Goal: Task Accomplishment & Management: Complete application form

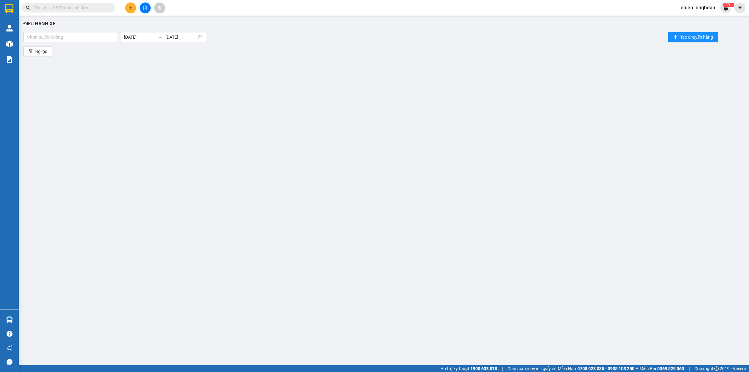
click at [94, 8] on input "text" at bounding box center [71, 7] width 74 height 7
paste input "0972181978"
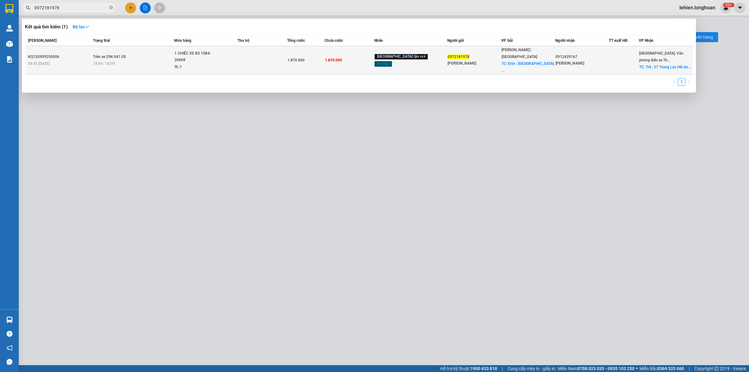
type input "0972181978"
click at [221, 54] on div "1 CHIẾC XE BS 15B4-26668" at bounding box center [198, 56] width 47 height 13
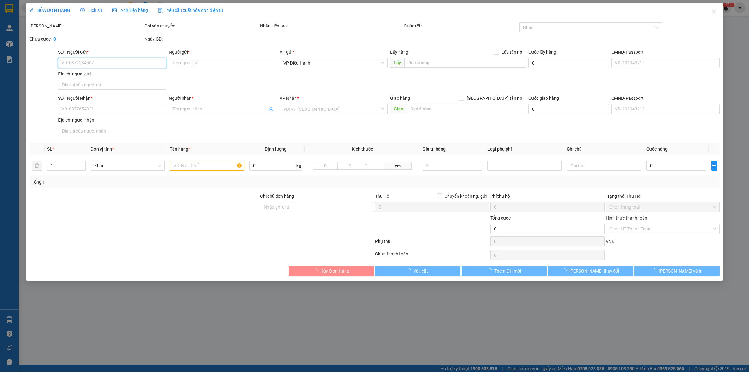
type input "0972181978"
type input "[PERSON_NAME]"
checkbox input "true"
type input "Đón : Vinhome [GEOGRAPHIC_DATA] Thủ Đức HCM"
type input "0912439167"
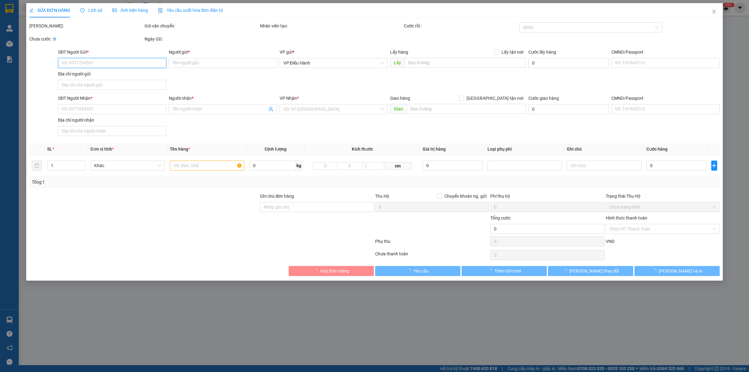
type input "[PERSON_NAME]"
checkbox input "true"
type input "Trả : 27 Trung Lực Hải An [GEOGRAPHIC_DATA]"
type input "CHÌA KHÓA QUẤN TAY LÁI -KHÔNG CAVET"
type input "1.870.000"
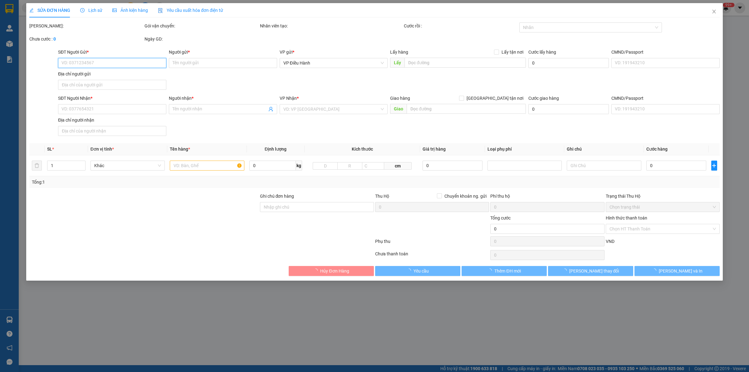
type input "1.870.000"
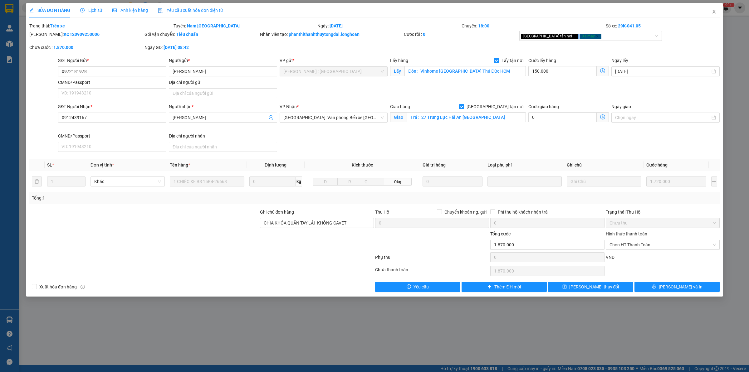
click at [717, 12] on span "Close" at bounding box center [714, 11] width 17 height 17
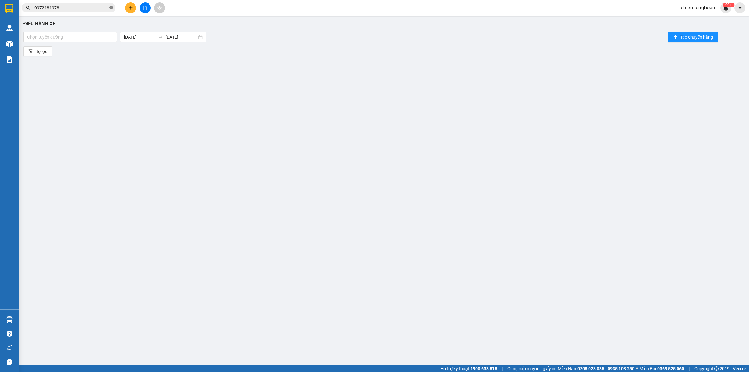
click at [112, 7] on icon "close-circle" at bounding box center [111, 8] width 4 height 4
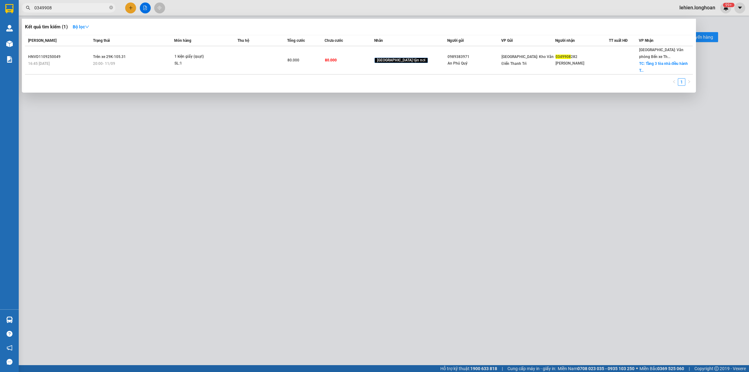
type input "0349908"
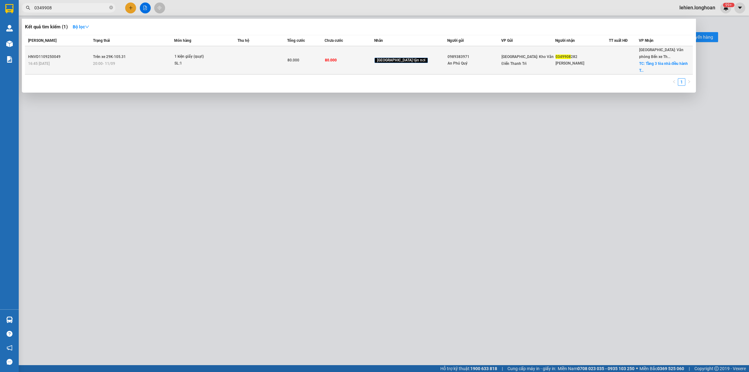
drag, startPoint x: 151, startPoint y: 69, endPoint x: 149, endPoint y: 66, distance: 4.0
click at [150, 69] on div "Mã ĐH Trạng thái Món hàng Thu hộ Tổng cước Chưa cước Nhãn Người gửi VP Gửi Ngườ…" at bounding box center [359, 62] width 668 height 55
click at [149, 60] on div "20:00 [DATE]" at bounding box center [133, 63] width 81 height 7
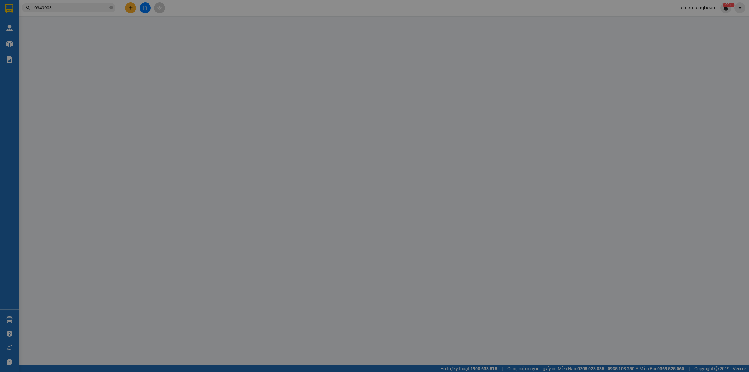
type input "0989383971"
type input "An Phú Quý"
type input "0349908282"
type input "[PERSON_NAME]"
checkbox input "true"
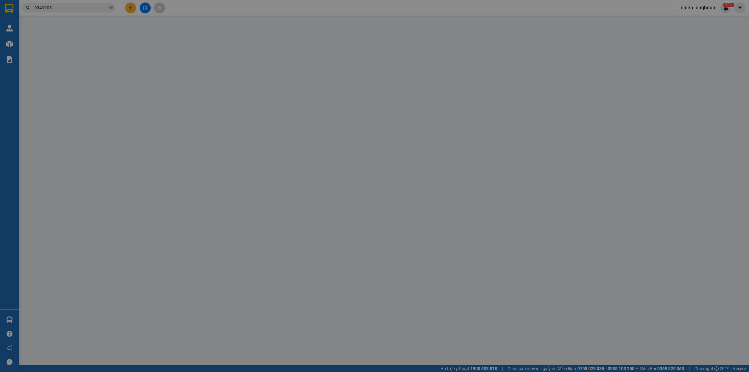
type input "Tầng 3 tòa nhà điều hành Thâm Việt mới, [GEOGRAPHIC_DATA], [GEOGRAPHIC_DATA], t…"
type input "nhận nguyên kiện,giao nguyên kiện,bể vỡ khồng đền, XIN NHẸ TAY"
type input "80.000"
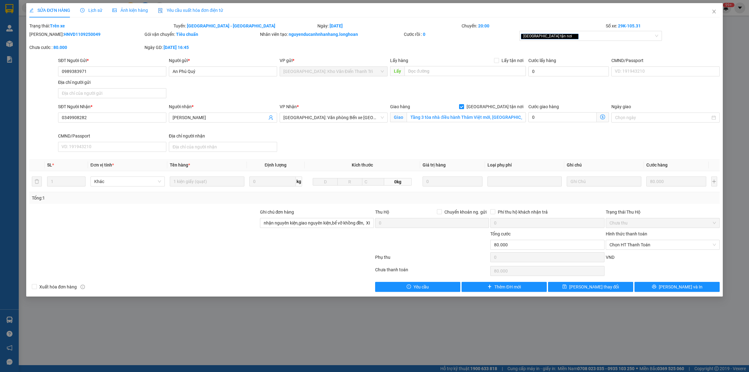
click at [79, 36] on b "HNVD1109250049" at bounding box center [82, 34] width 37 height 5
click at [79, 33] on b "HNVD1109250049" at bounding box center [82, 34] width 37 height 5
copy b "HNVD1109250049"
click at [712, 12] on icon "close" at bounding box center [714, 11] width 5 height 5
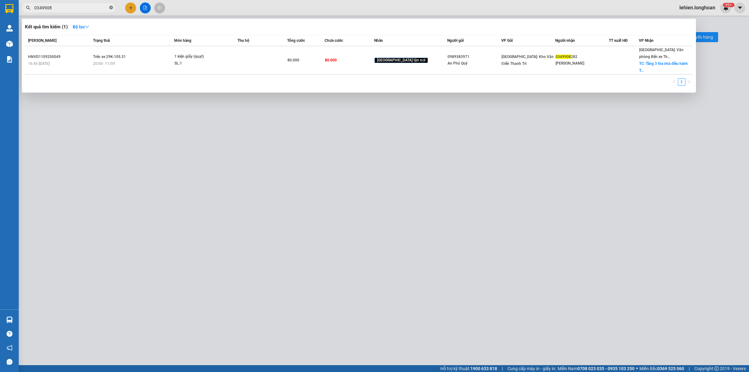
click at [111, 7] on icon "close-circle" at bounding box center [111, 8] width 4 height 4
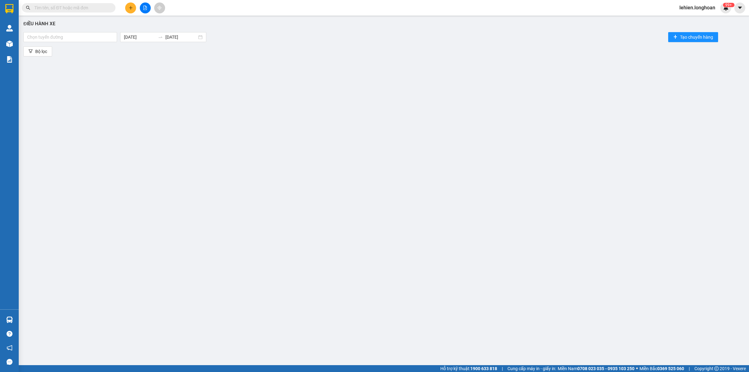
paste input "0944653816"
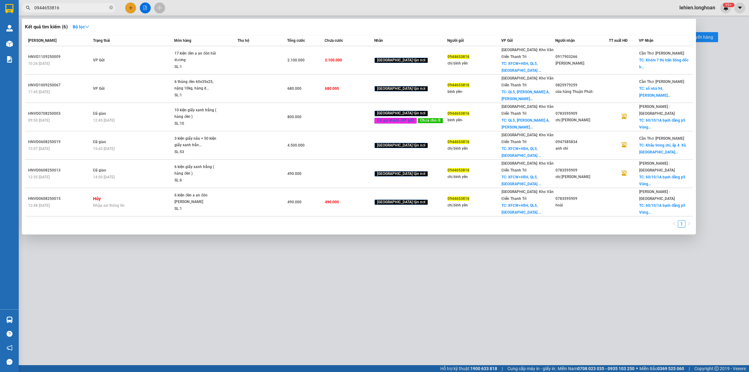
type input "0944653816"
click at [111, 10] on span at bounding box center [111, 8] width 4 height 6
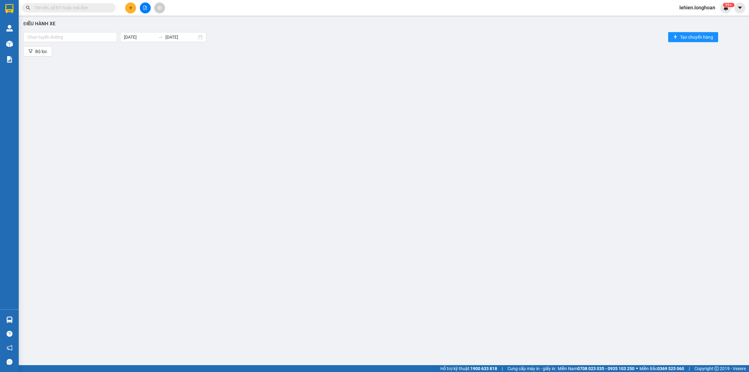
paste input "0914595566"
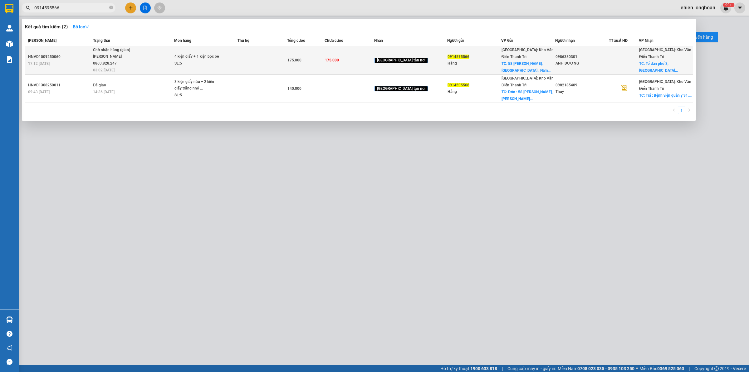
type input "0914595566"
click at [148, 47] on span "Chờ nhận hàng (giao) [PERSON_NAME] 0869.828.247 03:02 [DATE]" at bounding box center [133, 60] width 81 height 26
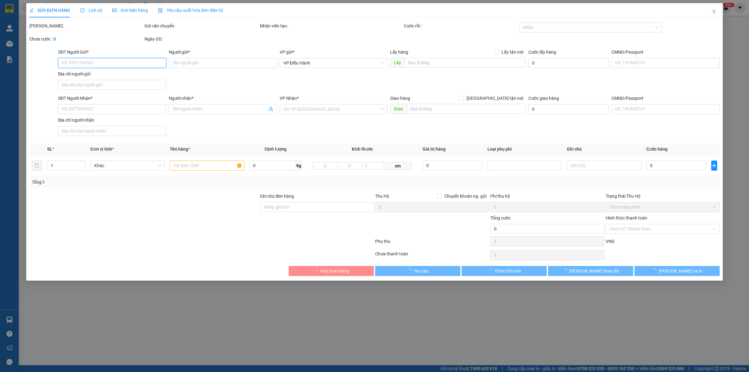
type input "0914595566"
type input "Hằng"
checkbox input "true"
type input "58 [PERSON_NAME], [GEOGRAPHIC_DATA] , [PERSON_NAME]"
type input "0986380301"
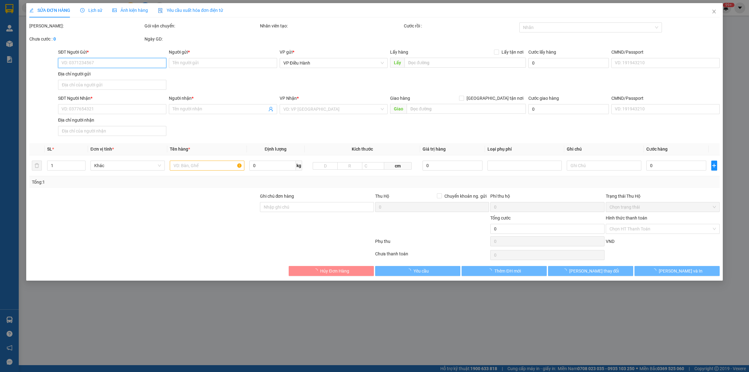
type input "ANH DƯƠNG"
checkbox input "true"
type input "Tổ dân [GEOGRAPHIC_DATA], [GEOGRAPHIC_DATA], [GEOGRAPHIC_DATA], [GEOGRAPHIC_DAT…"
type input "175.000"
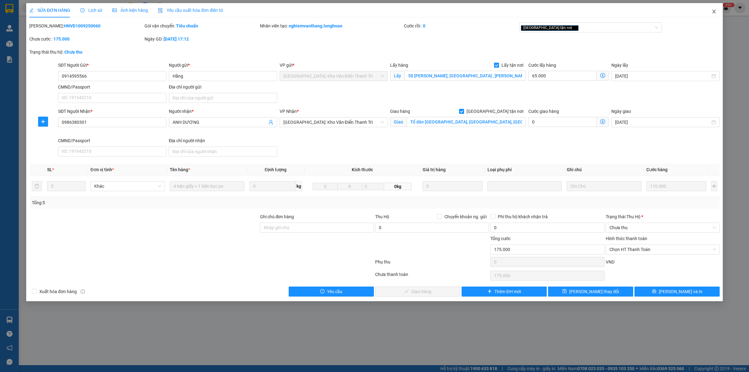
click at [717, 15] on span "Close" at bounding box center [714, 11] width 17 height 17
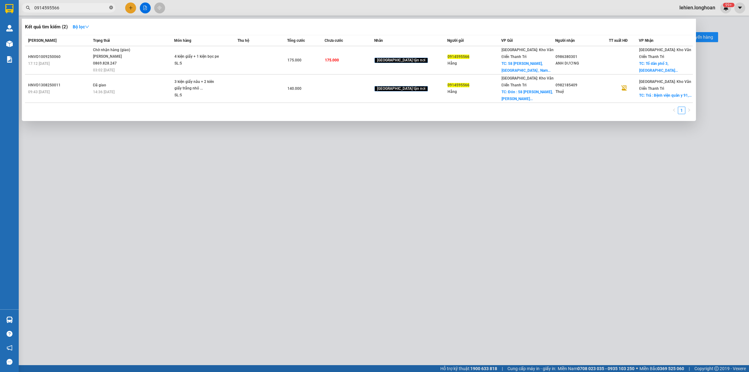
click at [110, 8] on icon "close-circle" at bounding box center [111, 8] width 4 height 4
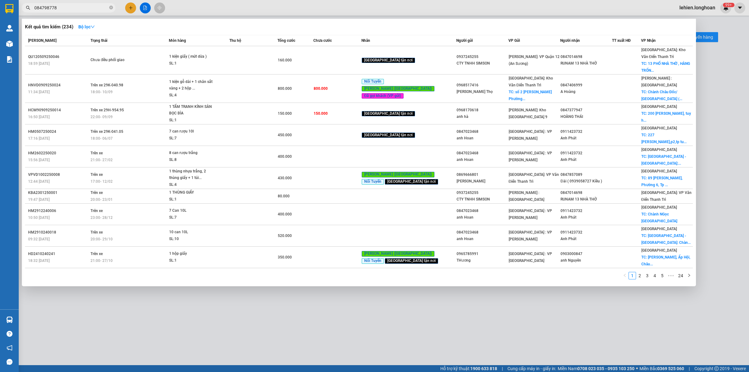
type input "0847987788"
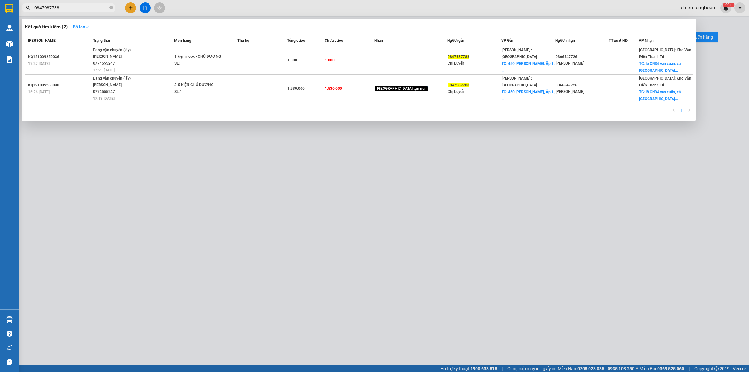
click at [111, 8] on icon "close-circle" at bounding box center [111, 8] width 4 height 4
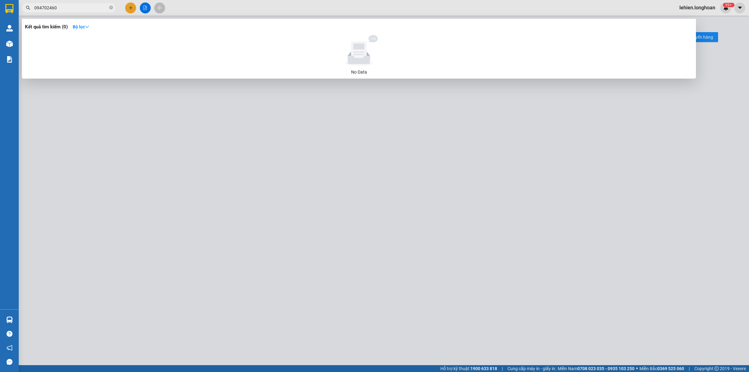
type input "094702460"
click at [111, 5] on span at bounding box center [111, 8] width 4 height 6
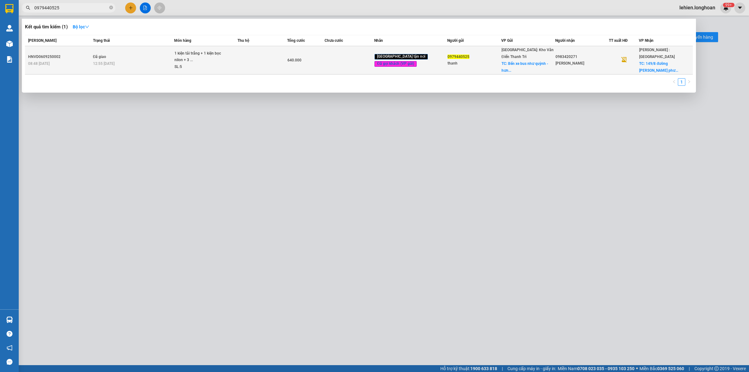
type input "0979440525"
click at [211, 56] on div "1 kiện tải trắng + 1 kiện bọc nilon + 3 ..." at bounding box center [198, 56] width 47 height 13
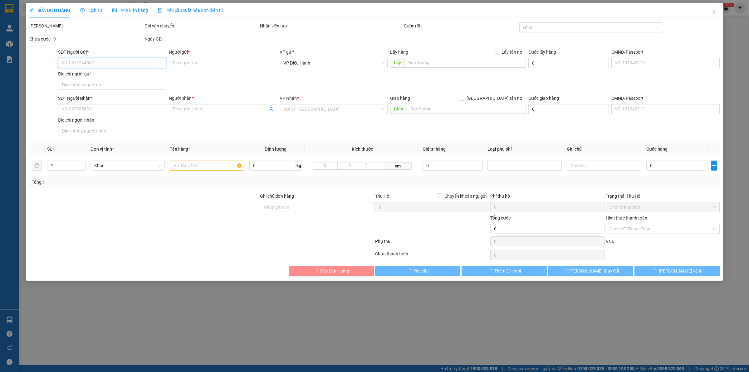
type input "0979440525"
type input "thanh"
checkbox input "true"
type input "Bến xe bus như quỳnh - [GEOGRAPHIC_DATA] mgay đèn xanh đỏ"
type input "0983420271"
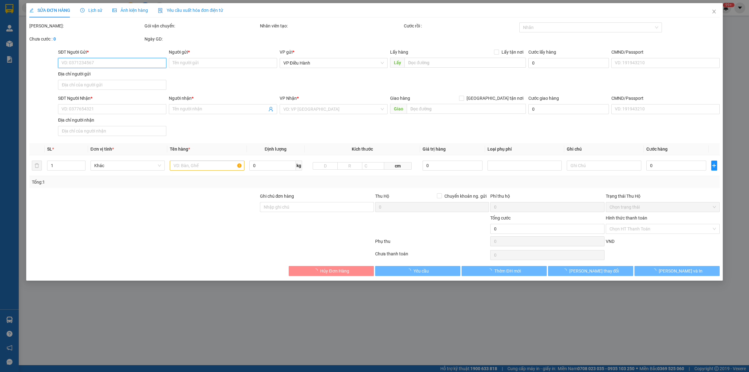
type input "[PERSON_NAME]"
checkbox input "true"
type input "[STREET_ADDRESS][PERSON_NAME] Đức"
type input "hàng giao nguyên kiện, hư vỡ ko đền"
type input "640.000"
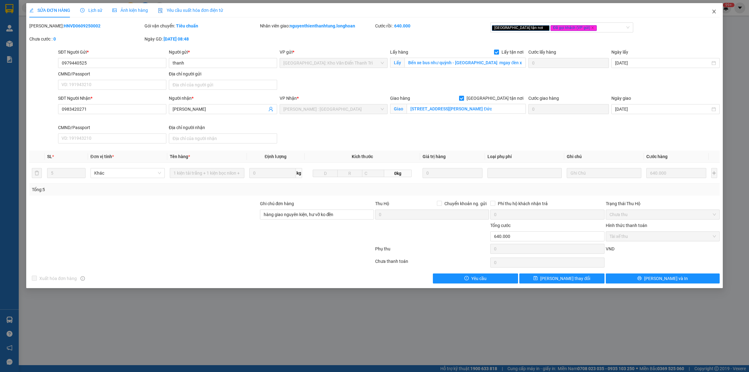
drag, startPoint x: 712, startPoint y: 10, endPoint x: 708, endPoint y: 9, distance: 4.5
click at [712, 10] on icon "close" at bounding box center [714, 11] width 5 height 5
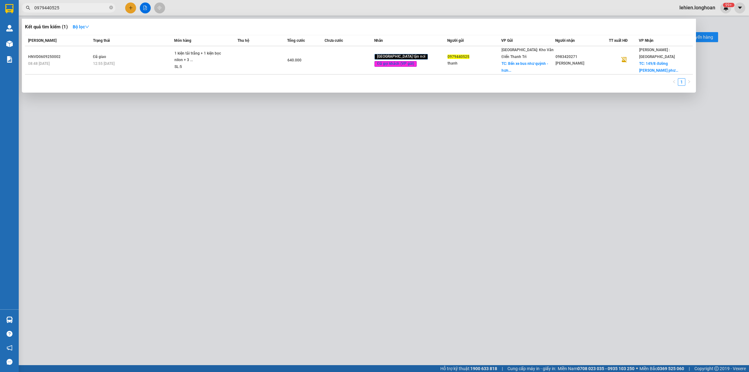
click at [95, 8] on input "0979440525" at bounding box center [71, 7] width 74 height 7
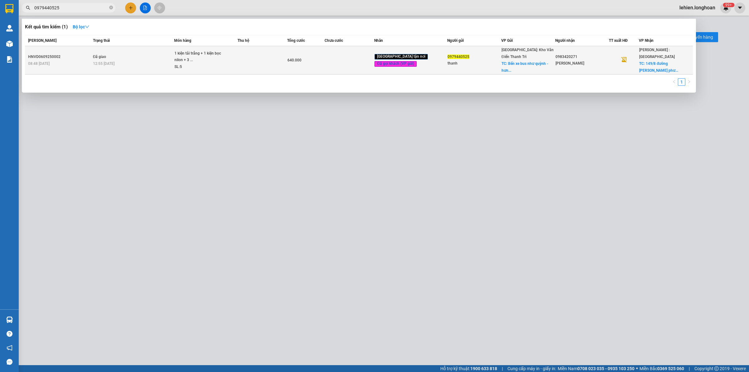
click at [145, 49] on td "Đã giao 12:55 [DATE]" at bounding box center [132, 60] width 83 height 28
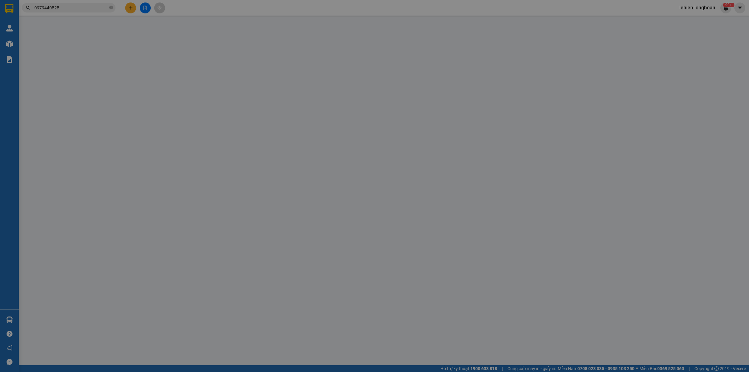
type input "0979440525"
type input "thanh"
checkbox input "true"
type input "Bến xe bus như quỳnh - [GEOGRAPHIC_DATA] mgay đèn xanh đỏ"
type input "0983420271"
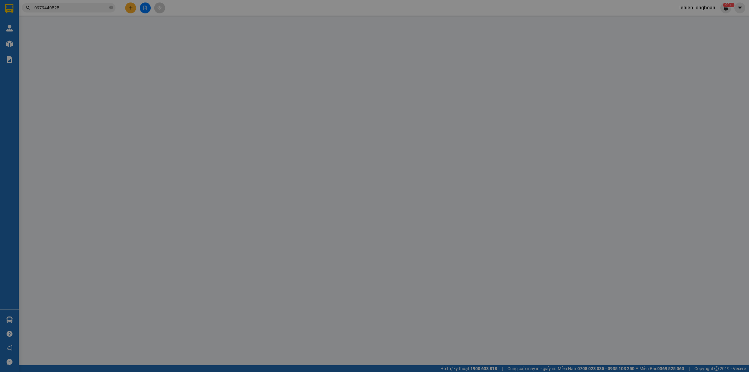
type input "[PERSON_NAME]"
checkbox input "true"
type input "[STREET_ADDRESS][PERSON_NAME] Đức"
type input "hàng giao nguyên kiện, hư vỡ ko đền"
type input "640.000"
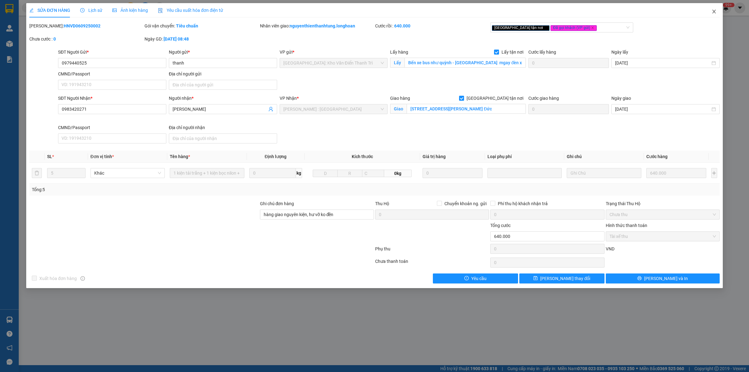
click at [712, 11] on icon "close" at bounding box center [714, 11] width 5 height 5
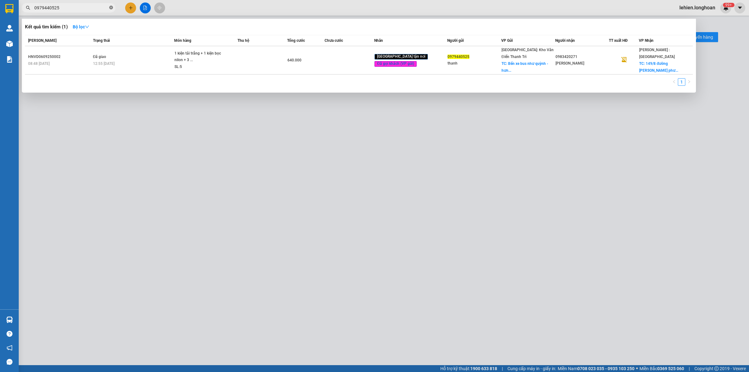
click at [112, 5] on span at bounding box center [111, 8] width 4 height 6
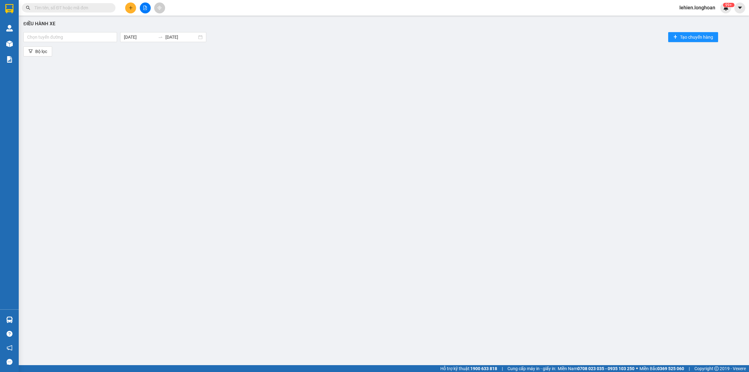
click at [79, 10] on input "text" at bounding box center [71, 7] width 74 height 7
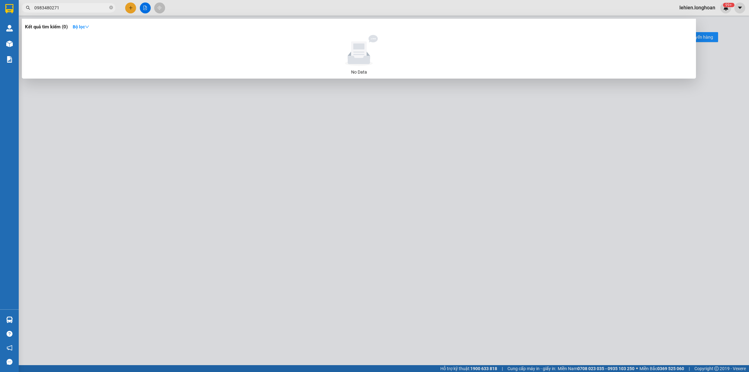
click at [48, 9] on input "0983480271" at bounding box center [71, 7] width 74 height 7
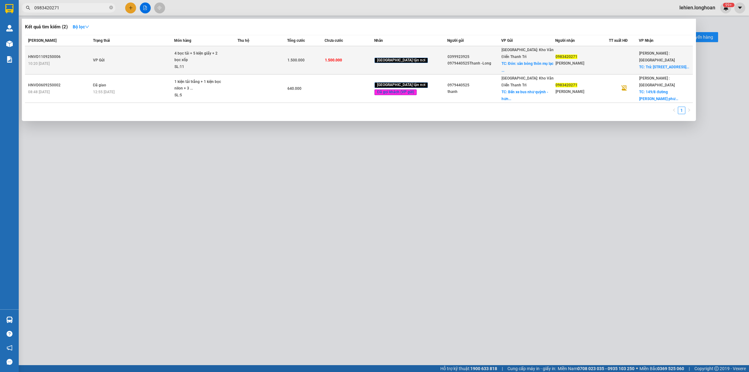
type input "0983420271"
click at [170, 60] on td "VP Gửi" at bounding box center [132, 60] width 83 height 28
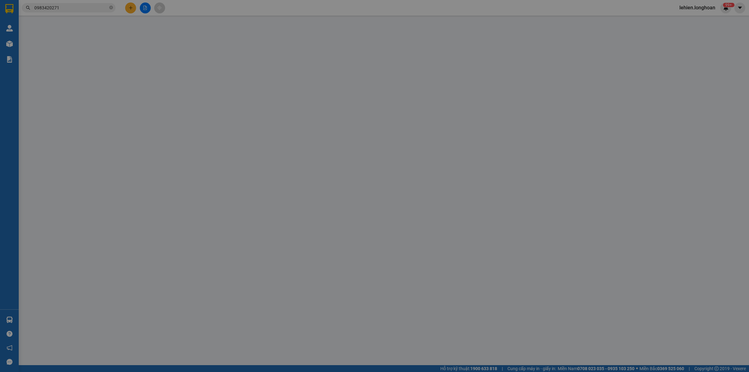
type input "0399923925"
type input "0979440525Thanh -Long"
checkbox input "true"
type input "Đón: sân bóng thôn [GEOGRAPHIC_DATA]"
type input "0983420271"
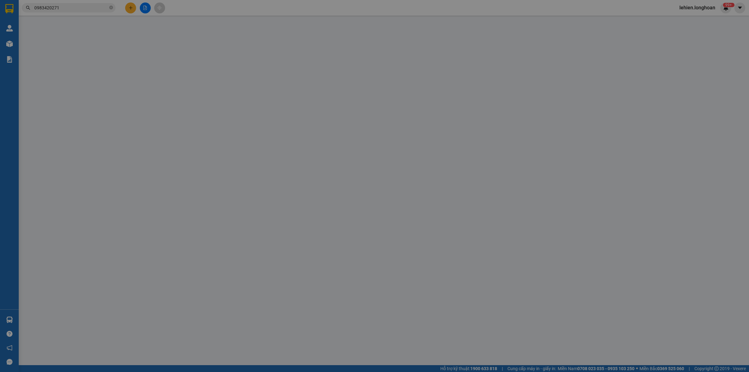
type input "[PERSON_NAME]"
checkbox input "true"
type input "Trả: [STREET_ADDRESS][PERSON_NAME]"
type input "HÀNG DỄ VỠ CHÚ Ý BỐC XẾP CẨN THẬN ( HƯ VỠ KHÔNG ĐỀN GIÁ TRỊ HÀNG )"
type input "1.500.000"
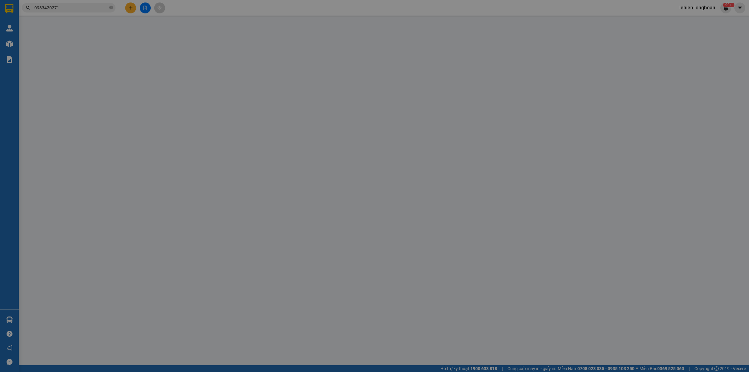
type input "1.500.000"
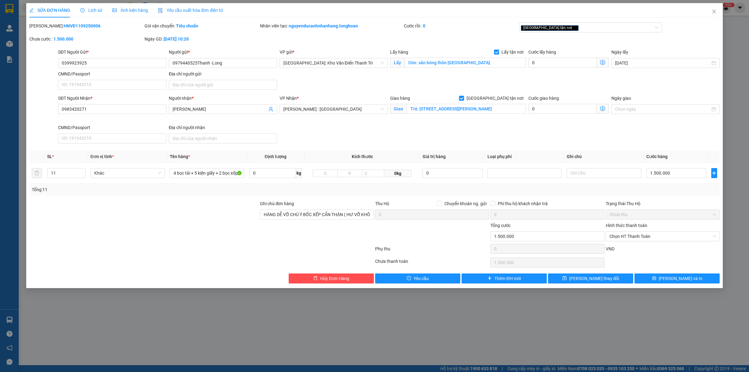
click at [84, 8] on icon "clock-circle" at bounding box center [82, 10] width 4 height 4
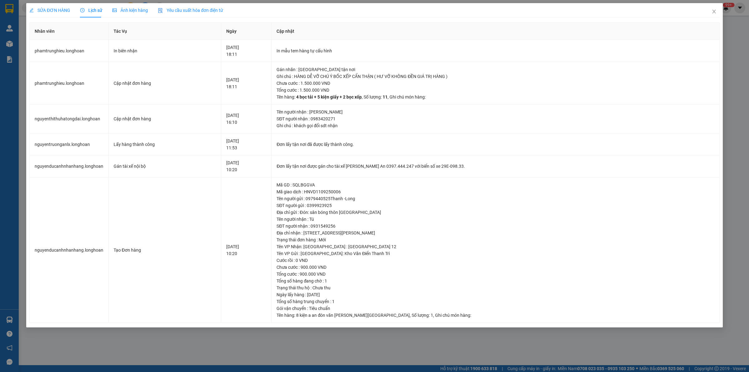
click at [58, 8] on span "SỬA ĐƠN HÀNG" at bounding box center [49, 10] width 41 height 5
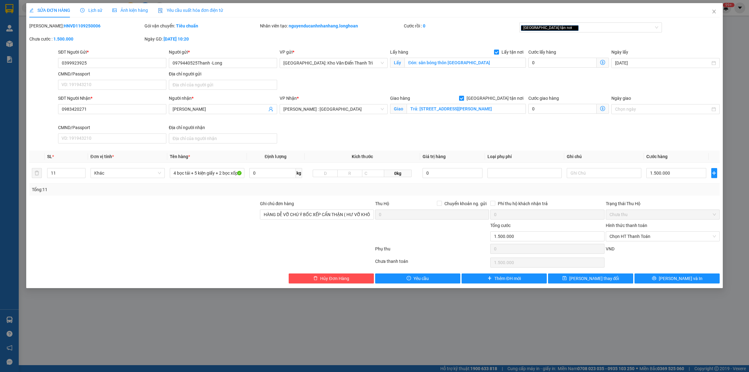
click at [451, 103] on div "Giao hàng [GEOGRAPHIC_DATA] tận nơi" at bounding box center [458, 99] width 136 height 9
click at [477, 110] on input "Trả: [STREET_ADDRESS][PERSON_NAME]" at bounding box center [466, 109] width 119 height 10
click at [480, 110] on input "Trả: [STREET_ADDRESS][PERSON_NAME]" at bounding box center [466, 109] width 119 height 10
click at [233, 173] on input "4 bọc tải + 5 kiện giấy + 2 bọc xốp" at bounding box center [207, 173] width 74 height 10
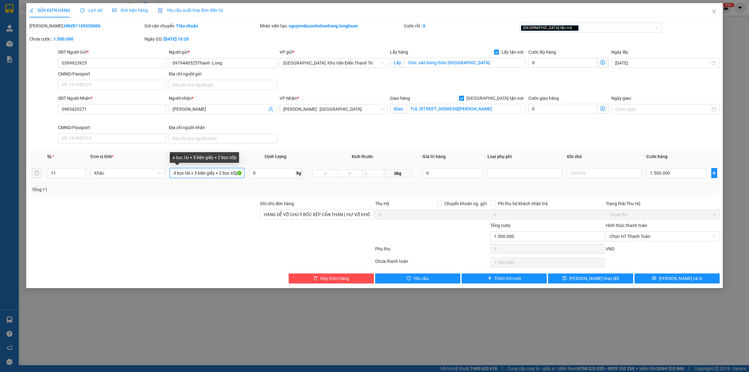
scroll to position [0, 0]
click at [717, 12] on span "Close" at bounding box center [714, 11] width 17 height 17
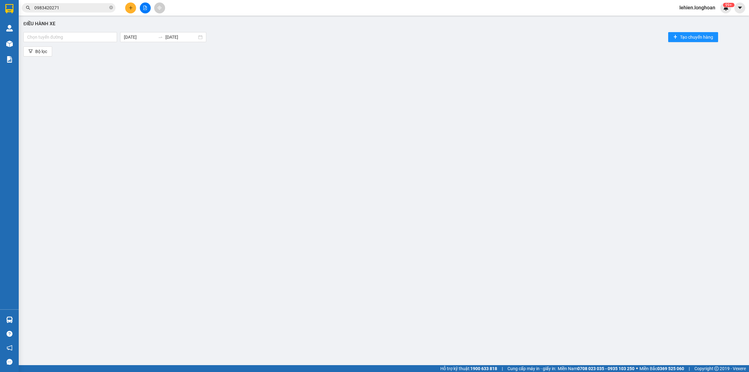
click at [111, 8] on icon "close-circle" at bounding box center [111, 8] width 4 height 4
paste input "0963690917"
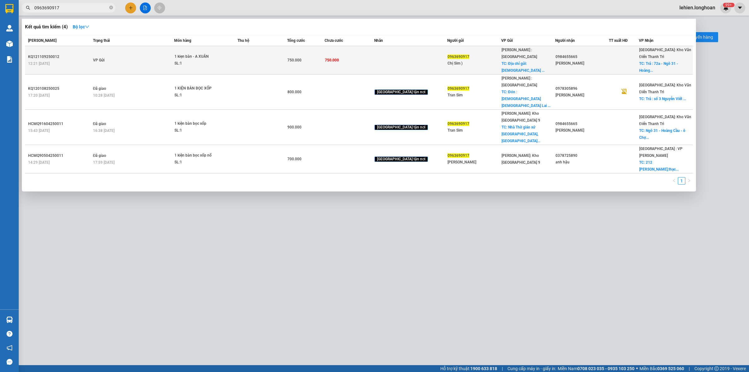
type input "0963690917"
click at [124, 59] on td "VP Gửi" at bounding box center [132, 60] width 83 height 28
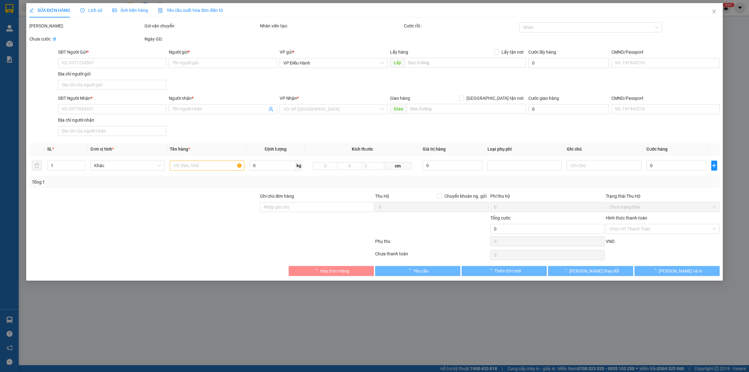
click at [86, 10] on span "Lịch sử" at bounding box center [91, 10] width 22 height 5
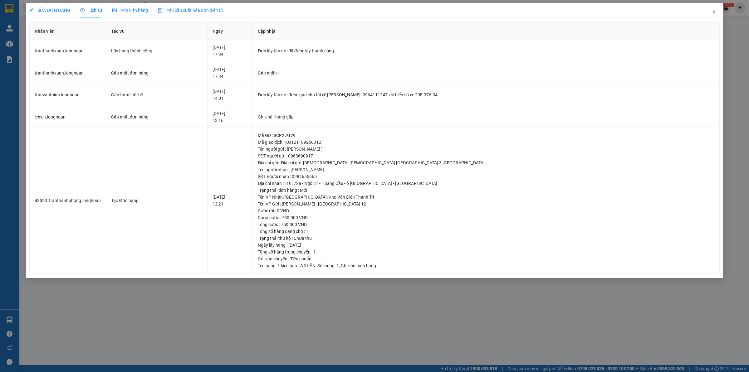
click at [717, 9] on span "Close" at bounding box center [714, 11] width 17 height 17
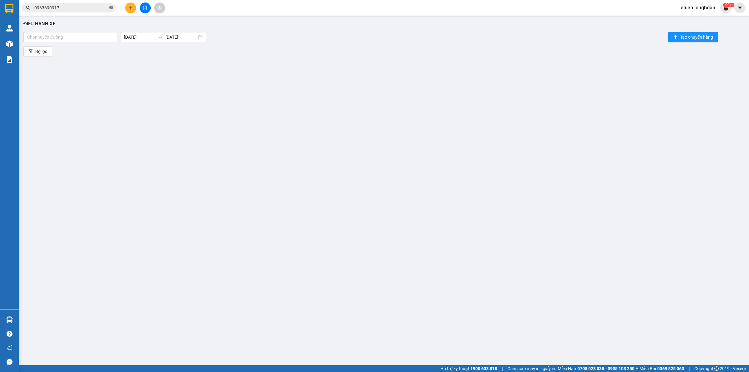
click at [112, 8] on icon "close-circle" at bounding box center [111, 8] width 4 height 4
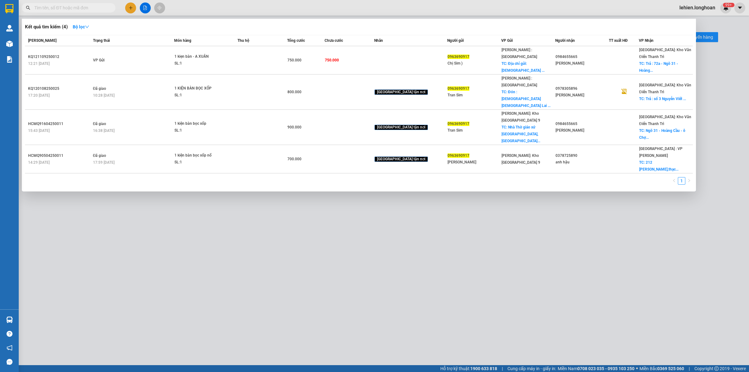
paste input "0386047329"
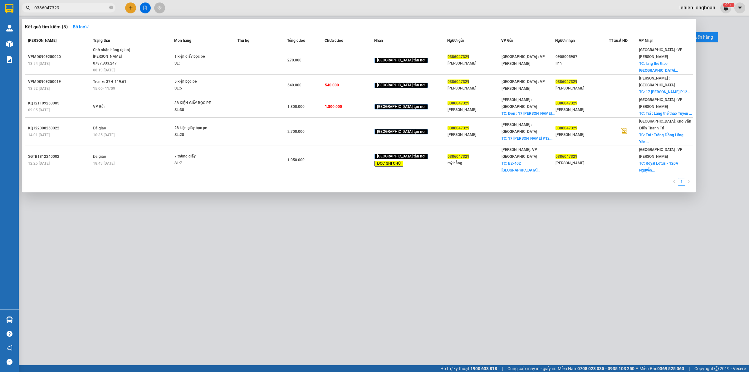
type input "0386047329"
click at [112, 7] on icon "close-circle" at bounding box center [111, 8] width 4 height 4
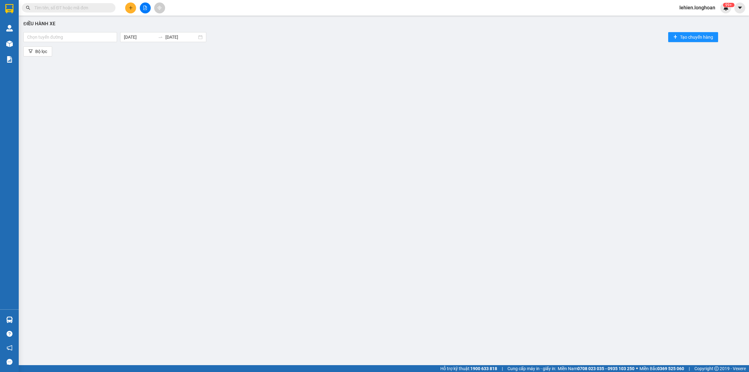
paste input "098 5579637"
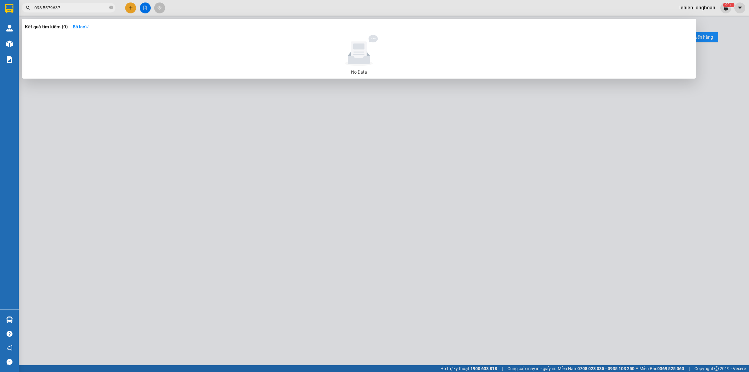
click at [44, 7] on input "098 5579637" at bounding box center [71, 7] width 74 height 7
click at [42, 8] on input "098 5579637" at bounding box center [71, 7] width 74 height 7
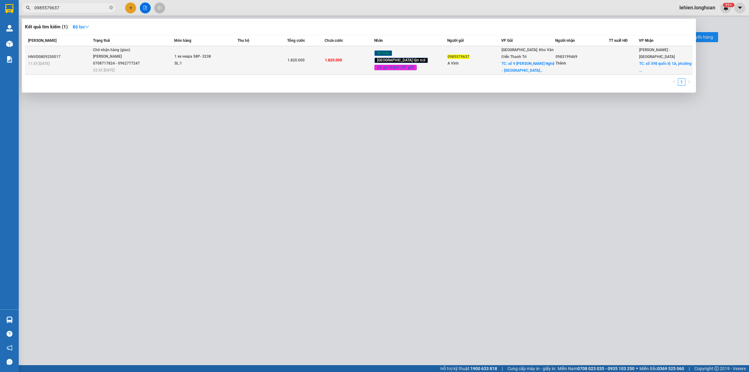
type input "0985579637"
click at [189, 70] on td "1 xe vespa 58P- 3238 SL: 1" at bounding box center [205, 60] width 63 height 28
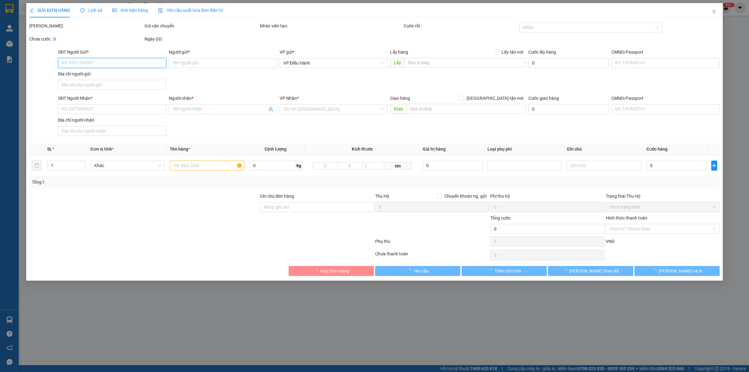
type input "0985579637"
type input "A Vinh"
checkbox input "true"
type input "số 9 [PERSON_NAME] Nghệ - Hà Nôi (Toà nhà Tổng cục Hải Quan)"
type input "0983199469"
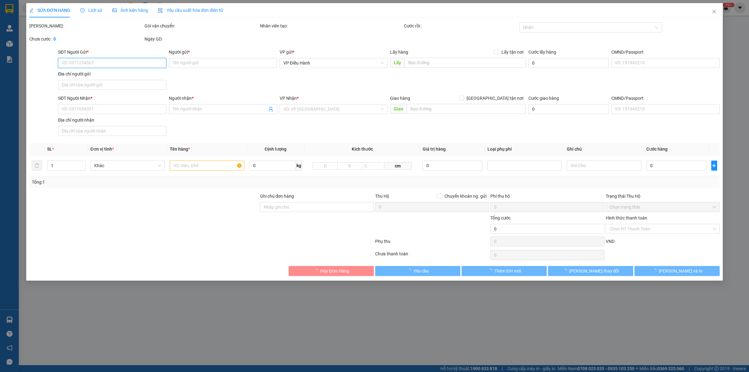
type input "Thênh"
checkbox input "true"
type input "số 398 quốc lộ 1A, [GEOGRAPHIC_DATA], [GEOGRAPHIC_DATA], [GEOGRAPHIC_DATA]"
type input "ko chìa khoá , ko đăng ký"
type input "1.820.000"
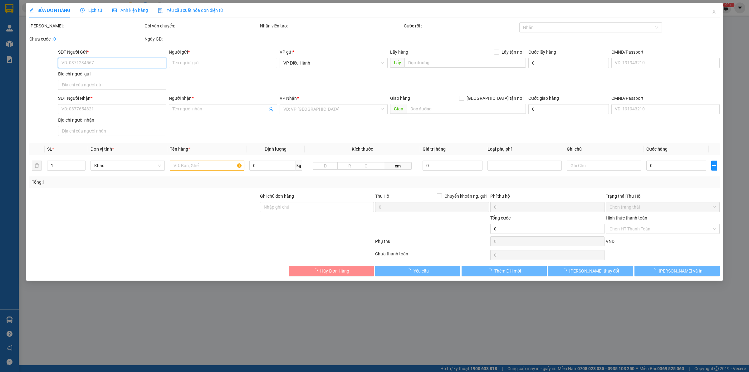
type input "1.820.000"
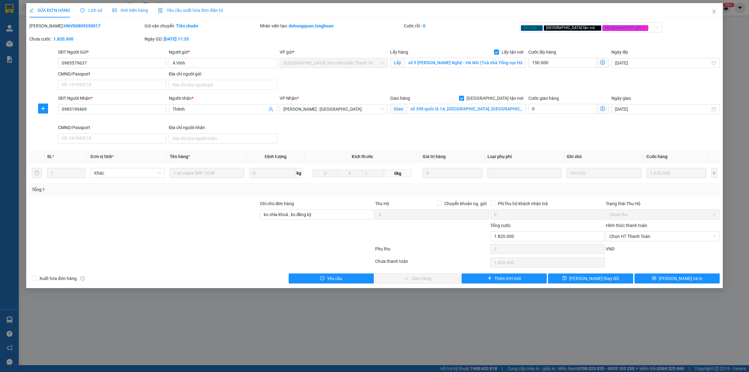
click at [92, 7] on div "Lịch sử" at bounding box center [91, 10] width 22 height 7
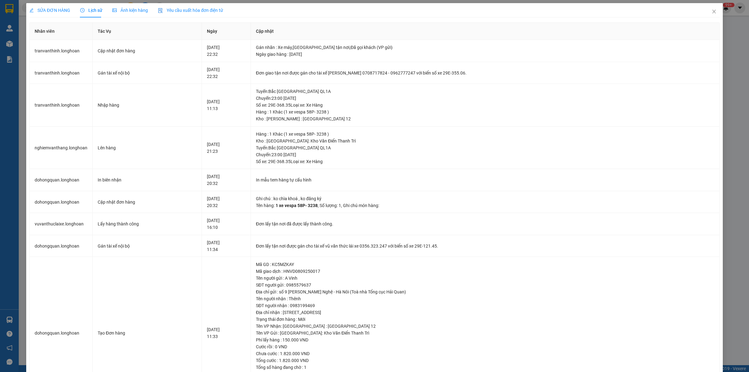
click at [51, 12] on span "SỬA ĐƠN HÀNG" at bounding box center [49, 10] width 41 height 5
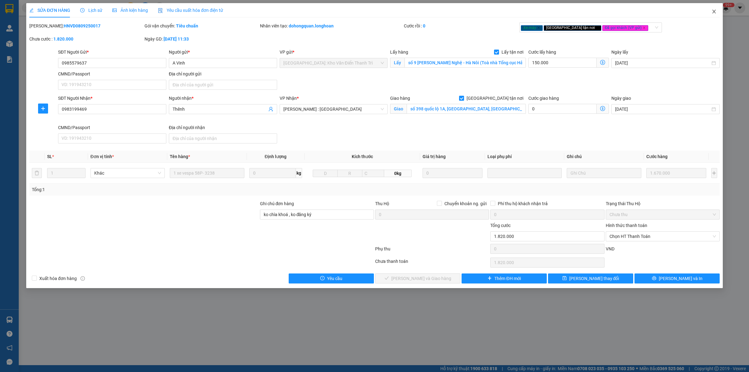
click at [716, 11] on icon "close" at bounding box center [714, 11] width 5 height 5
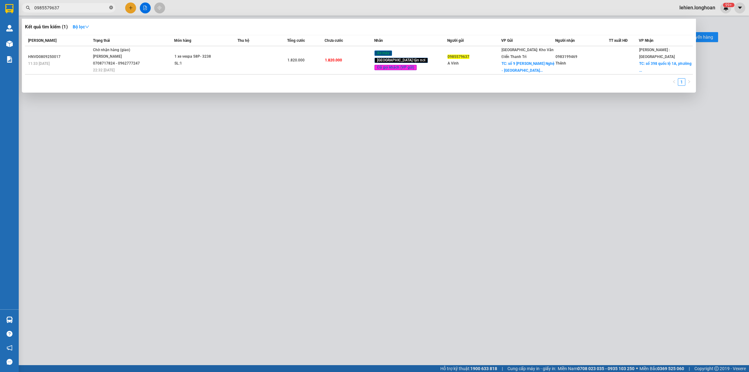
click at [110, 8] on icon "close-circle" at bounding box center [111, 8] width 4 height 4
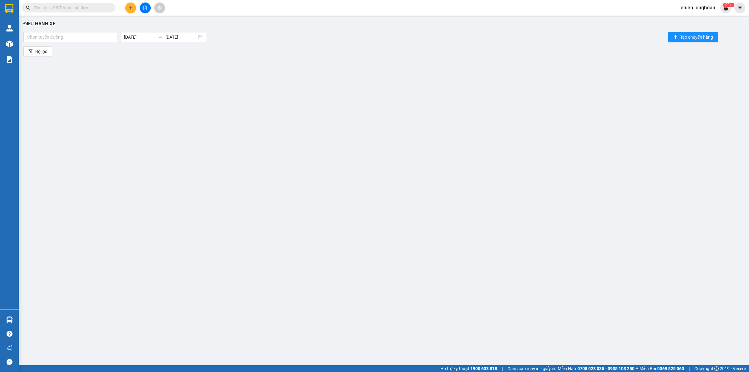
paste input "0338157098"
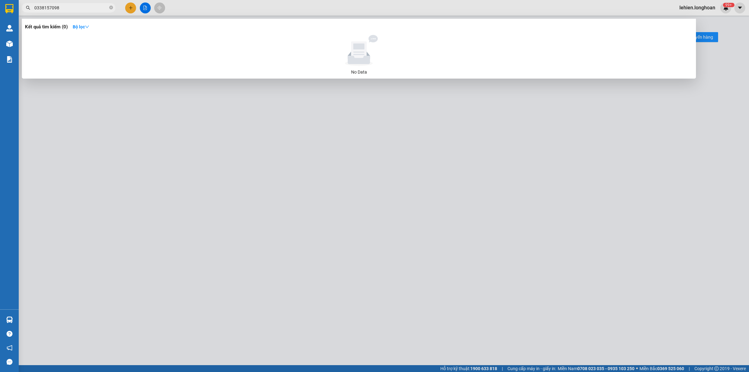
type input "0338157098"
click at [112, 8] on icon "close-circle" at bounding box center [111, 8] width 4 height 4
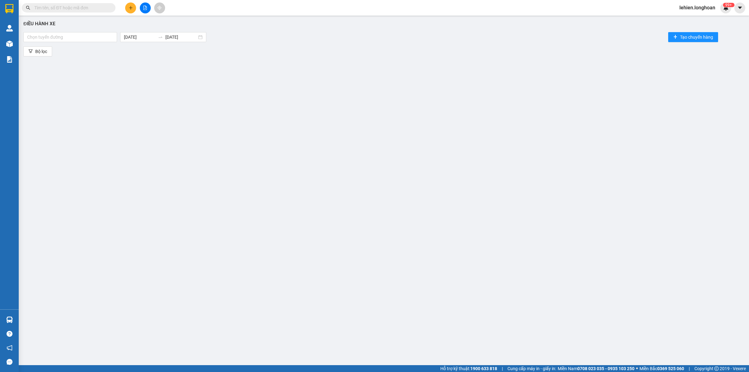
paste input "0344303988"
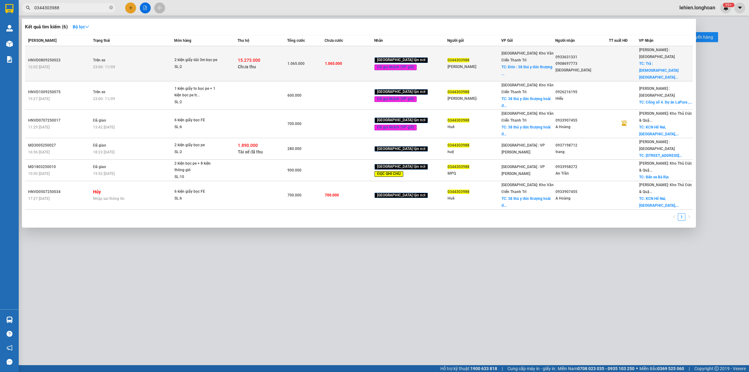
type input "0344303988"
click at [158, 54] on td "Trên xe 23:00 [DATE]" at bounding box center [132, 63] width 83 height 35
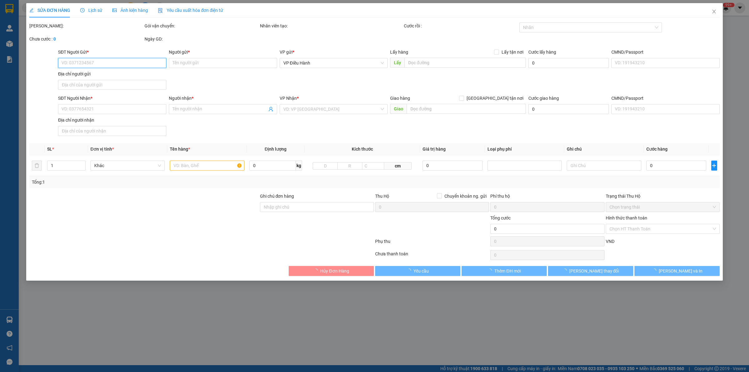
type input "0344303988"
type input "[PERSON_NAME]"
checkbox input "true"
type input "Đón : 38 thú y đức thượng [PERSON_NAME]"
type input "0933631331"
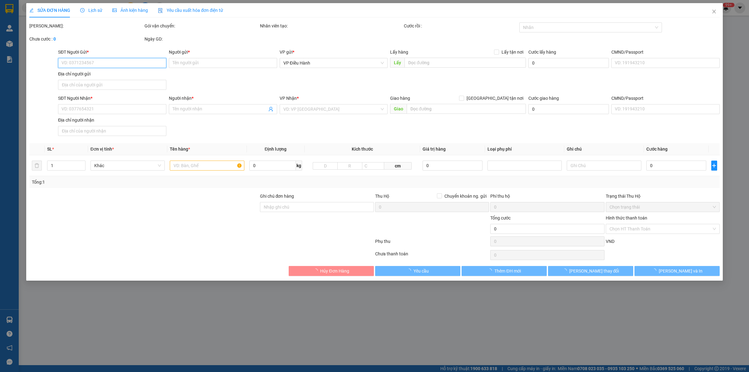
type input "0908697773 [GEOGRAPHIC_DATA]"
checkbox input "true"
type input "Trả : [DEMOGRAPHIC_DATA][GEOGRAPHIC_DATA], [GEOGRAPHIC_DATA], [GEOGRAPHIC_DATA]…"
type input "hàng giao nguyên kiện, hư vỡ ko đền"
type input "1.065.000"
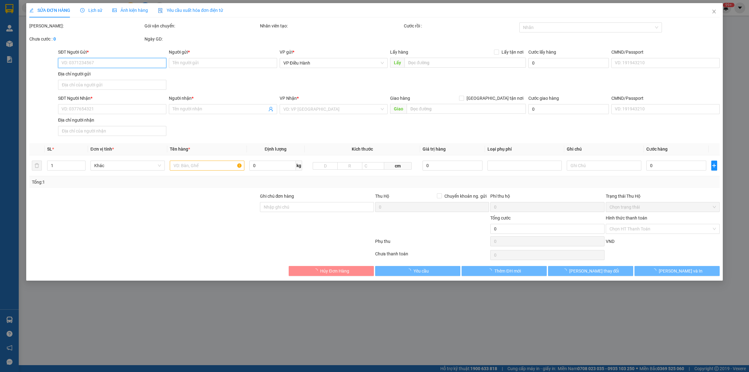
type input "1.065.000"
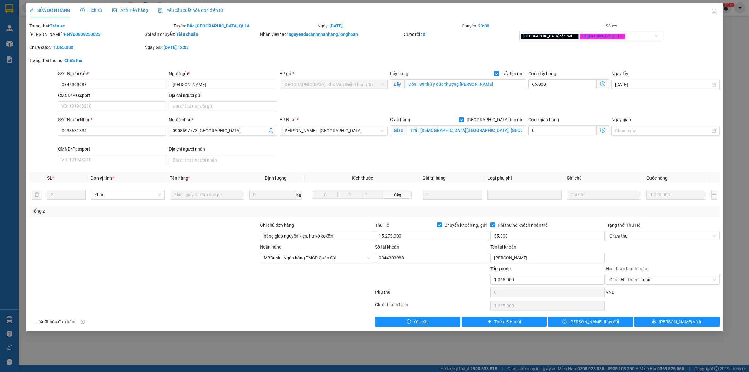
click at [716, 13] on icon "close" at bounding box center [714, 11] width 5 height 5
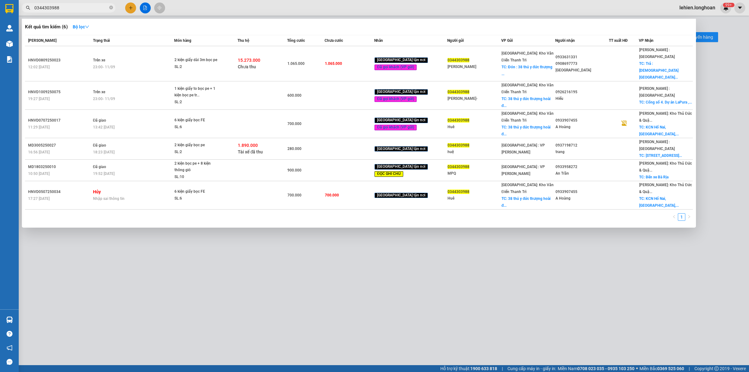
click at [94, 10] on input "0344303988" at bounding box center [71, 7] width 74 height 7
click at [112, 10] on span at bounding box center [111, 8] width 4 height 6
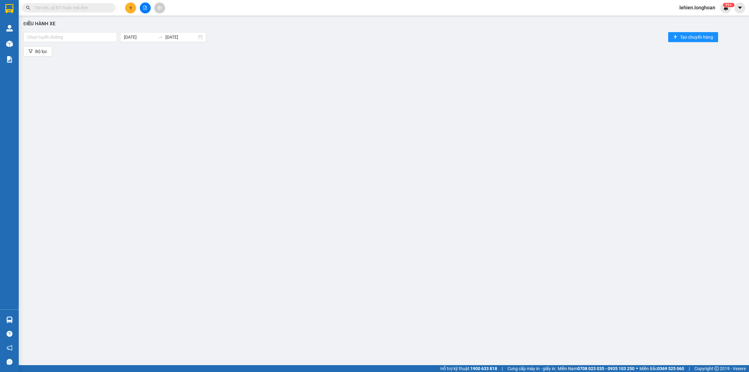
paste input "0907368783"
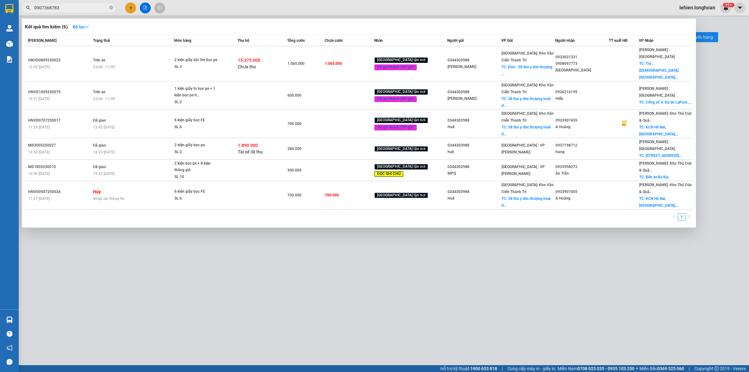
type input "0907368783"
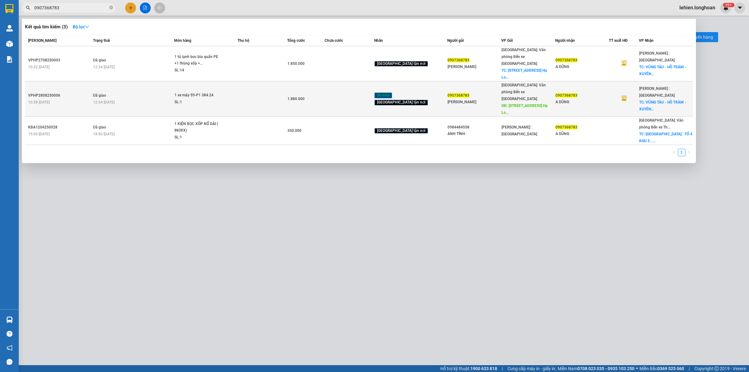
click at [150, 100] on td "Đã giao 12:34 [DATE]" at bounding box center [132, 98] width 83 height 35
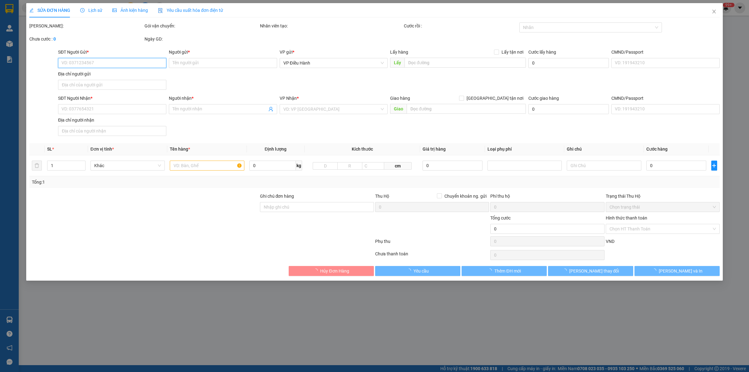
type input "0907368783"
type input "[PERSON_NAME]"
type input "[STREET_ADDRESS]"
type input "0907368783"
type input "A DŨNG"
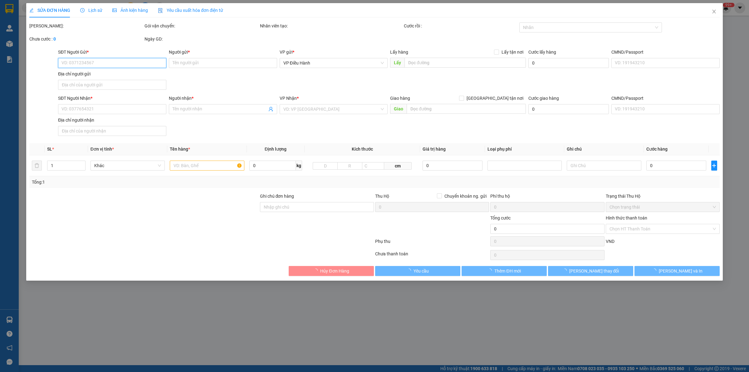
checkbox input "true"
type input "VŨNG TÀU - HỒ TRÀM - XUYÊN MỘC"
type input "GIAO HÀNG 3/9, 1 CHÌA KHÓA, đăng ký trong cốp xe, 2 mũ bảo hiểm quấn theo xe"
type input "1.880.000"
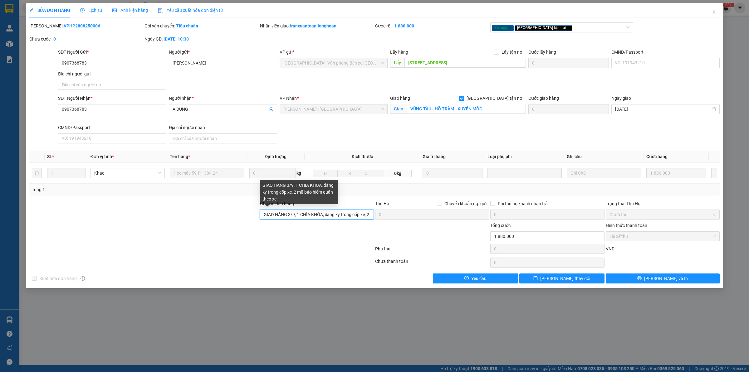
click at [277, 215] on input "GIAO HÀNG 3/9, 1 CHÌA KHÓA, đăng ký trong cốp xe, 2 mũ bảo hiểm quấn theo xe" at bounding box center [317, 215] width 114 height 10
click at [712, 16] on span "Close" at bounding box center [714, 11] width 17 height 17
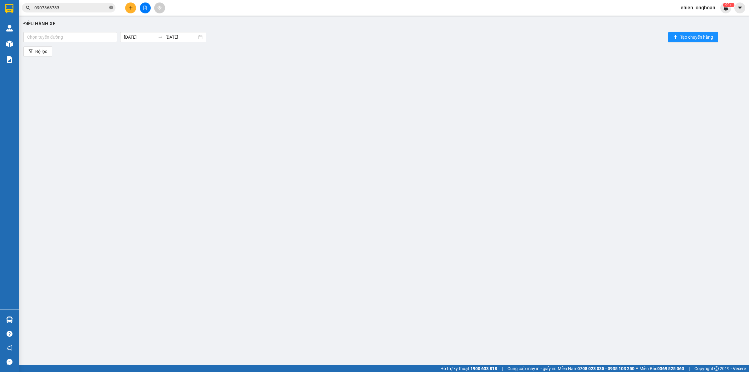
click at [112, 9] on icon "close-circle" at bounding box center [111, 8] width 4 height 4
paste input "0977281890"
type input "0977281890"
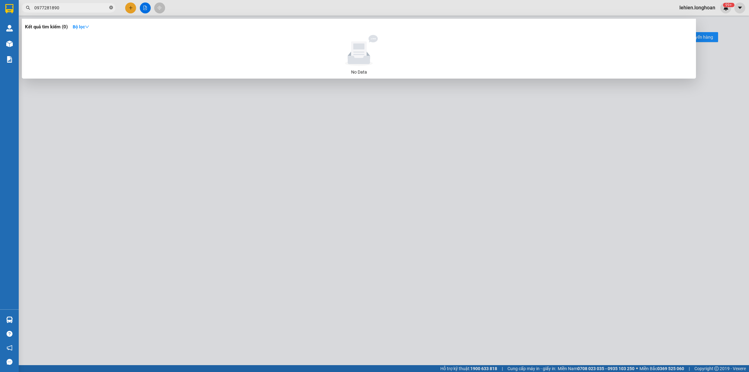
click at [110, 8] on icon "close-circle" at bounding box center [111, 8] width 4 height 4
click at [36, 5] on input "00972083" at bounding box center [71, 7] width 74 height 7
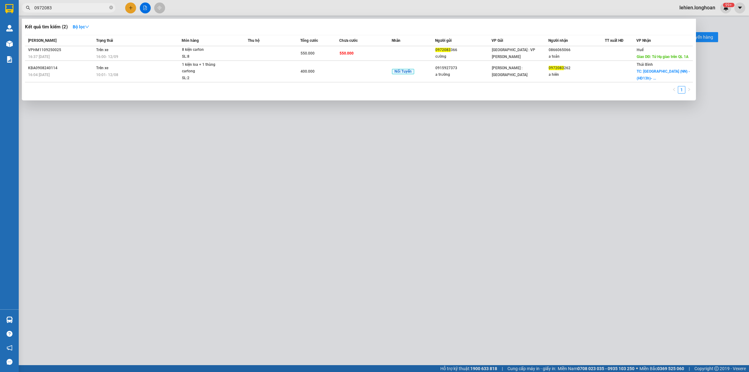
click at [62, 8] on input "0972083" at bounding box center [71, 7] width 74 height 7
type input "0972083"
click at [88, 50] on div "VPHM1109250025" at bounding box center [61, 50] width 66 height 7
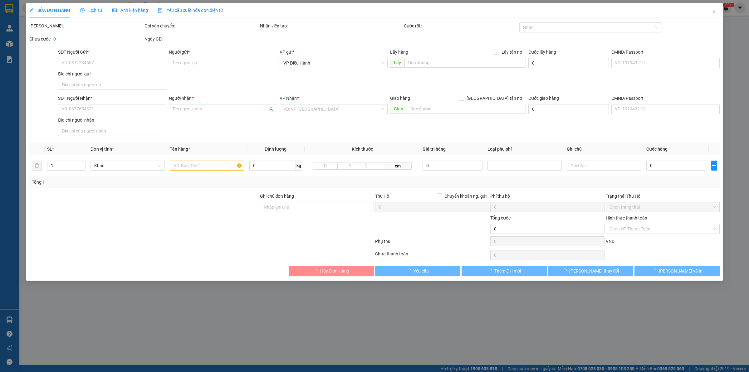
type input "0972083366"
type input "cường"
type input "0866065066"
type input "a toản"
type input "Tứ Hạ giao trên QL 1A"
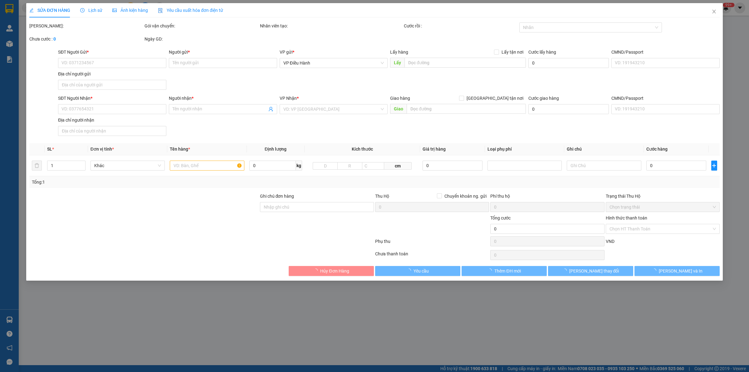
type input "nhận nguyên kiện,giao nguyên kiện,bể vỡ k đền"
type input "550.000"
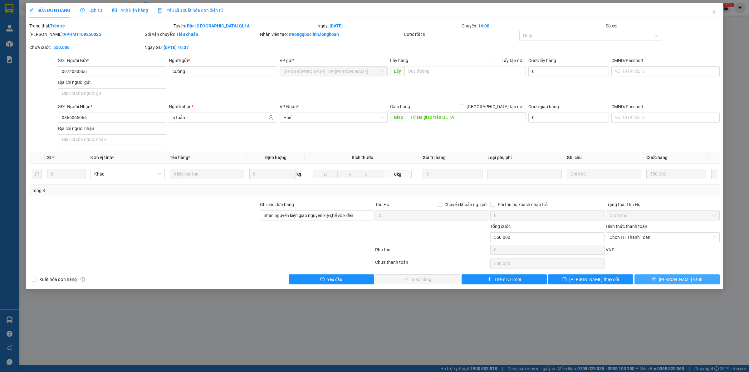
click at [647, 280] on button "[PERSON_NAME] và In" at bounding box center [677, 280] width 85 height 10
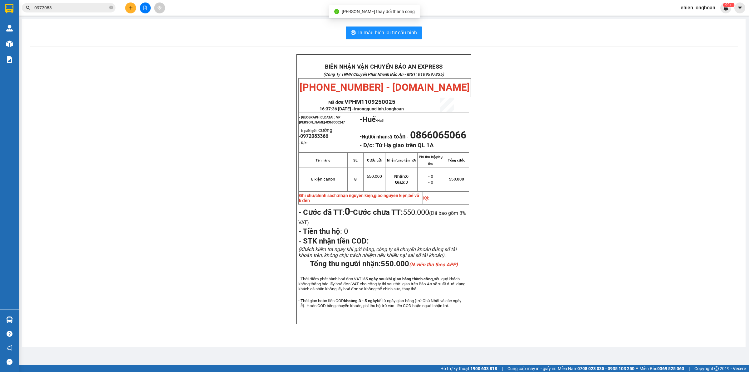
scroll to position [14, 0]
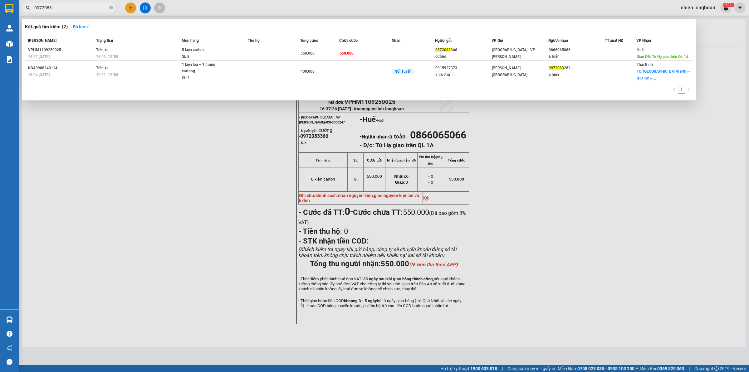
click at [68, 3] on span "0972083" at bounding box center [69, 7] width 94 height 9
click at [121, 55] on div "16:00 [DATE]" at bounding box center [138, 56] width 85 height 7
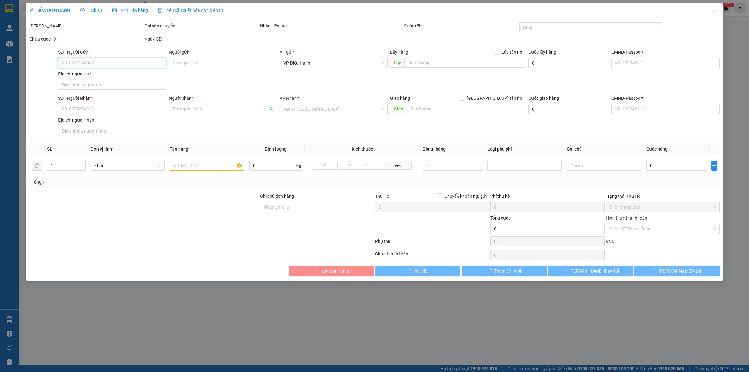
type input "0972083366"
type input "cường"
type input "0866065066"
type input "a toản"
type input "Tứ Hạ giao trên QL 1A"
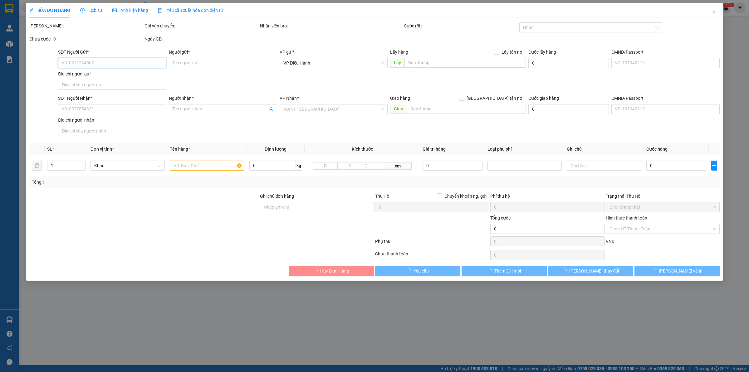
type input "nhận nguyên kiện,giao nguyên kiện,bể vỡ k đền"
type input "550.000"
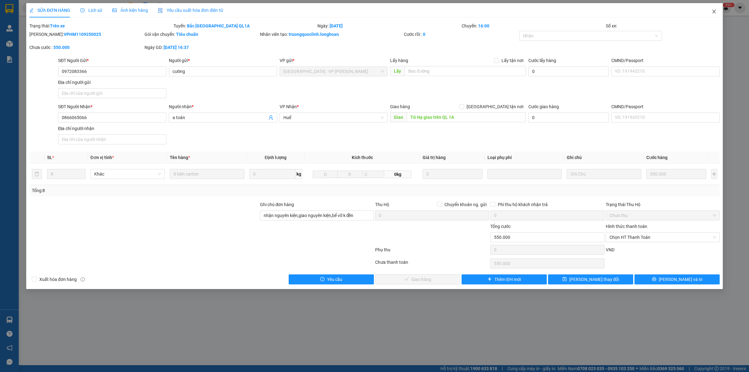
click at [707, 12] on span "Close" at bounding box center [714, 11] width 17 height 17
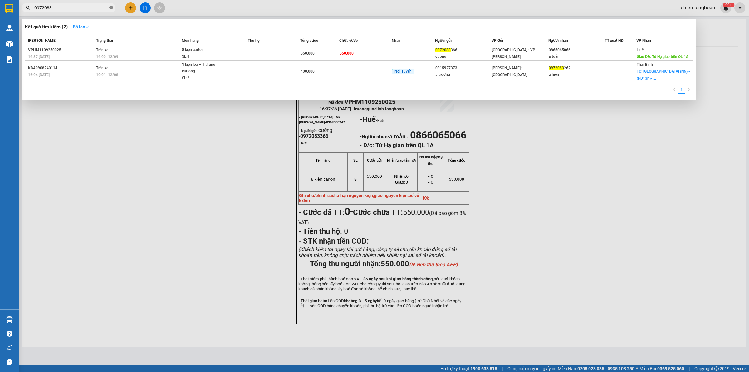
click at [112, 7] on icon "close-circle" at bounding box center [111, 8] width 4 height 4
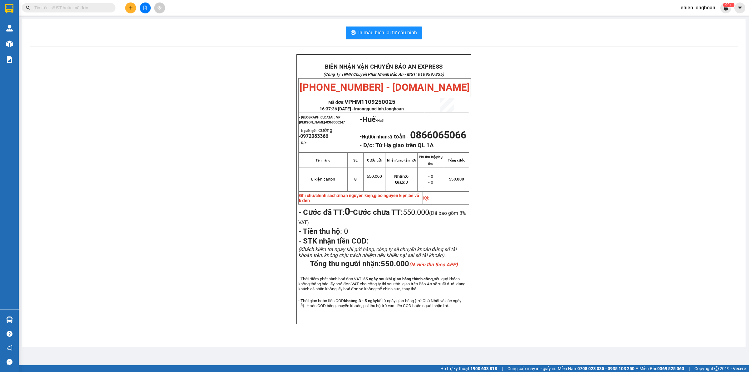
paste input "0358233568"
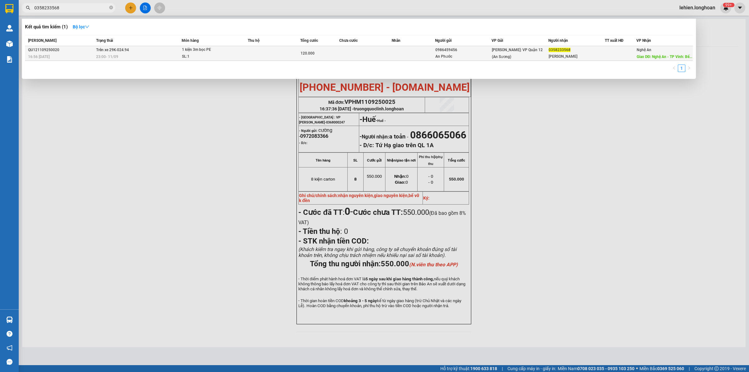
type input "0358233568"
click at [138, 59] on div "23:00 [DATE]" at bounding box center [138, 56] width 85 height 7
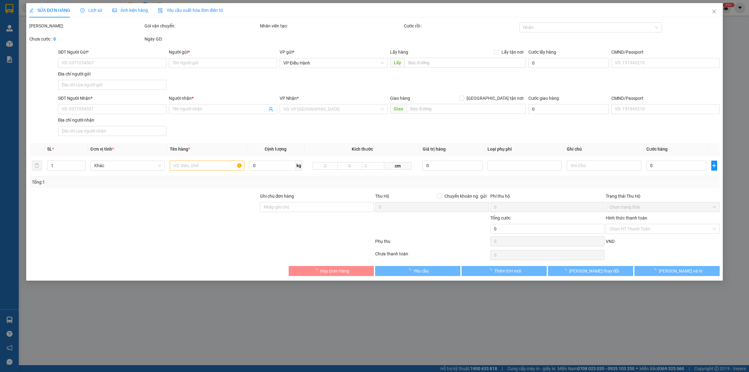
type input "0986459456"
type input "An Phước"
type input "0358233568"
type input "[PERSON_NAME]"
type input "Nghệ An - TP Vinh: Bến xe Miền Trung"
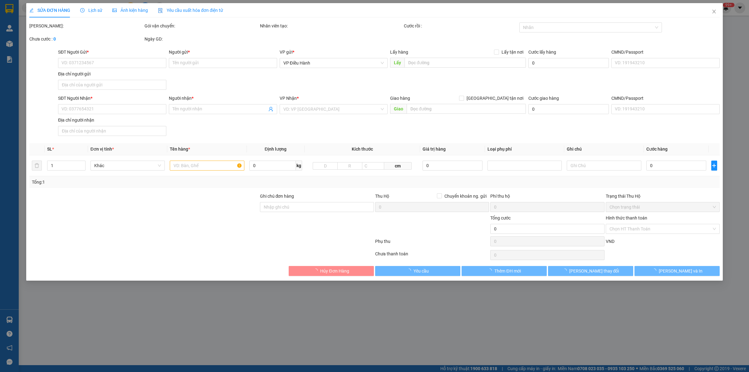
type input "nhận theo kiện - hư hỏng ko chịu trách nhiệm"
type input "120.000"
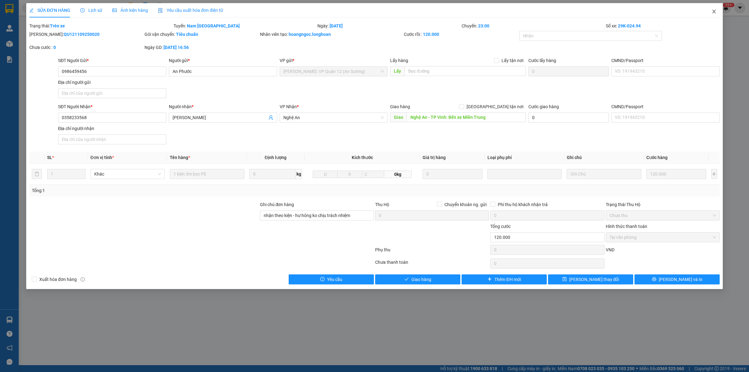
click at [713, 16] on span "Close" at bounding box center [714, 11] width 17 height 17
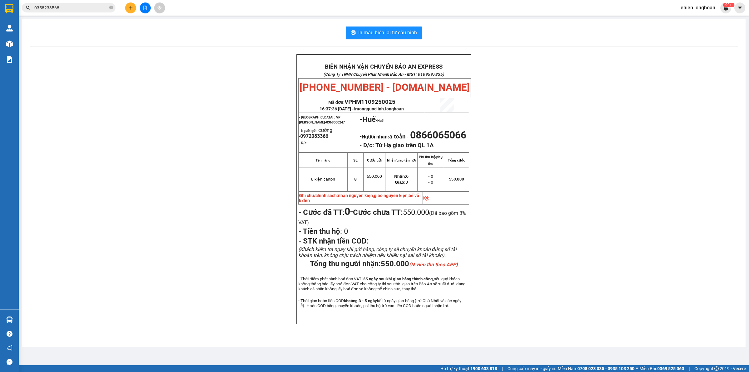
click at [109, 7] on span "0358233568" at bounding box center [69, 7] width 94 height 9
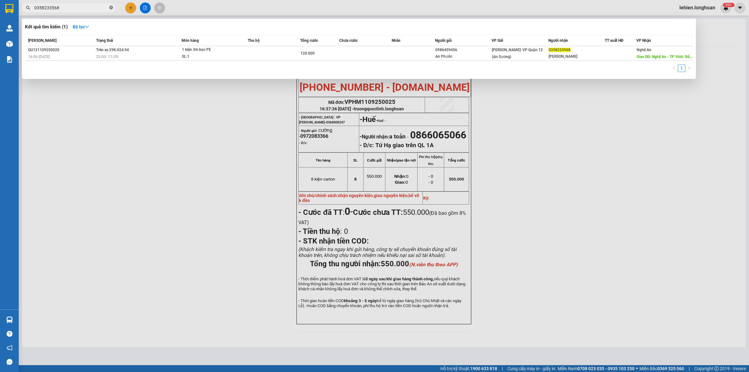
click at [110, 8] on icon "close-circle" at bounding box center [111, 8] width 4 height 4
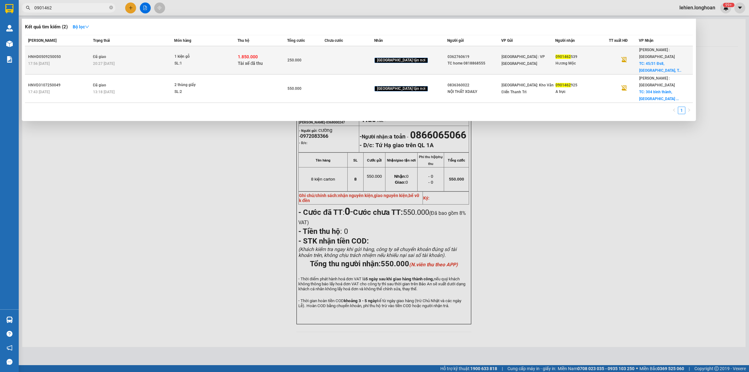
type input "0901462"
click at [200, 53] on div "1 kiện gỗ" at bounding box center [198, 56] width 47 height 7
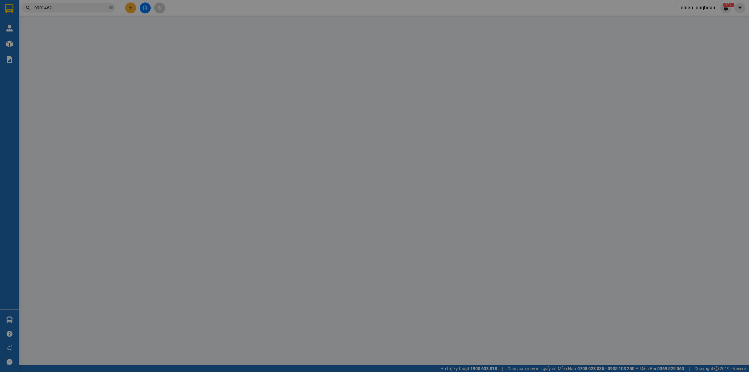
type input "0362760619"
type input "TC home 0818868555"
type input "0901462539"
type input "Hương Mộc"
checkbox input "true"
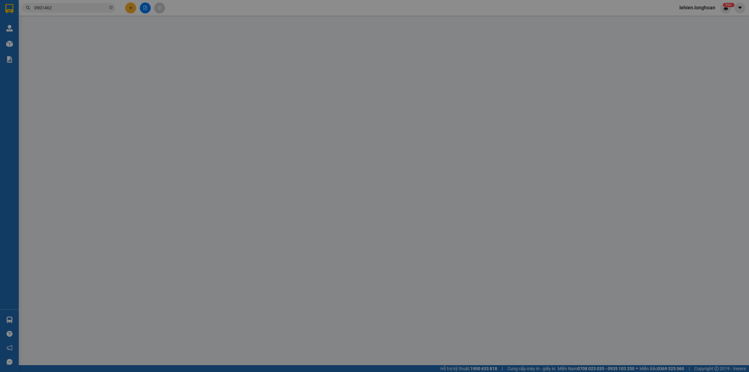
type input "45/31 Đs8, [GEOGRAPHIC_DATA], [GEOGRAPHIC_DATA]"
checkbox input "true"
type input "1.850.000"
type input "10.000"
type input "250.000"
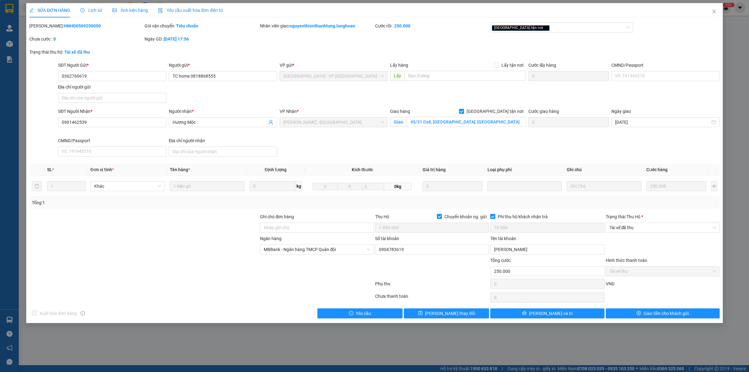
click at [85, 6] on div "Lịch sử" at bounding box center [91, 10] width 22 height 14
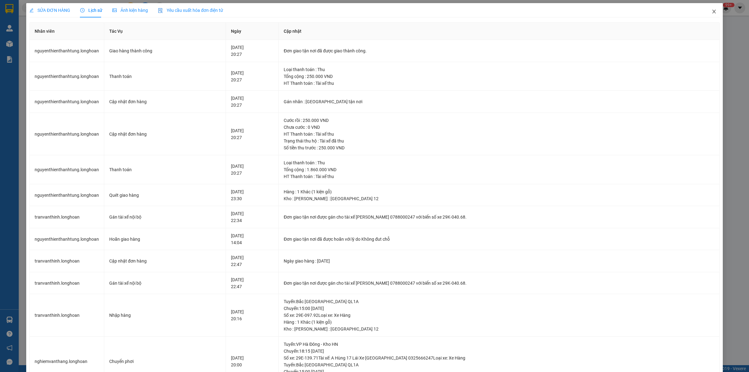
drag, startPoint x: 706, startPoint y: 12, endPoint x: 639, endPoint y: 18, distance: 67.4
click at [712, 12] on icon "close" at bounding box center [714, 11] width 5 height 5
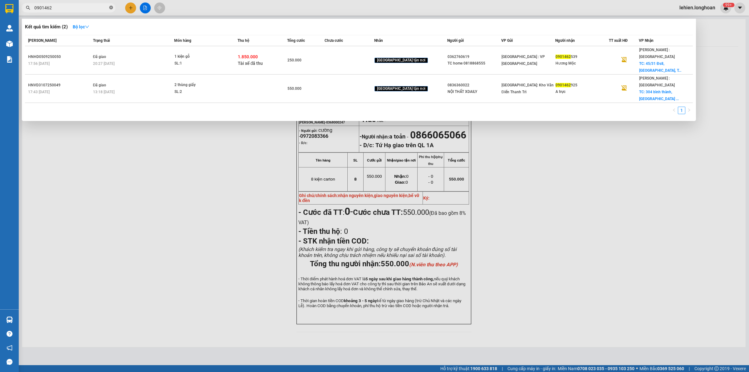
click at [109, 8] on icon "close-circle" at bounding box center [111, 8] width 4 height 4
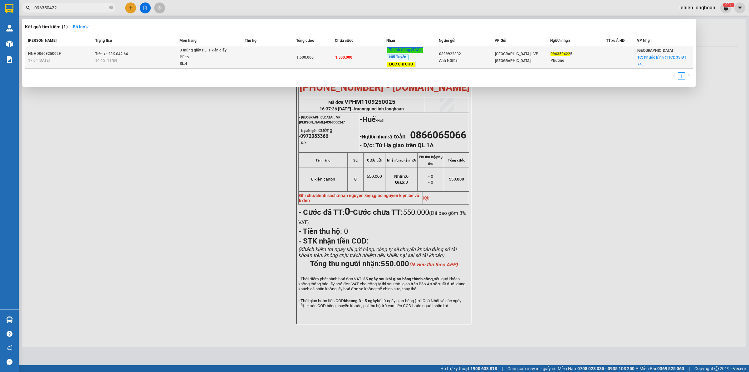
type input "096350422"
click at [105, 59] on span "10:00 [DATE]" at bounding box center [106, 61] width 22 height 4
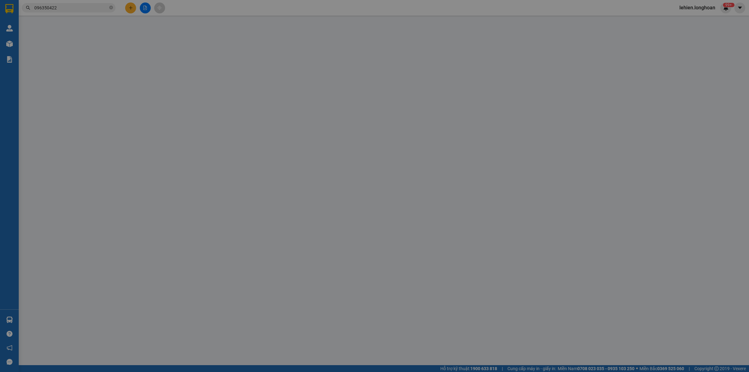
type input "0399922332"
type input "Anh NGhĩa"
type input "0963504225"
type input "Phương"
checkbox input "true"
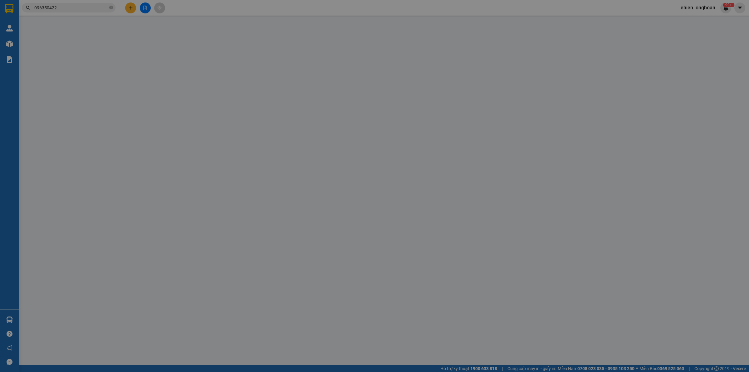
type input "Phước Bình (TTC): 35 ĐT 741, Tổ 1, Khu 4, P. [GEOGRAPHIC_DATA], [GEOGRAPHIC_DAT…"
type input "sdt nhận 0384876193 phương"
type input "1.500.000"
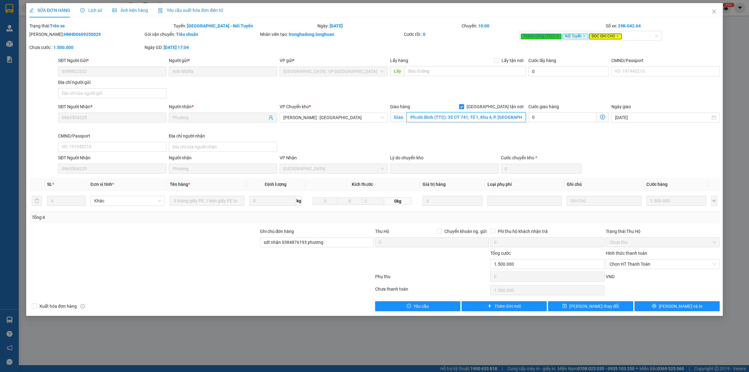
click at [469, 116] on input "Phước Bình (TTC): 35 ĐT 741, Tổ 1, Khu 4, P. [GEOGRAPHIC_DATA], [GEOGRAPHIC_DAT…" at bounding box center [466, 117] width 119 height 10
click at [483, 117] on input "Phước Bình (TTC): 35 ĐT 741, Tổ 1, Khu 4, P. [GEOGRAPHIC_DATA], [GEOGRAPHIC_DAT…" at bounding box center [466, 117] width 119 height 10
click at [89, 13] on span "Lịch sử" at bounding box center [91, 10] width 22 height 5
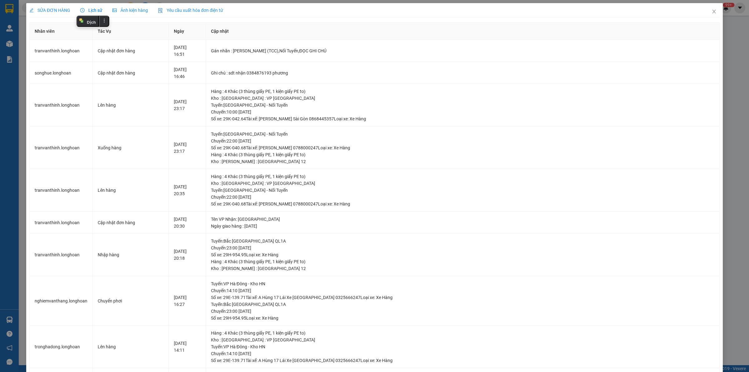
click at [58, 10] on span "SỬA ĐƠN HÀNG" at bounding box center [49, 10] width 41 height 5
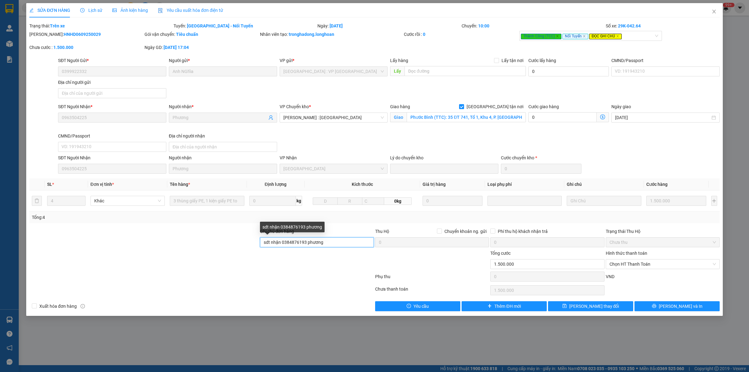
drag, startPoint x: 279, startPoint y: 242, endPoint x: 328, endPoint y: 244, distance: 48.7
click at [328, 244] on input "sdt nhận 0384876193 phương" at bounding box center [317, 243] width 114 height 10
click at [458, 124] on div "Giao hàng Giao tận nơi [GEOGRAPHIC_DATA] (TTC): 35 ĐT 741, Tổ 1, Khu 4, P. [GEO…" at bounding box center [458, 114] width 136 height 22
click at [489, 115] on input "Phước Bình (TTC): 35 ĐT 741, Tổ 1, Khu 4, P. [GEOGRAPHIC_DATA], [GEOGRAPHIC_DAT…" at bounding box center [466, 117] width 119 height 10
click at [503, 117] on input "Phước Bình (TTC): 35 ĐT 741, Tổ 1, Khu 4, P. [GEOGRAPHIC_DATA], [GEOGRAPHIC_DAT…" at bounding box center [466, 117] width 119 height 10
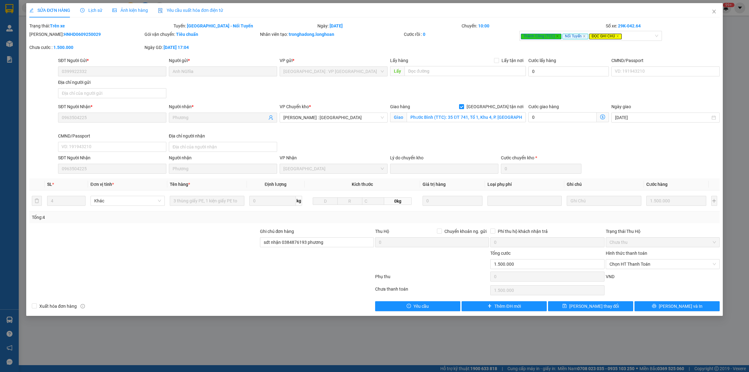
click at [92, 12] on span "Lịch sử" at bounding box center [91, 10] width 22 height 5
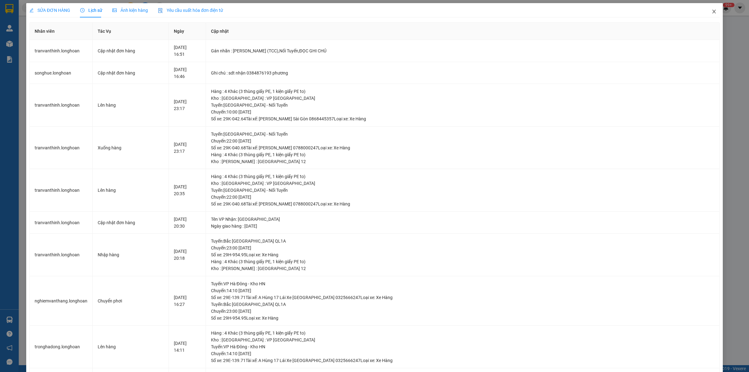
click at [712, 10] on icon "close" at bounding box center [714, 11] width 5 height 5
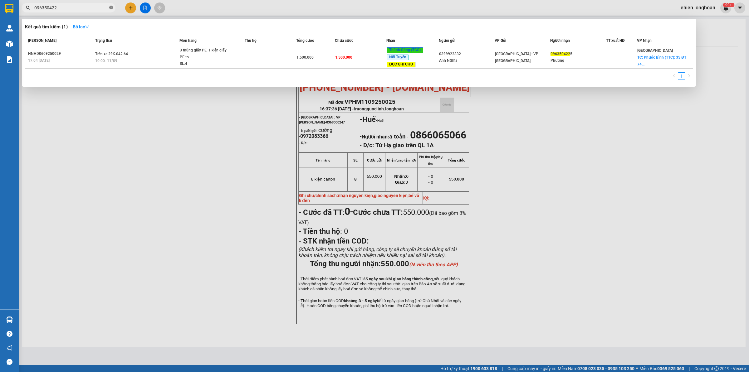
click at [110, 8] on icon "close-circle" at bounding box center [111, 8] width 4 height 4
paste input "0903784682"
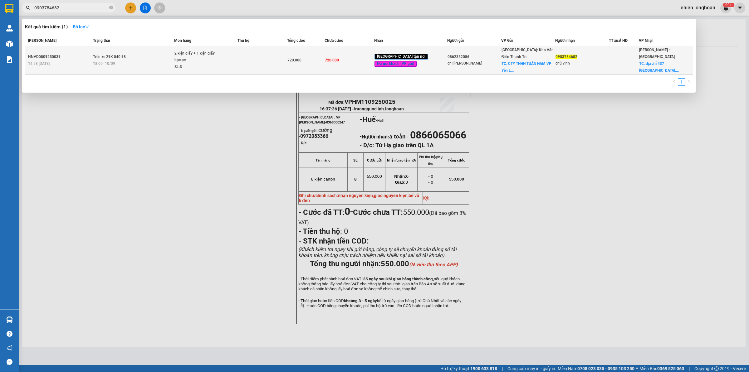
type input "0903784682"
click at [132, 55] on td "Trên xe 29K-040.98 18:00 [DATE]" at bounding box center [132, 60] width 83 height 28
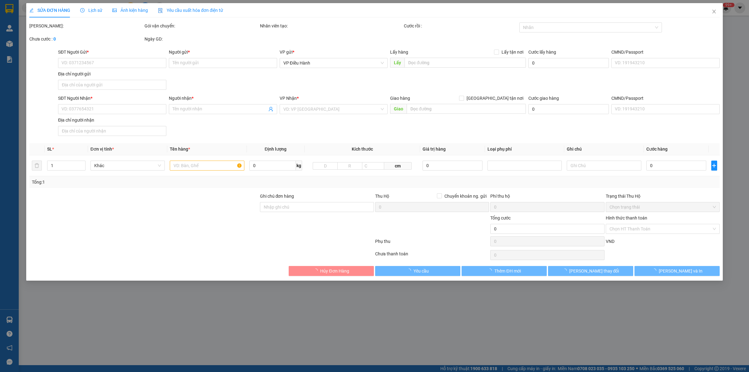
type input "0862352056"
type input "chị [PERSON_NAME]"
checkbox input "true"
type input "CTY TNHH TUẤN NAM VP [GEOGRAPHIC_DATA], [GEOGRAPHIC_DATA], [GEOGRAPHIC_DATA]"
type input "0903784682"
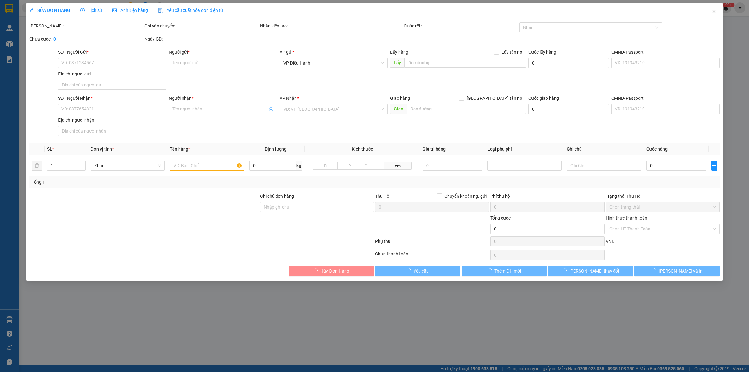
type input "chú vĩnh"
checkbox input "true"
type input "địa chỉ 437 [GEOGRAPHIC_DATA], p25, Q binh thanh, [GEOGRAPHIC_DATA]"
type input "hàng giao nguyên kiện, hư vỡ ko đền"
type input "720.000"
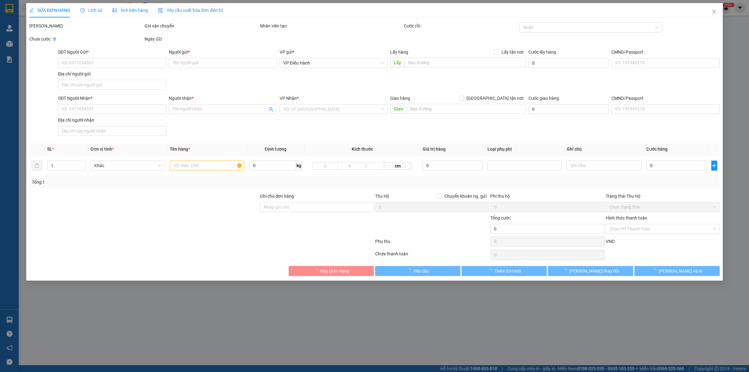
type input "720.000"
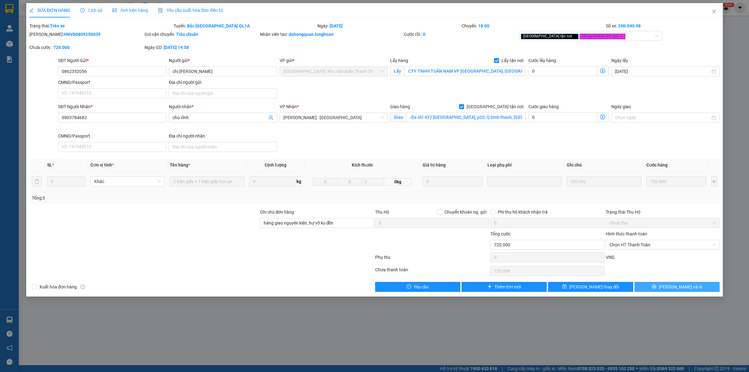
click at [657, 290] on span "printer" at bounding box center [654, 287] width 4 height 5
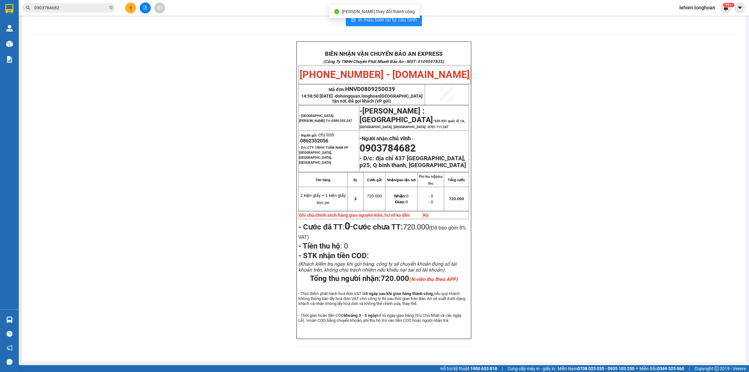
scroll to position [18, 0]
click at [72, 0] on div "Kết quả tìm kiếm ( 1 ) Bộ lọc Mã ĐH Trạng thái Món hàng Thu hộ Tổng cước Chưa c…" at bounding box center [374, 8] width 749 height 16
click at [80, 10] on input "0903784682" at bounding box center [71, 7] width 74 height 7
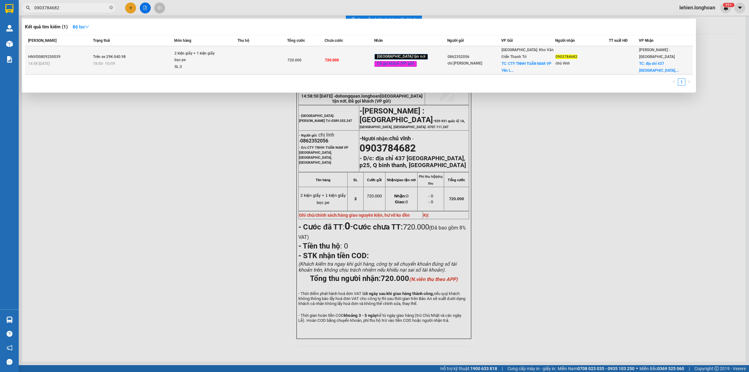
click at [121, 55] on span "Trên xe 29K-040.98" at bounding box center [109, 57] width 33 height 4
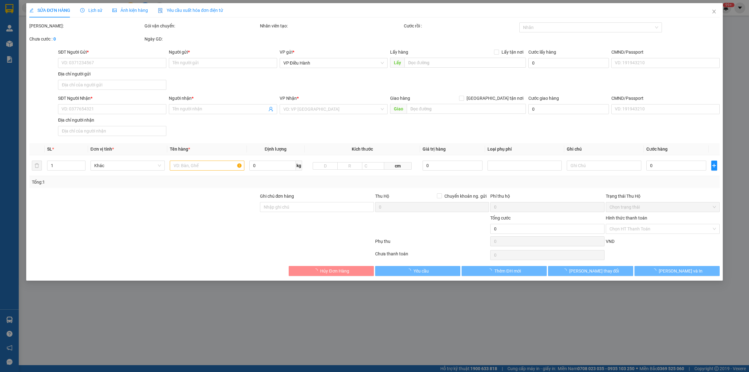
type input "0862352056"
type input "chị [PERSON_NAME]"
checkbox input "true"
type input "CTY TNHH TUẤN NAM VP [GEOGRAPHIC_DATA], [GEOGRAPHIC_DATA], [GEOGRAPHIC_DATA]"
type input "0903784682"
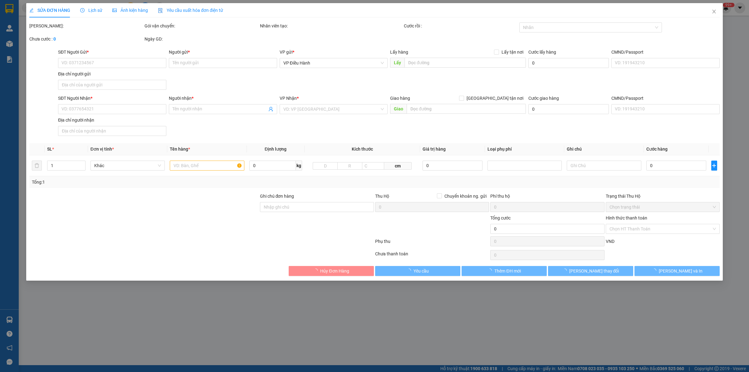
type input "chú vĩnh"
checkbox input "true"
type input "địa chỉ 437 [GEOGRAPHIC_DATA], p25, Q binh thanh, [GEOGRAPHIC_DATA]"
type input "hàng giao nguyên kiện, hư vỡ ko đền"
type input "720.000"
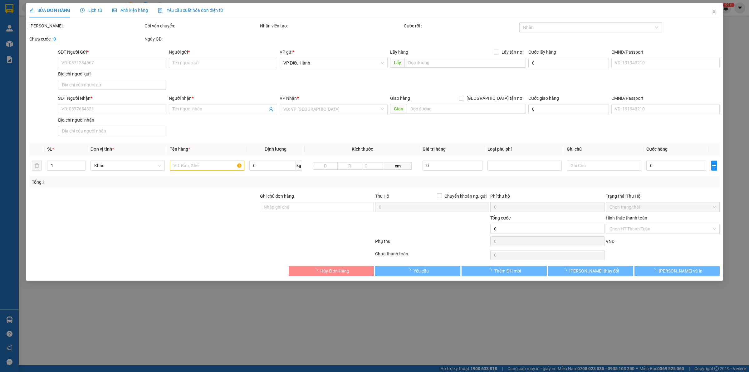
type input "720.000"
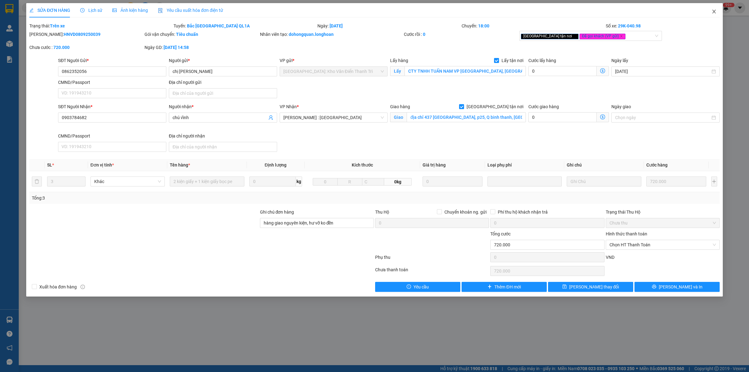
click at [714, 10] on icon "close" at bounding box center [714, 11] width 5 height 5
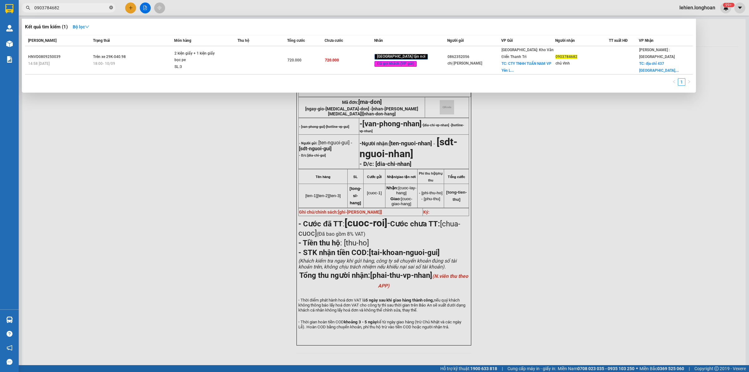
click at [111, 8] on icon "close-circle" at bounding box center [111, 8] width 4 height 4
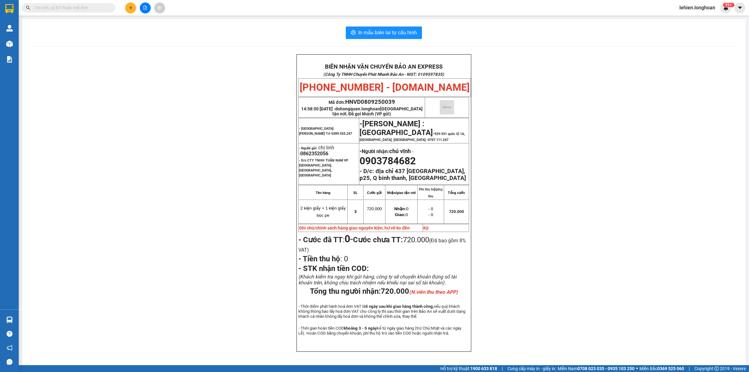
paste input "0933269694"
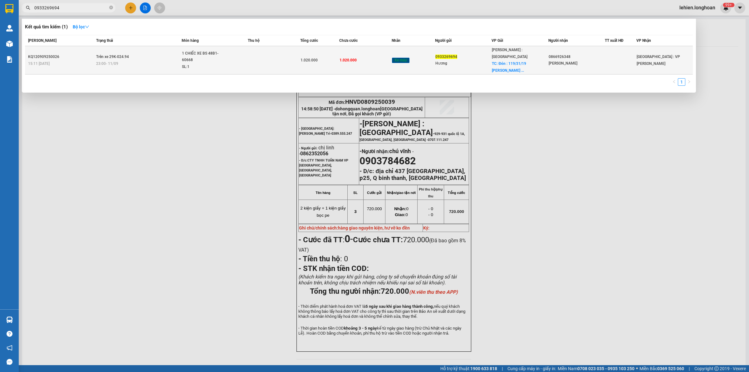
type input "0933269694"
click at [132, 60] on div "23:00 [DATE]" at bounding box center [138, 63] width 85 height 7
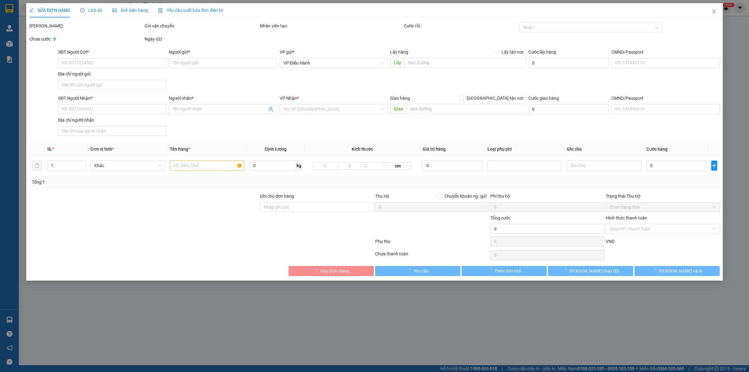
type input "0933269694"
type input "Hương"
checkbox input "true"
type input "Đón : [STREET_ADDRESS]"
type input "0866926348"
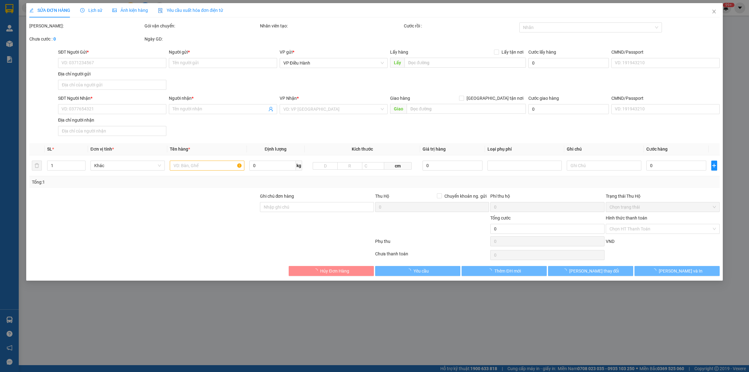
type input "[PERSON_NAME]"
type input "CHÌA KHÓA QUẤN TAY LÁI -KHÔNG CAVET"
type input "1.020.000"
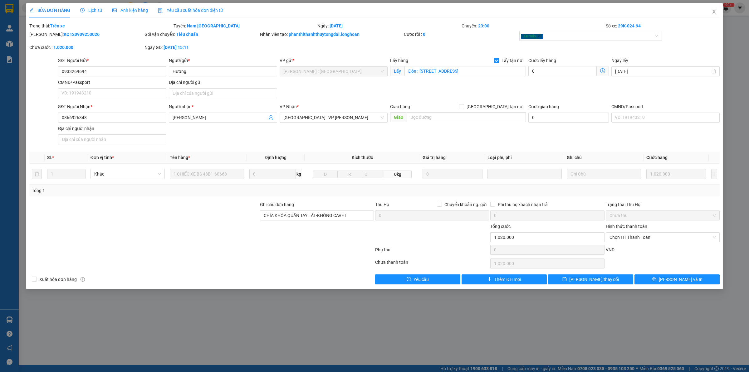
click at [710, 12] on span "Close" at bounding box center [714, 11] width 17 height 17
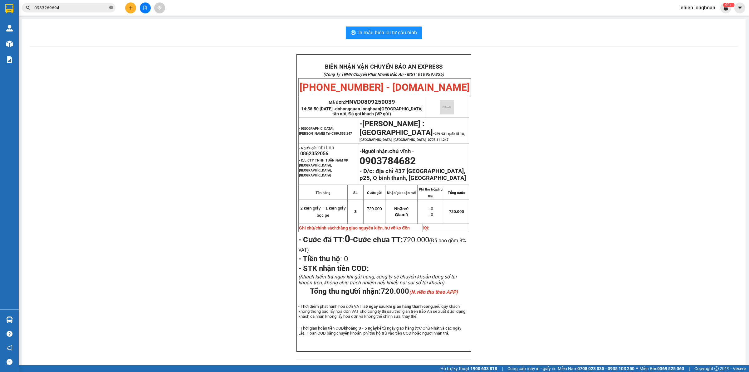
click at [112, 8] on icon "close-circle" at bounding box center [111, 8] width 4 height 4
paste input "0888876228"
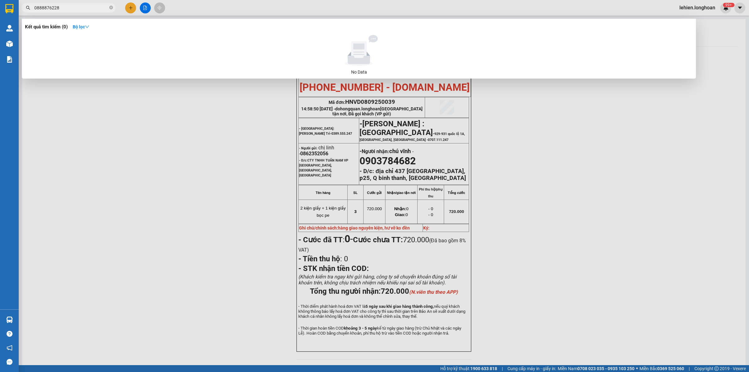
type input "0888876228"
click at [110, 8] on icon "close-circle" at bounding box center [111, 8] width 4 height 4
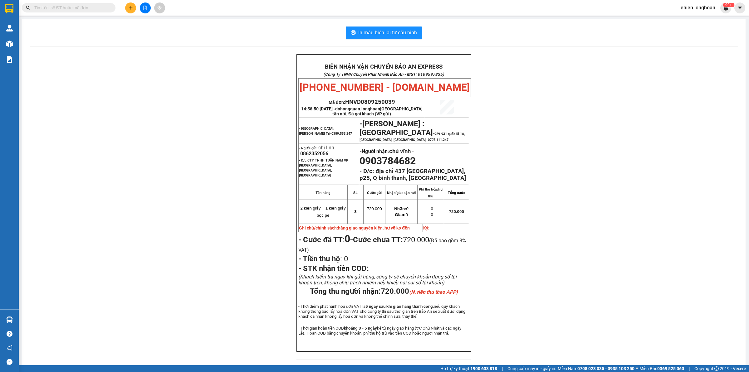
paste input "0329971959"
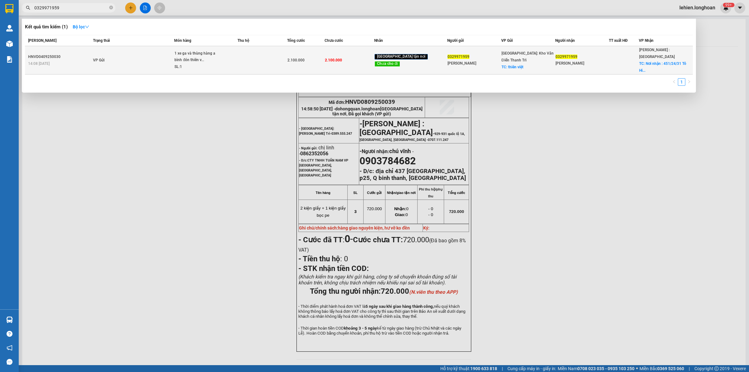
type input "0329971959"
click at [126, 47] on td "VP Gửi" at bounding box center [132, 60] width 83 height 28
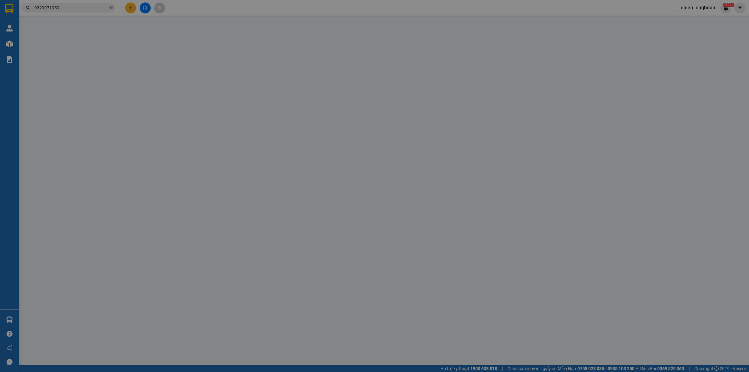
type input "0329971959"
type input "[PERSON_NAME]"
checkbox input "true"
type input "thiên việt"
type input "0329971959"
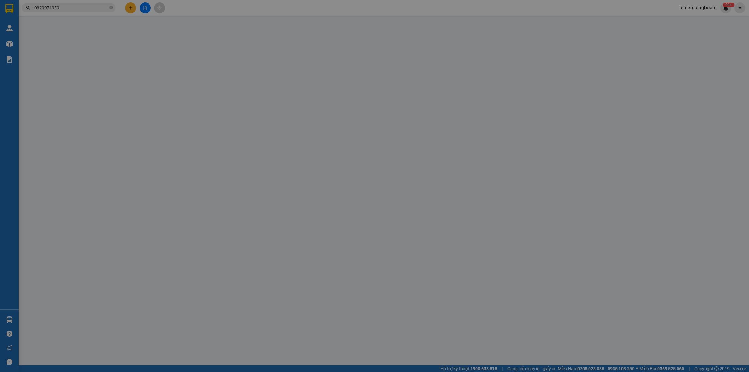
type input "[PERSON_NAME]"
checkbox input "true"
type input "Nơi nhận : 451/24/31 Tô Hiến Thành, Q10"
type input "sửa địa chỉ khách nhận - hà"
type input "2.100.000"
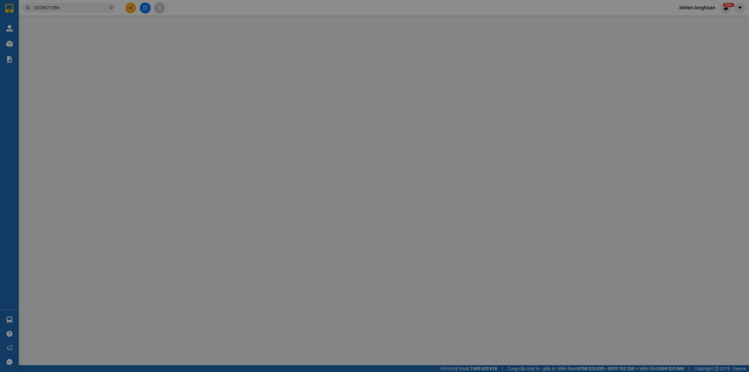
type input "2.100.000"
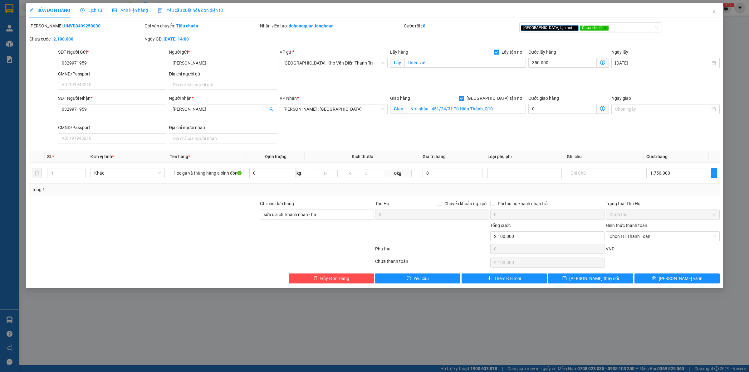
click at [77, 12] on div "SỬA ĐƠN HÀNG Lịch sử Ảnh kiện hàng Yêu cầu xuất hóa đơn điện tử" at bounding box center [126, 10] width 194 height 14
click at [89, 8] on span "Lịch sử" at bounding box center [91, 10] width 22 height 5
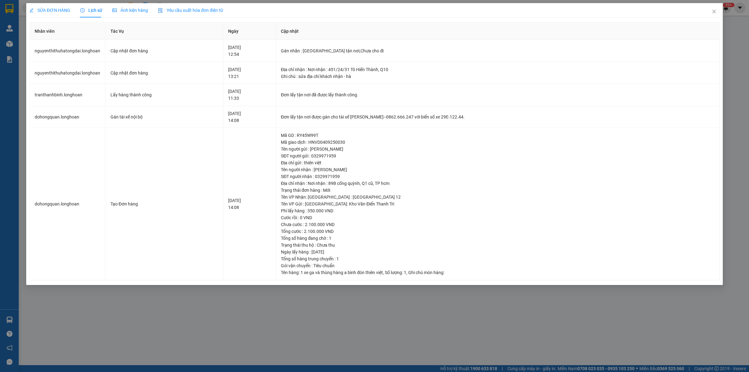
click at [60, 8] on span "SỬA ĐƠN HÀNG" at bounding box center [49, 10] width 41 height 5
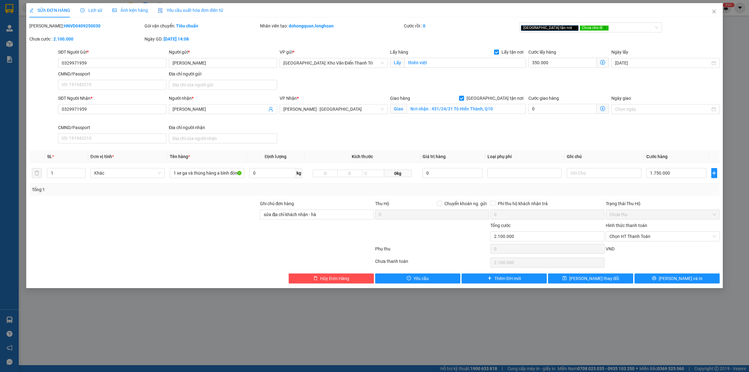
click at [84, 6] on div "Lịch sử" at bounding box center [91, 10] width 22 height 14
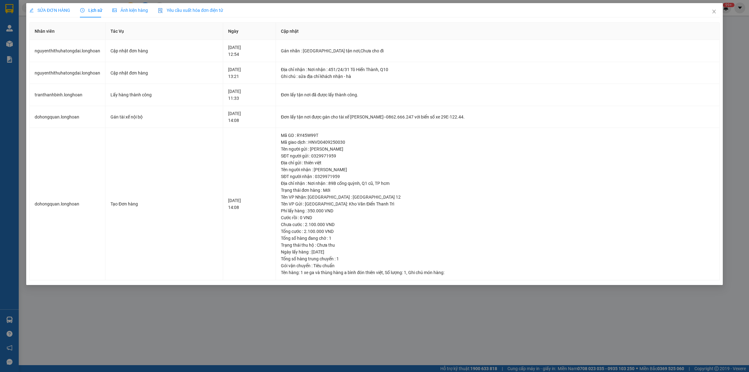
click at [52, 9] on span "SỬA ĐƠN HÀNG" at bounding box center [49, 10] width 41 height 5
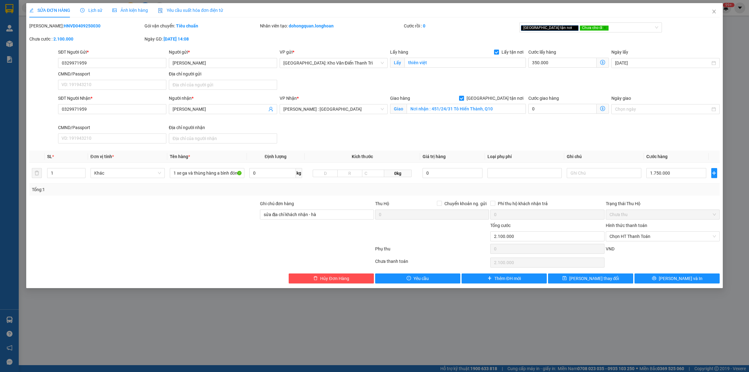
click at [89, 8] on span "Lịch sử" at bounding box center [91, 10] width 22 height 5
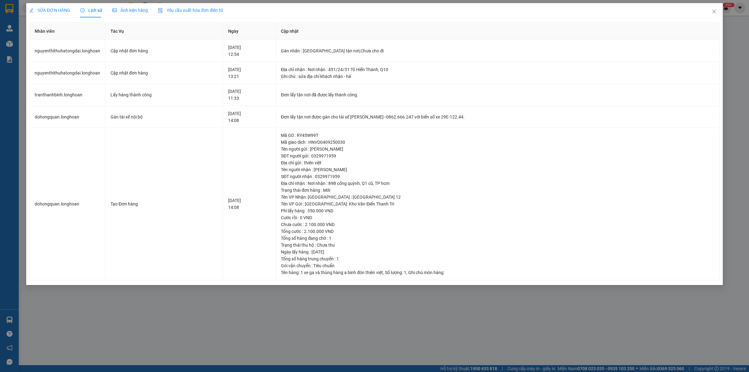
click at [48, 10] on span "SỬA ĐƠN HÀNG" at bounding box center [49, 10] width 41 height 5
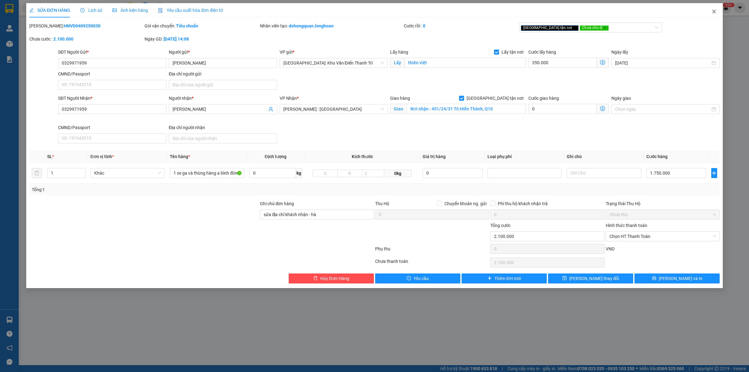
click at [716, 13] on icon "close" at bounding box center [714, 11] width 5 height 5
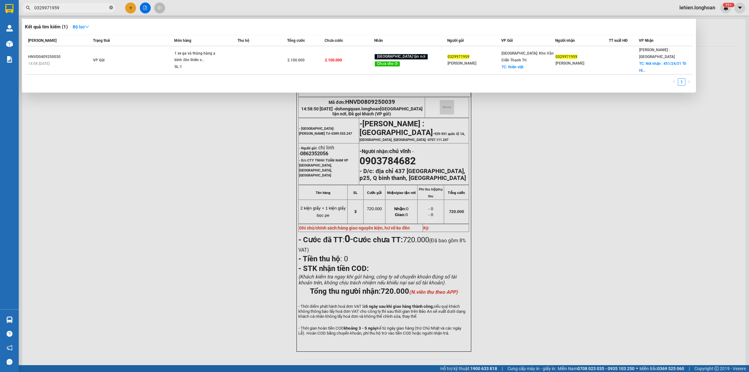
click at [110, 8] on icon "close-circle" at bounding box center [111, 8] width 4 height 4
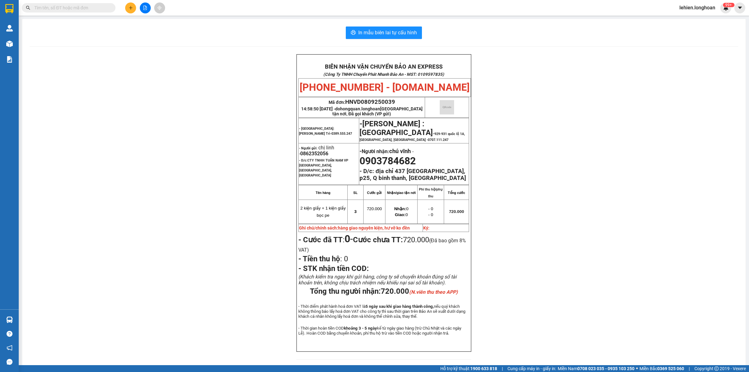
paste input "0328041737"
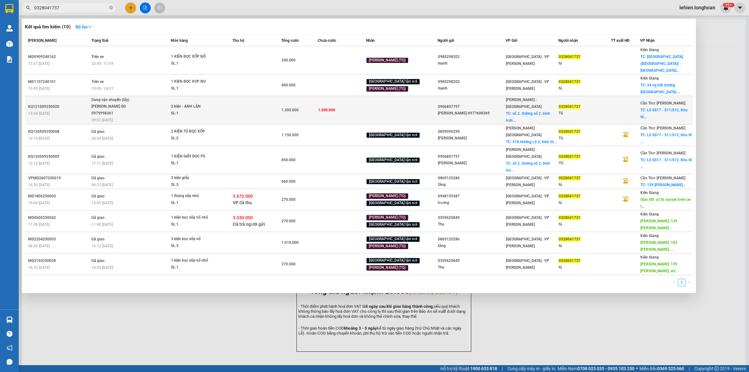
type input "0328041737"
click at [151, 102] on span "Đang vận chuyển (lấy) HOÀNG LÂN SG 0979998361 09:07 [DATE]" at bounding box center [130, 110] width 79 height 26
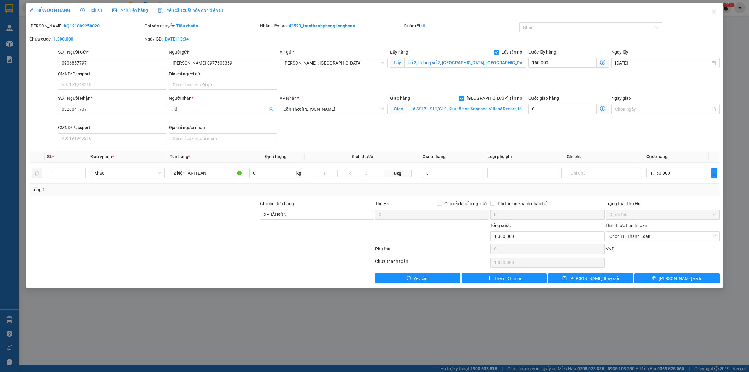
click at [90, 19] on div "SỬA ĐƠN HÀNG Lịch sử Ảnh kiện hàng Yêu cầu xuất hóa đơn điện tử Total Paid Fee …" at bounding box center [374, 143] width 691 height 281
click at [98, 10] on span "Lịch sử" at bounding box center [91, 10] width 22 height 5
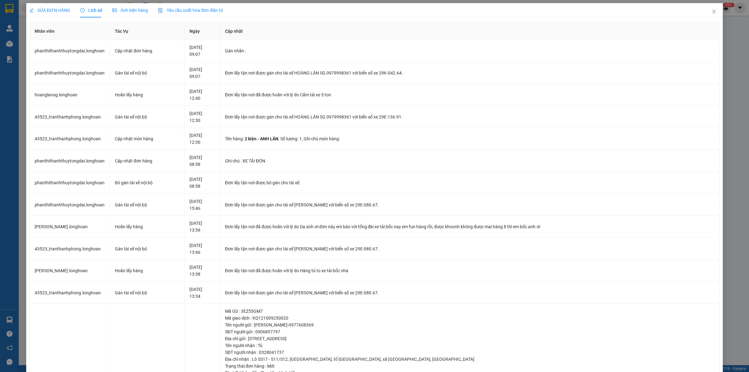
click at [52, 8] on span "SỬA ĐƠN HÀNG" at bounding box center [49, 10] width 41 height 5
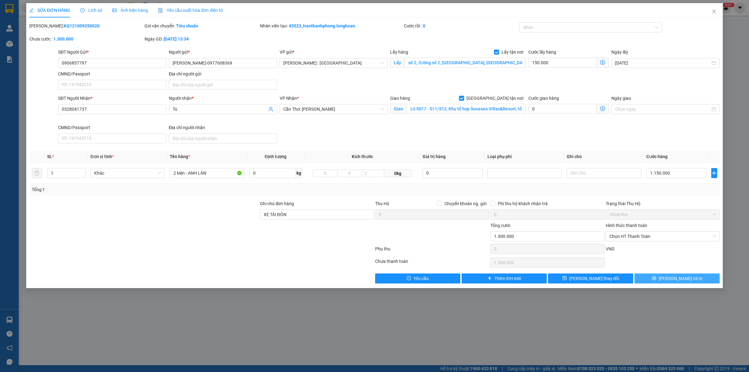
click at [682, 282] on span "[PERSON_NAME] và In" at bounding box center [681, 278] width 44 height 7
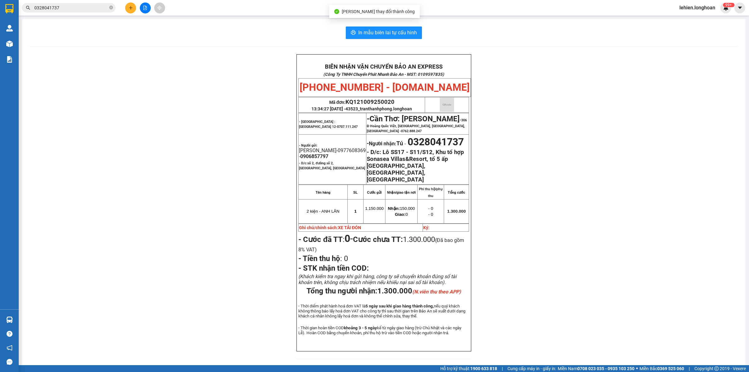
scroll to position [18, 0]
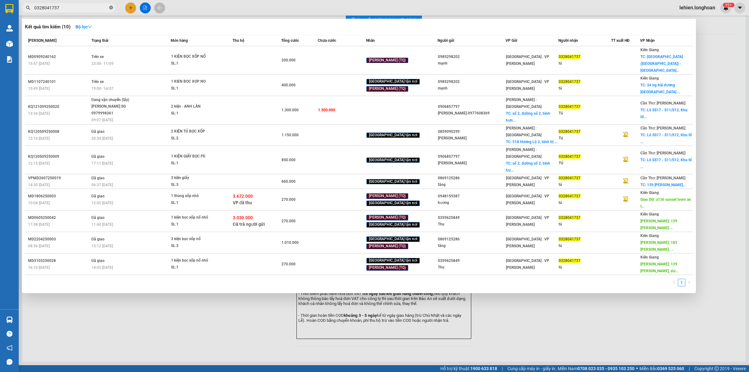
click at [111, 10] on span at bounding box center [111, 8] width 4 height 6
paste input "0986532266"
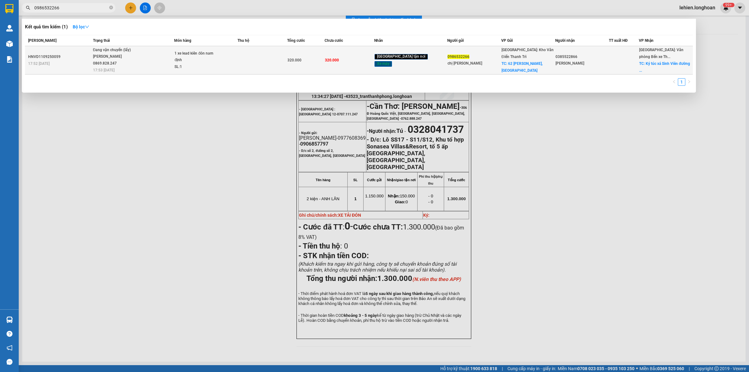
click at [135, 52] on div "Đang vận chuyển (lấy)" at bounding box center [116, 50] width 47 height 7
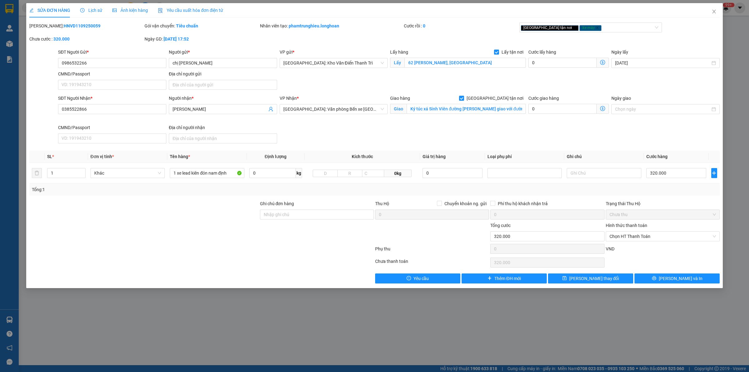
click at [96, 11] on span "Lịch sử" at bounding box center [91, 10] width 22 height 5
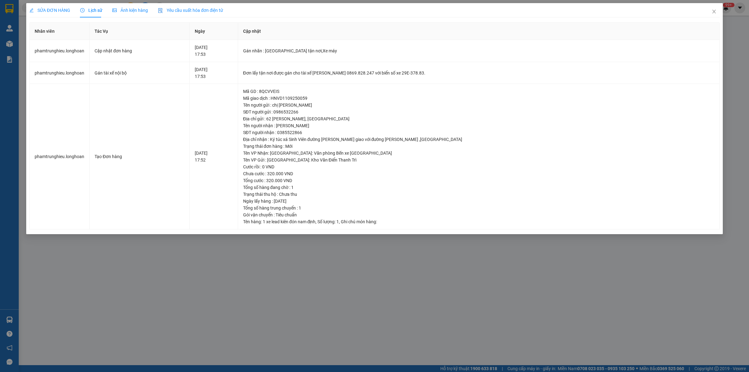
click at [51, 8] on span "SỬA ĐƠN HÀNG" at bounding box center [49, 10] width 41 height 5
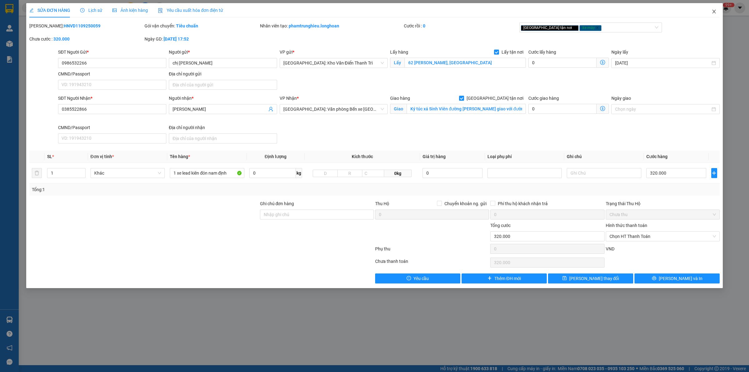
click at [719, 12] on span "Close" at bounding box center [714, 11] width 17 height 17
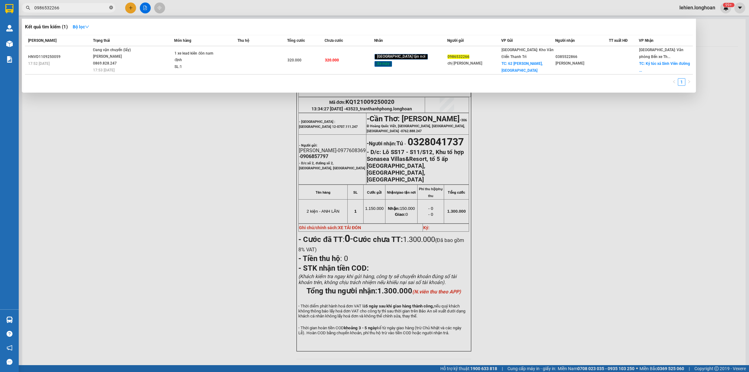
click at [110, 5] on span at bounding box center [111, 8] width 4 height 6
paste input "0963589599"
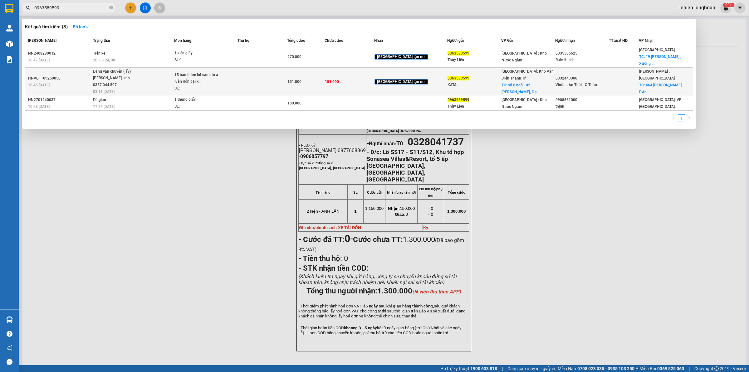
click at [154, 75] on span "Đang vận chuyển (lấy) [PERSON_NAME] sinh 0357.044.507 03:11 [DATE]" at bounding box center [133, 81] width 81 height 26
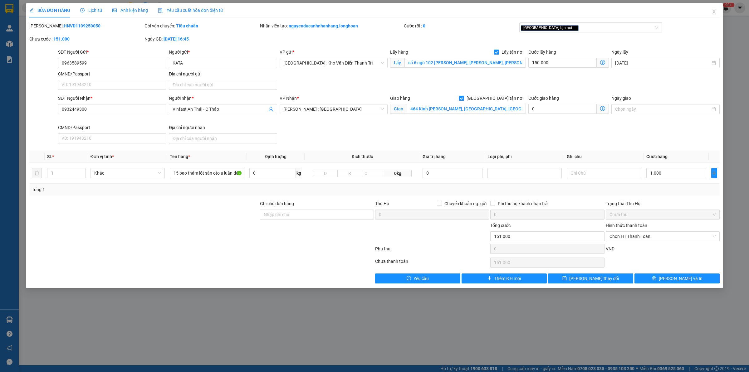
click at [100, 10] on span "Lịch sử" at bounding box center [91, 10] width 22 height 5
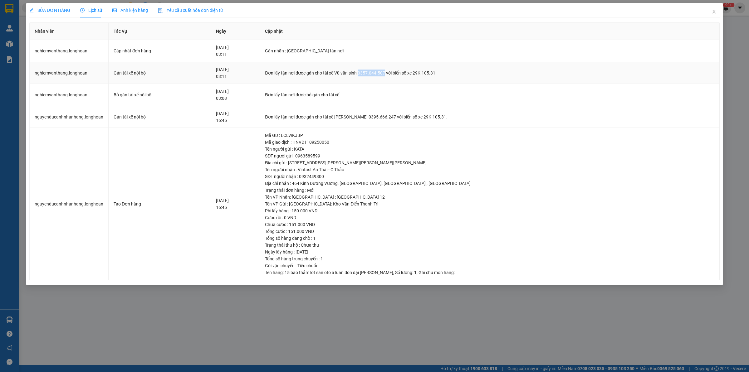
drag, startPoint x: 391, startPoint y: 72, endPoint x: 416, endPoint y: 74, distance: 25.0
click at [416, 74] on div "Đơn lấy tận nơi được gán cho tài xế Vũ văn sinh 0357.044.507 với biển số xe 29K…" at bounding box center [490, 73] width 450 height 7
copy div "0357.044.507"
click at [42, 8] on span "SỬA ĐƠN HÀNG" at bounding box center [49, 10] width 41 height 5
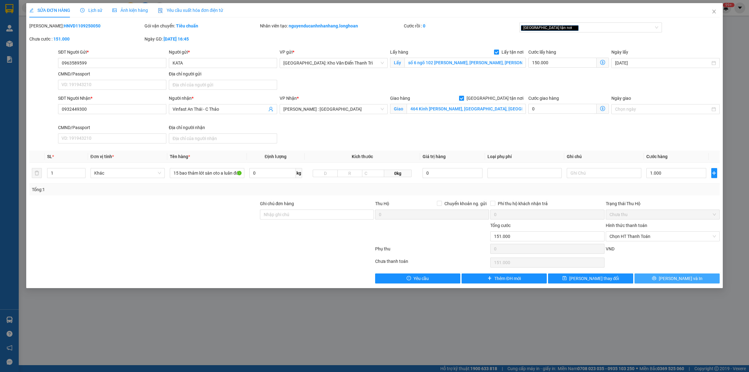
click at [674, 280] on span "[PERSON_NAME] và In" at bounding box center [681, 278] width 44 height 7
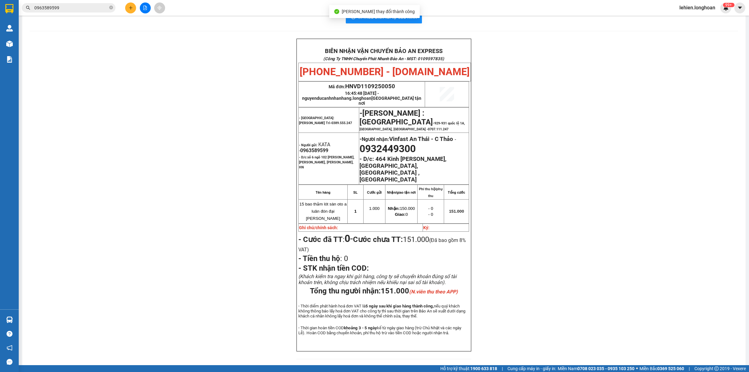
scroll to position [17, 0]
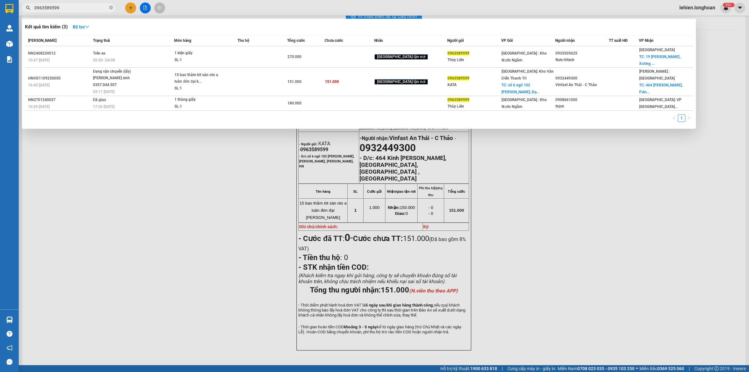
click at [99, 6] on input "0963589599" at bounding box center [71, 7] width 74 height 7
click at [111, 8] on icon "close-circle" at bounding box center [111, 8] width 4 height 4
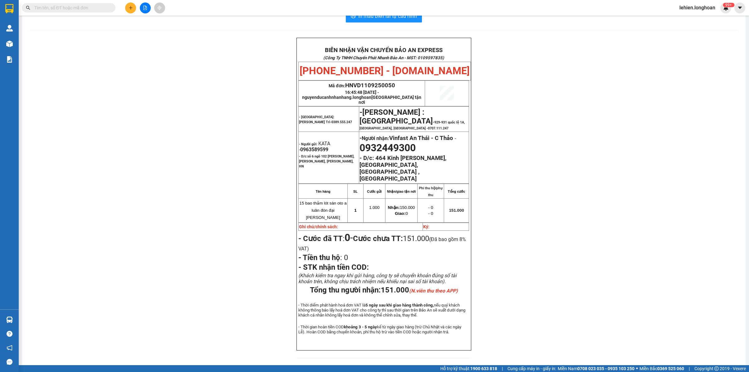
paste input "0986380301"
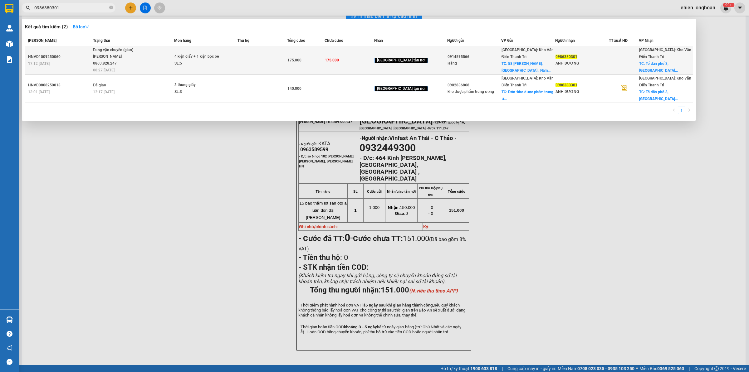
click at [129, 59] on td "Đang vận chuyển (giao) [PERSON_NAME] 0869.828.247 08:27 [DATE]" at bounding box center [132, 60] width 83 height 28
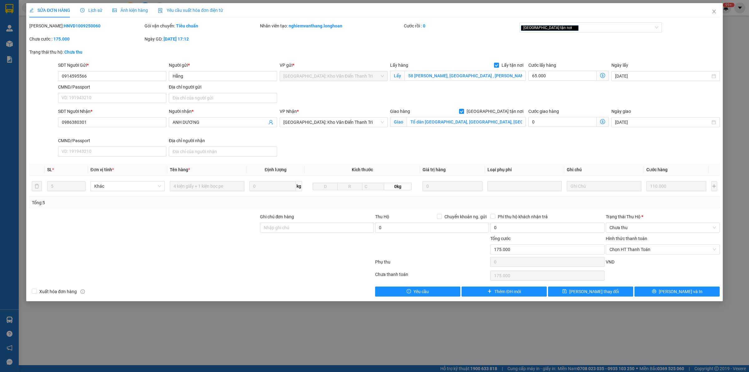
click at [90, 11] on span "Lịch sử" at bounding box center [91, 10] width 22 height 5
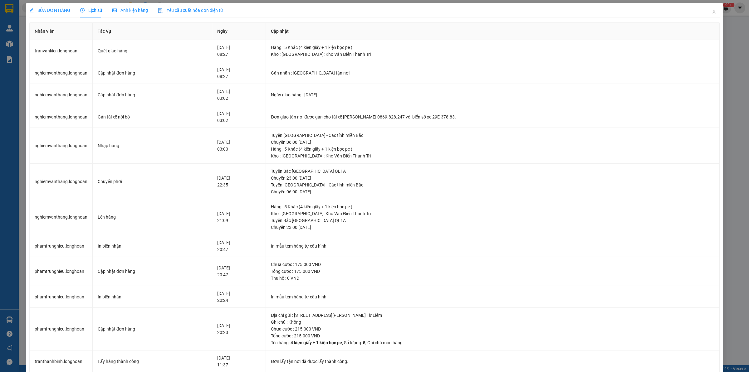
click at [56, 10] on span "SỬA ĐƠN HÀNG" at bounding box center [49, 10] width 41 height 5
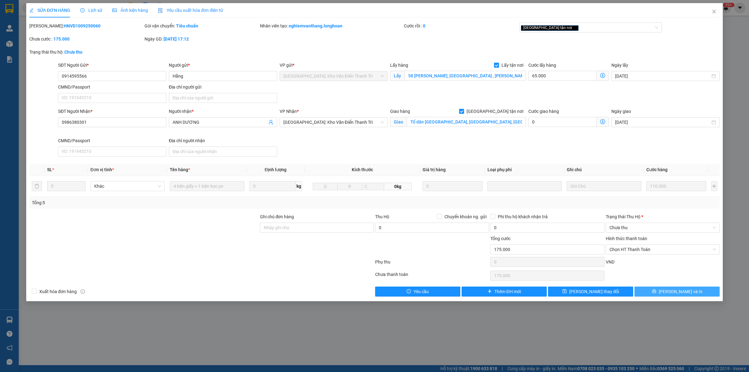
click at [689, 294] on button "[PERSON_NAME] và In" at bounding box center [677, 292] width 85 height 10
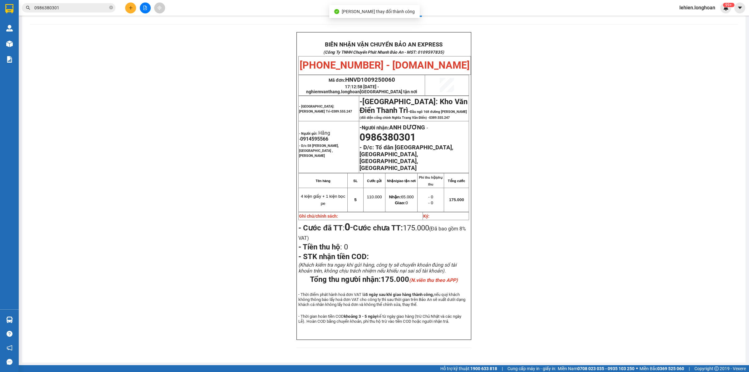
scroll to position [24, 0]
click at [108, 8] on span "0986380301" at bounding box center [69, 7] width 94 height 9
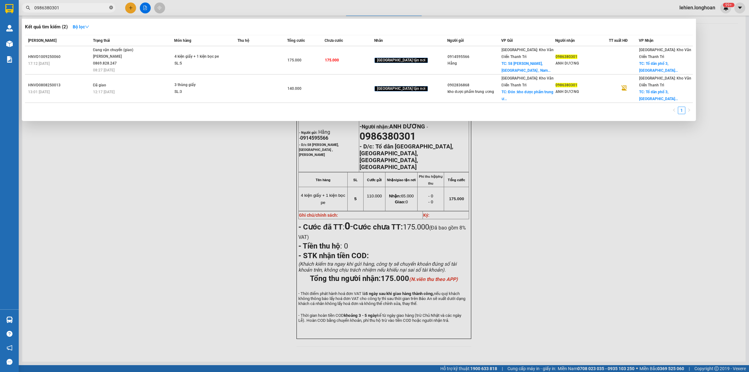
click at [111, 7] on icon "close-circle" at bounding box center [111, 8] width 4 height 4
paste input "0979893439"
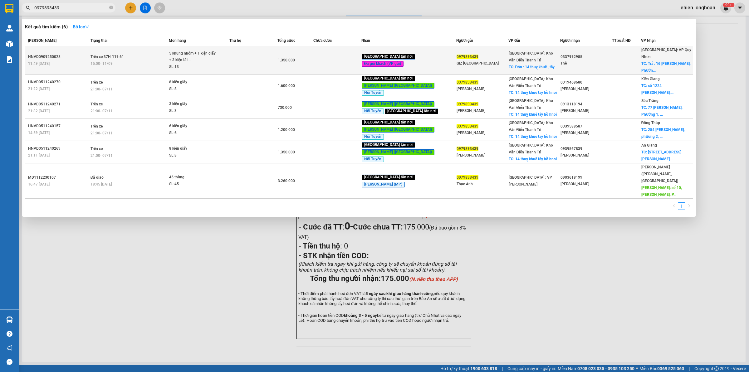
click at [143, 56] on td "Trên xe 37H-119.61 15:00 [DATE]" at bounding box center [129, 60] width 80 height 28
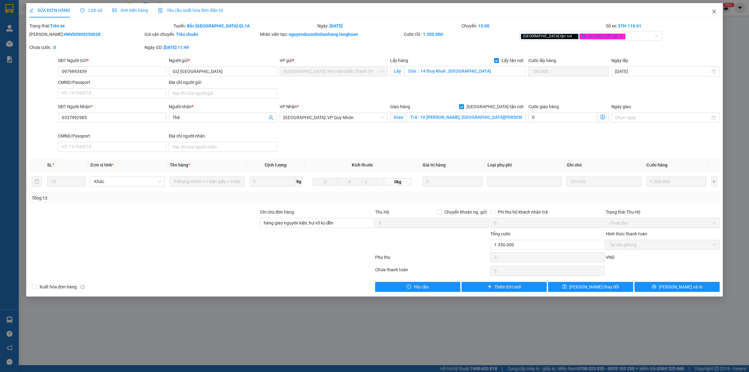
click at [713, 9] on icon "close" at bounding box center [714, 11] width 5 height 5
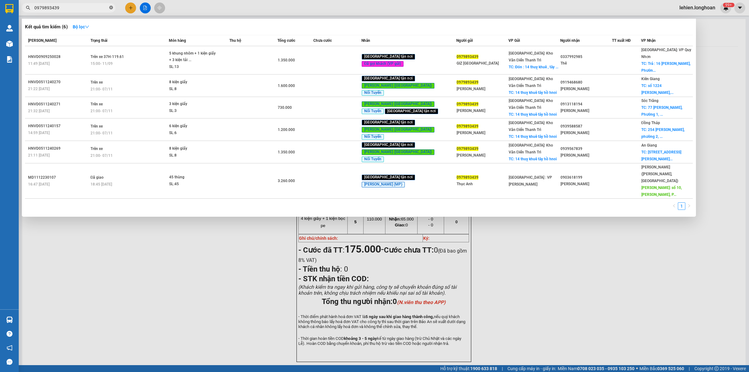
click at [111, 7] on icon "close-circle" at bounding box center [111, 8] width 4 height 4
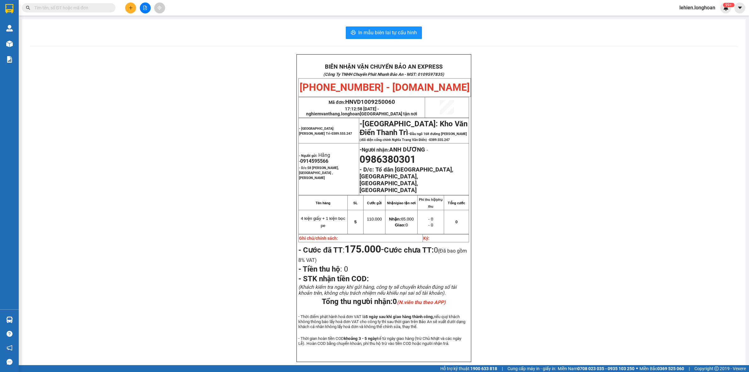
paste input "0907368783"
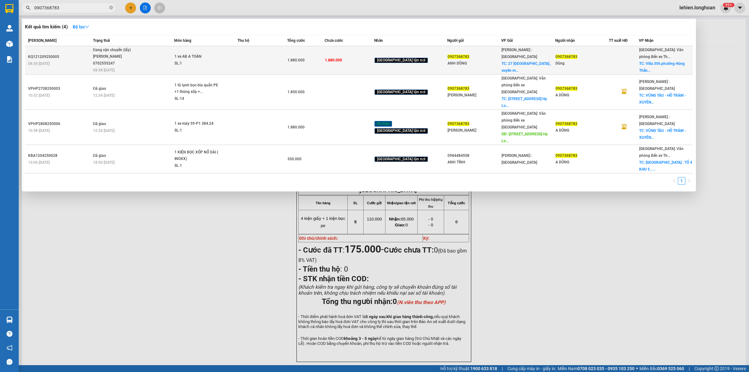
click at [174, 58] on span "Đang vận chuyển (lấy) [PERSON_NAME] 0702555247 08:38 [DATE]" at bounding box center [133, 60] width 81 height 26
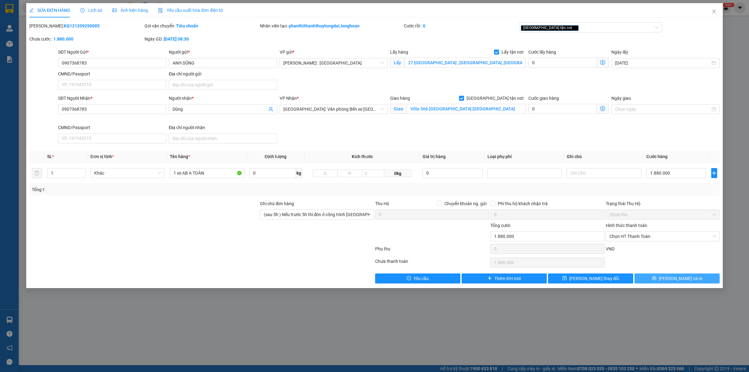
click at [659, 281] on button "[PERSON_NAME] và In" at bounding box center [677, 279] width 85 height 10
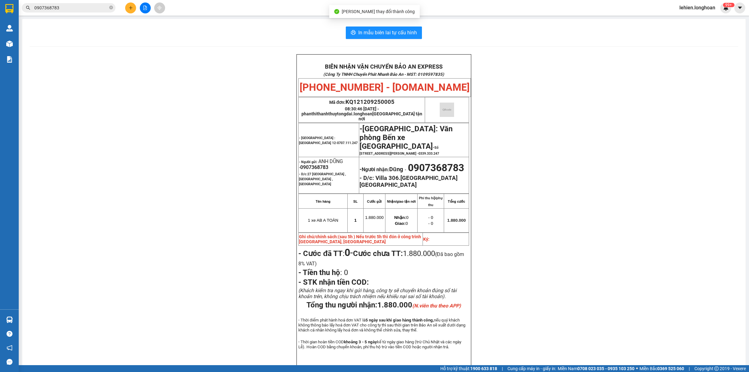
scroll to position [19, 0]
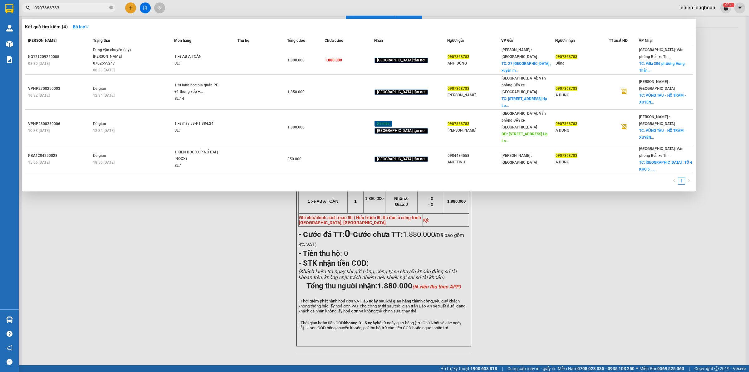
click at [113, 5] on span "0907368783" at bounding box center [69, 7] width 94 height 9
click at [113, 8] on icon "close-circle" at bounding box center [111, 8] width 4 height 4
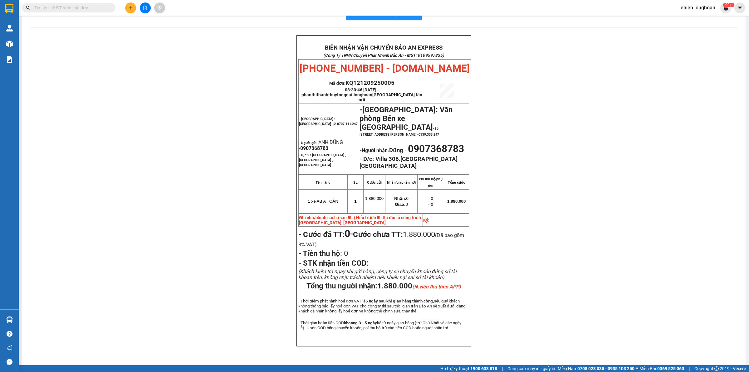
paste input "VPMD0909250020"
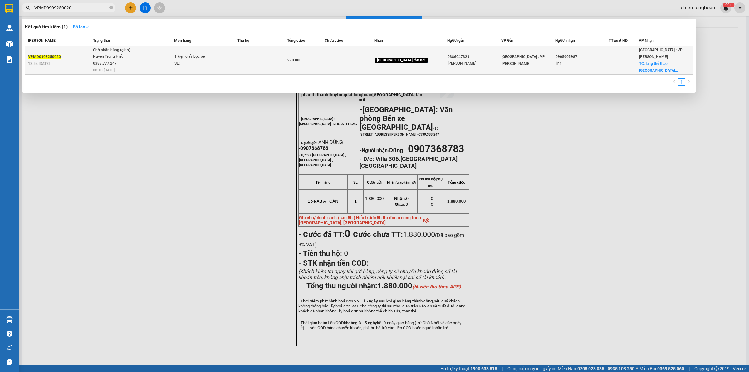
click at [118, 59] on div "Nuyễn Trung Hiếu 0388.777.247" at bounding box center [116, 59] width 47 height 13
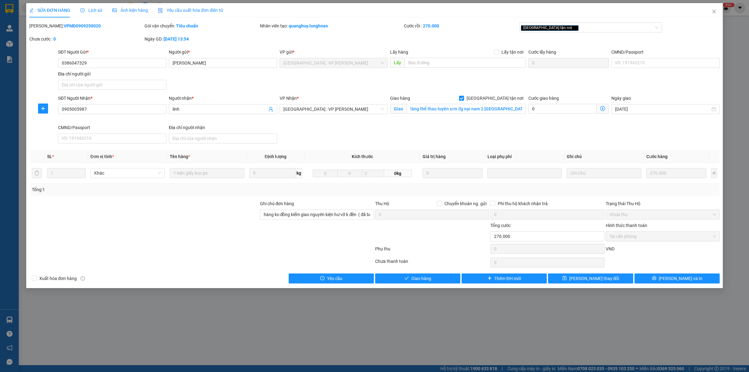
click at [83, 12] on span "Lịch sử" at bounding box center [91, 10] width 22 height 5
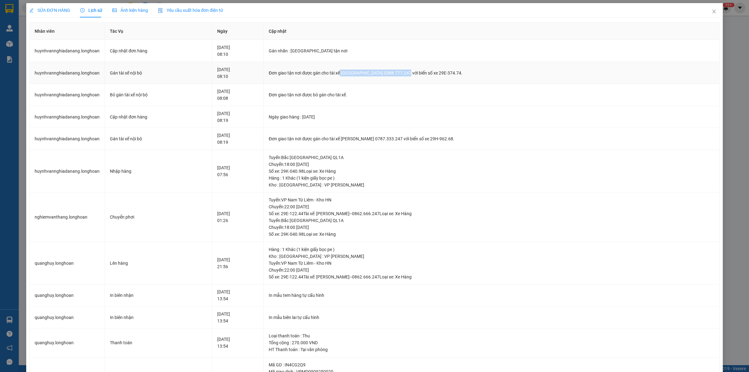
drag, startPoint x: 360, startPoint y: 72, endPoint x: 423, endPoint y: 66, distance: 63.6
click at [423, 66] on td "Đơn giao tận nơi được gán cho tài xế [GEOGRAPHIC_DATA] 0388.777.247 với biển số…" at bounding box center [492, 73] width 456 height 22
copy div "Nuyễn Trung Hiếu 0388.777.247"
click at [712, 12] on icon "close" at bounding box center [714, 11] width 5 height 5
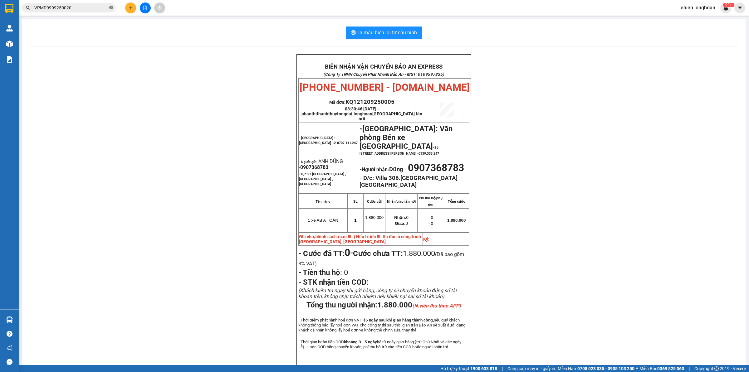
click at [111, 7] on icon "close-circle" at bounding box center [111, 8] width 4 height 4
paste input "VPMD0909250019"
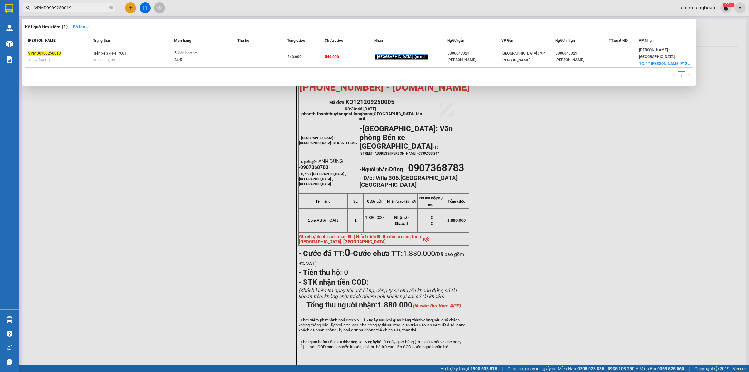
click at [185, 85] on div "Kết quả tìm kiếm ( 1 ) Bộ lọc Mã ĐH Trạng thái Món hàng Thu hộ Tổng cước Chưa c…" at bounding box center [359, 52] width 674 height 67
click at [200, 68] on div "[PERSON_NAME] thái Món hàng Thu hộ Tổng cước Chưa cước Nhãn Người gửi VP Gửi Ng…" at bounding box center [359, 59] width 668 height 48
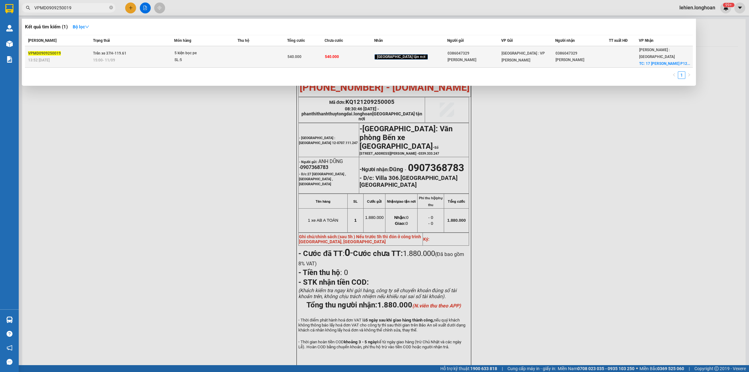
click at [200, 65] on td "5 kiện bọc pe SL: 5" at bounding box center [205, 57] width 63 height 22
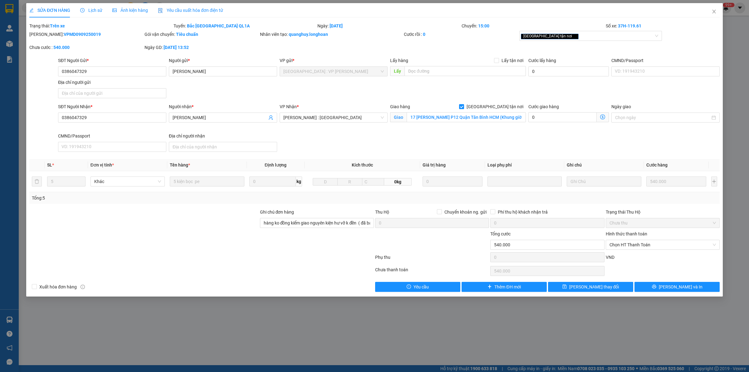
click at [81, 11] on icon "clock-circle" at bounding box center [82, 10] width 4 height 4
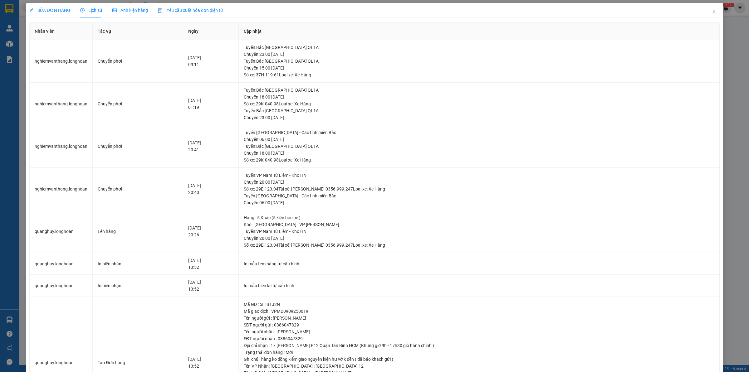
click at [42, 6] on div "SỬA ĐƠN HÀNG" at bounding box center [49, 10] width 41 height 14
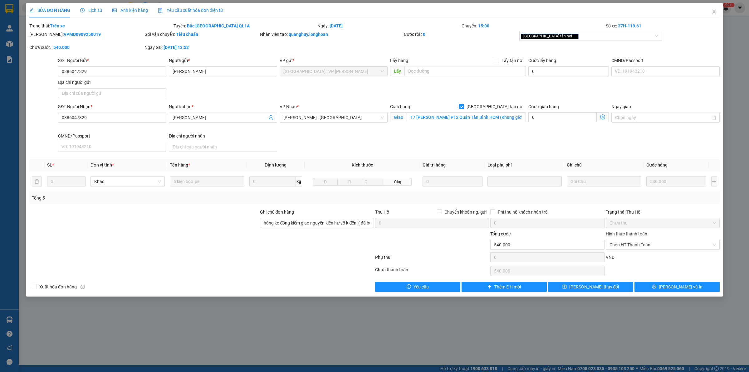
click at [78, 10] on div "SỬA ĐƠN HÀNG Lịch sử Ảnh kiện hàng Yêu cầu xuất hóa đơn điện tử" at bounding box center [126, 10] width 194 height 14
click at [712, 9] on icon "close" at bounding box center [714, 11] width 5 height 5
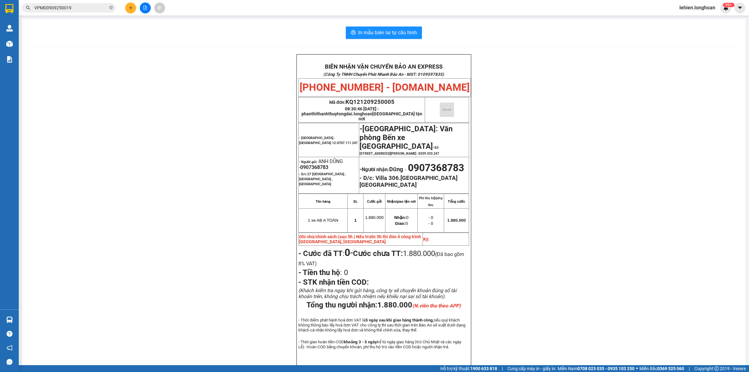
click at [111, 4] on span at bounding box center [111, 7] width 4 height 7
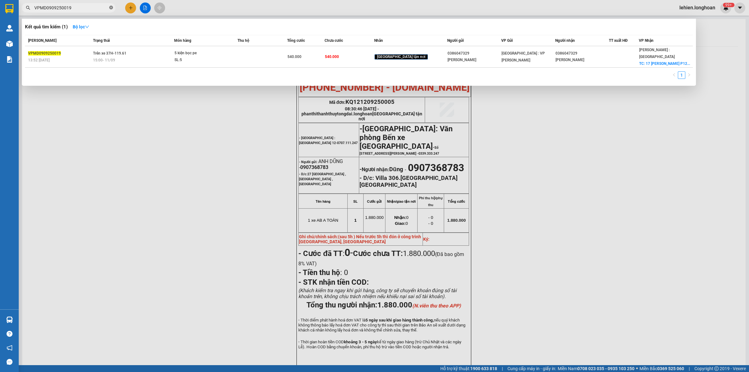
click at [110, 10] on span at bounding box center [111, 8] width 4 height 6
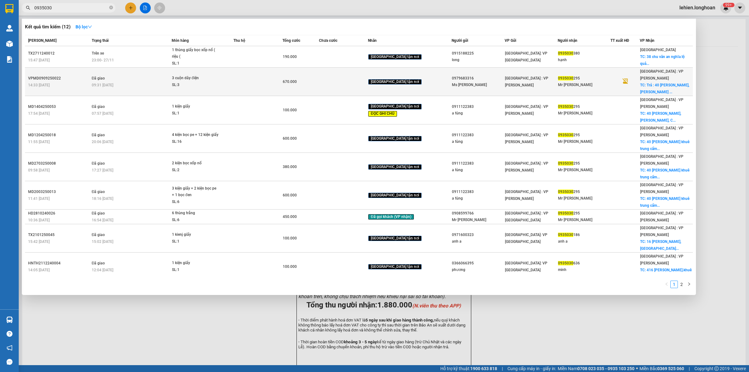
click at [102, 76] on span "Đã giao" at bounding box center [98, 78] width 13 height 5
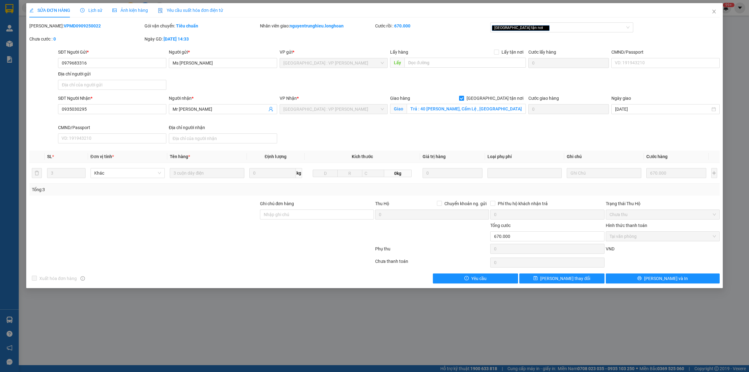
click at [96, 12] on span "Lịch sử" at bounding box center [91, 10] width 22 height 5
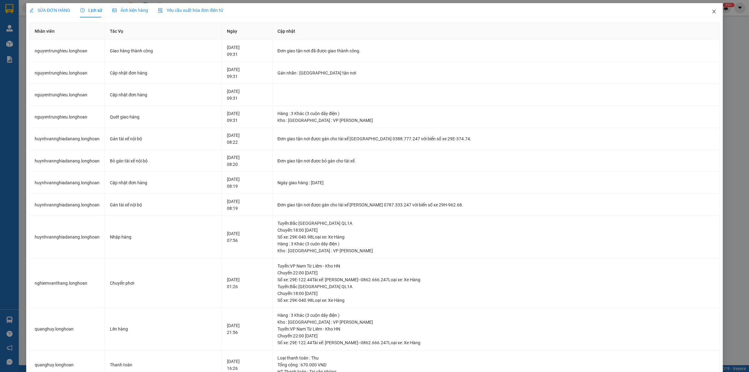
click at [706, 10] on span "Close" at bounding box center [714, 11] width 17 height 17
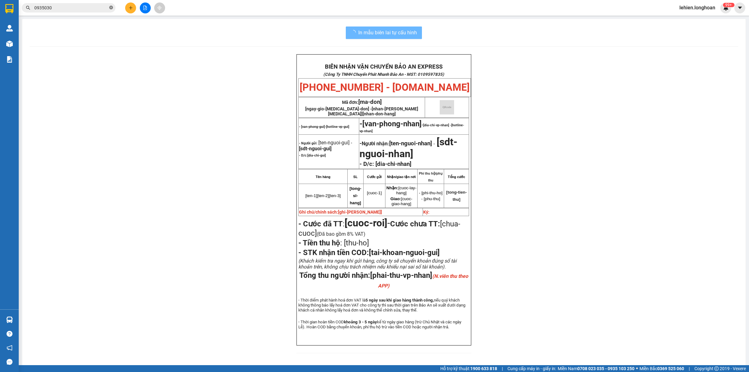
click at [112, 8] on icon "close-circle" at bounding box center [111, 8] width 4 height 4
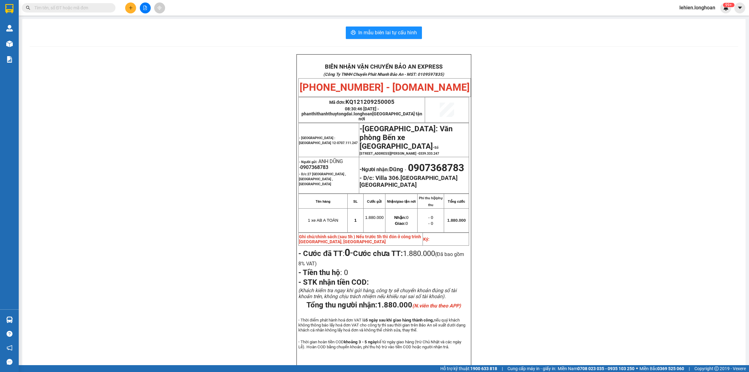
drag, startPoint x: 89, startPoint y: 11, endPoint x: 79, endPoint y: 8, distance: 11.2
click at [79, 8] on input "text" at bounding box center [71, 7] width 74 height 7
paste input "0963690917"
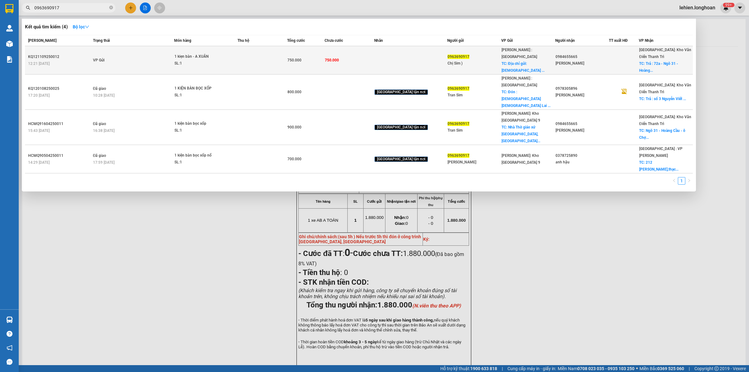
click at [123, 52] on td "VP Gửi" at bounding box center [132, 60] width 83 height 28
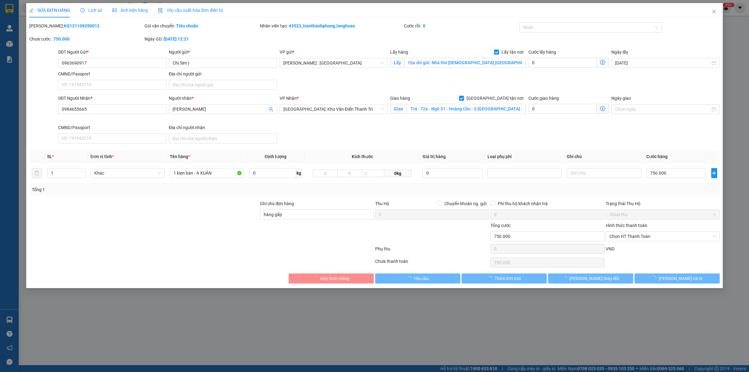
click at [87, 11] on span "Lịch sử" at bounding box center [91, 10] width 22 height 5
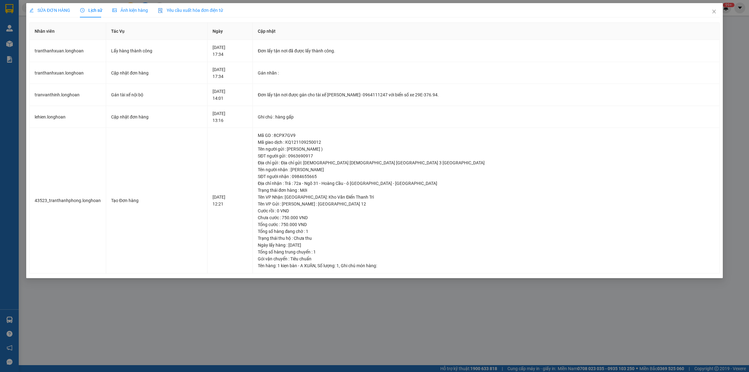
click at [56, 8] on span "SỬA ĐƠN HÀNG" at bounding box center [49, 10] width 41 height 5
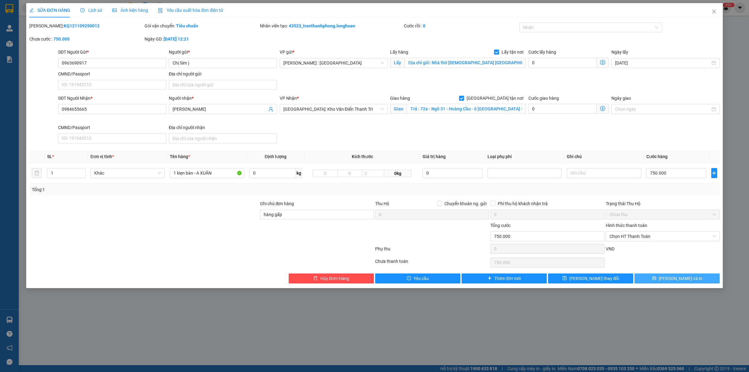
click at [657, 276] on button "[PERSON_NAME] và In" at bounding box center [677, 279] width 85 height 10
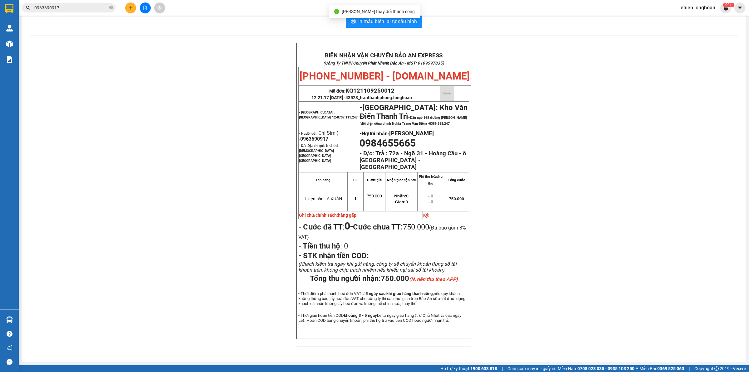
scroll to position [16, 0]
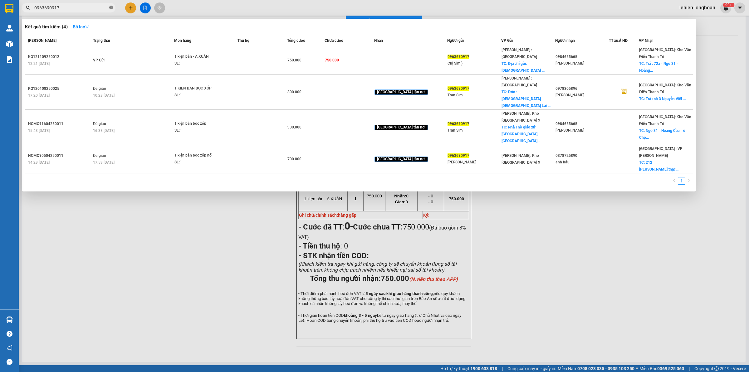
click at [110, 9] on icon "close-circle" at bounding box center [111, 8] width 4 height 4
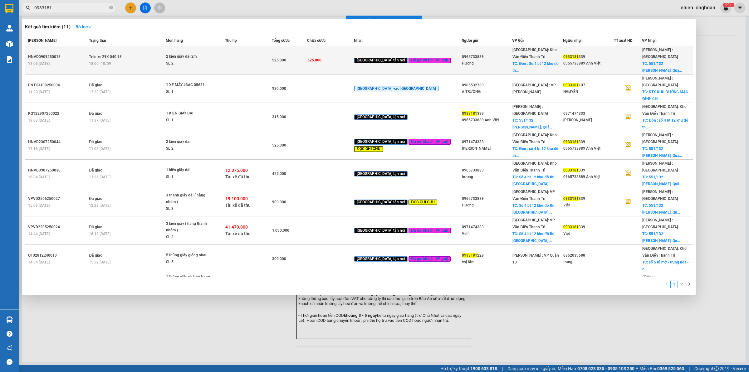
click at [225, 61] on span "2 kiện giấy dài 2m SL: 2" at bounding box center [195, 59] width 59 height 13
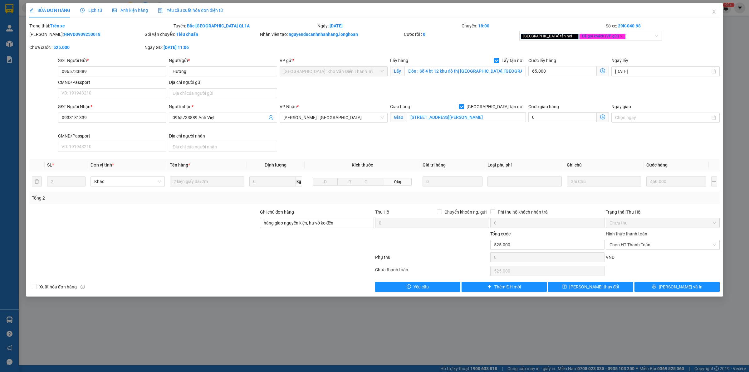
click at [85, 6] on div "Lịch sử" at bounding box center [91, 10] width 22 height 14
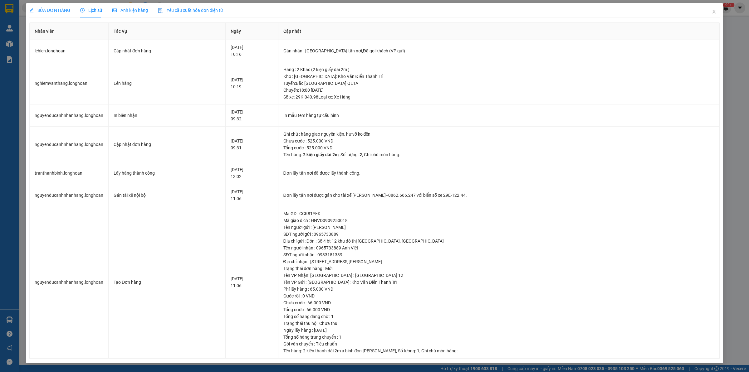
click at [52, 12] on span "SỬA ĐƠN HÀNG" at bounding box center [49, 10] width 41 height 5
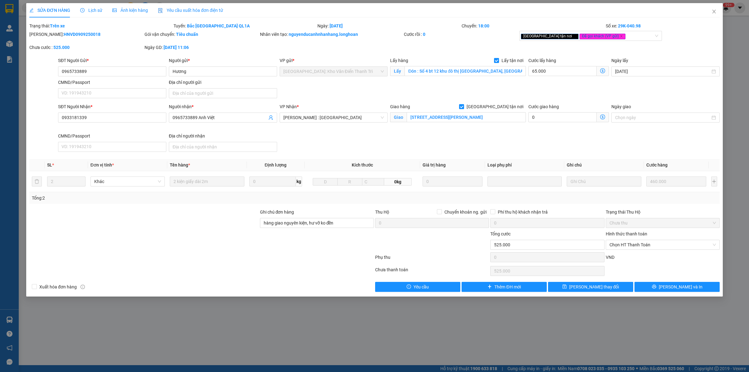
click at [91, 11] on span "Lịch sử" at bounding box center [91, 10] width 22 height 5
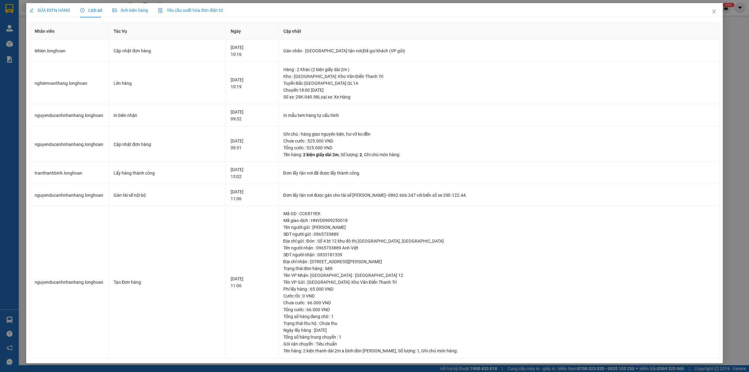
click at [61, 10] on span "SỬA ĐƠN HÀNG" at bounding box center [49, 10] width 41 height 5
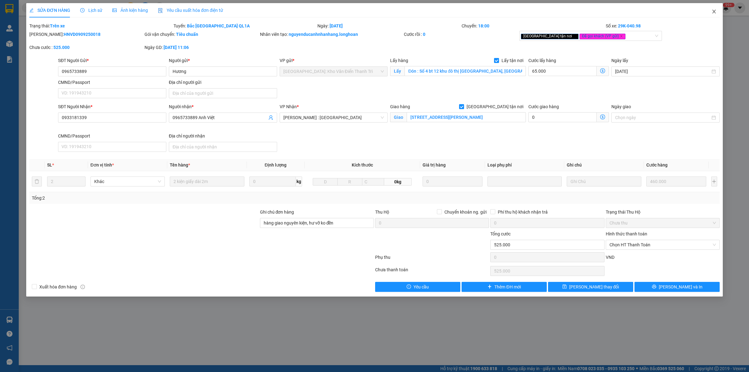
click at [716, 13] on icon "close" at bounding box center [714, 11] width 5 height 5
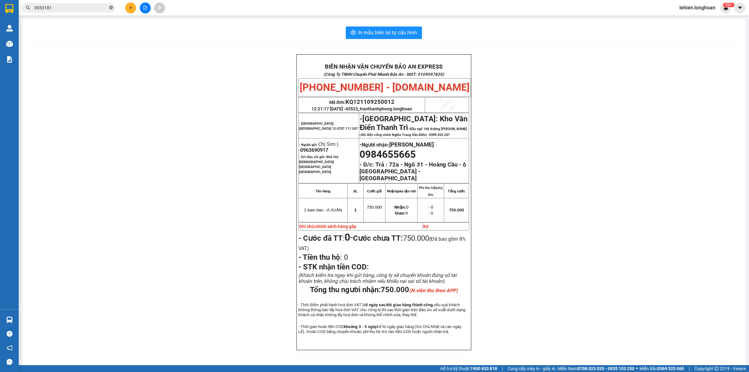
click at [111, 8] on icon "close-circle" at bounding box center [111, 8] width 4 height 4
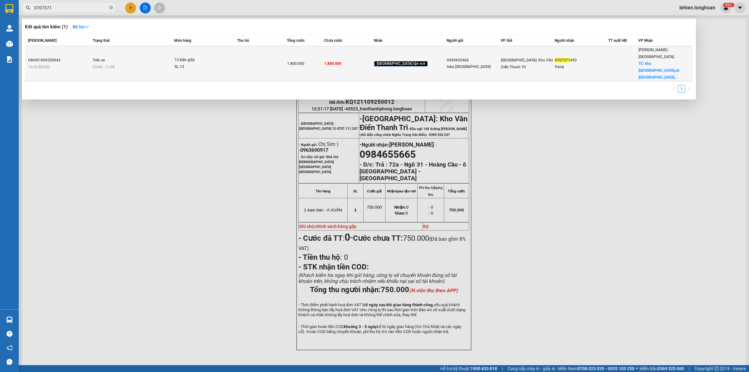
click at [161, 64] on div "23:00 [DATE]" at bounding box center [133, 67] width 81 height 7
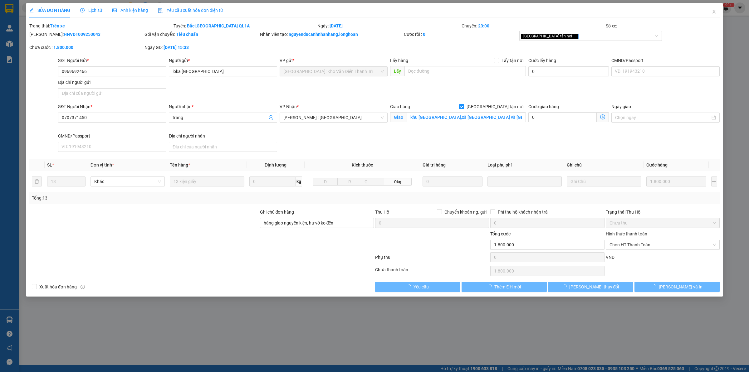
click at [89, 8] on span "Lịch sử" at bounding box center [91, 10] width 22 height 5
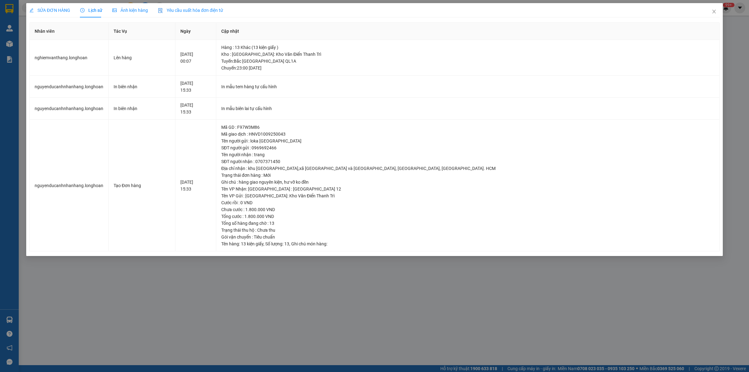
click at [49, 10] on span "SỬA ĐƠN HÀNG" at bounding box center [49, 10] width 41 height 5
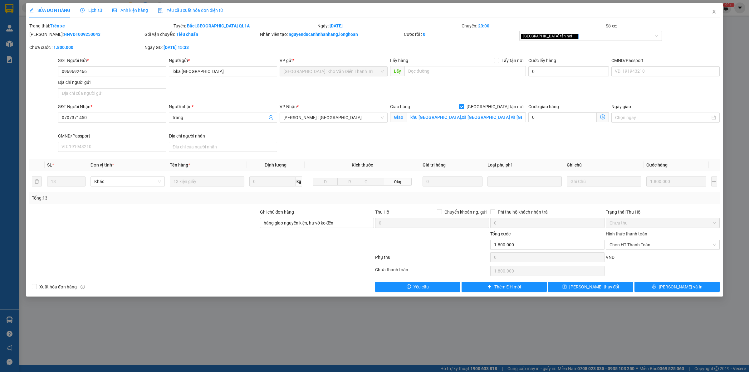
click at [719, 13] on span "Close" at bounding box center [714, 11] width 17 height 17
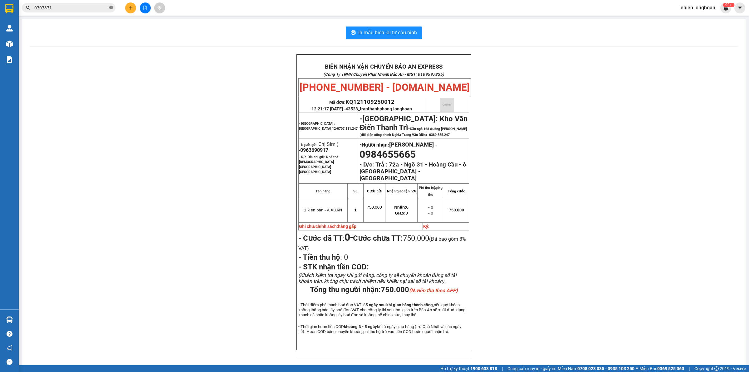
click at [112, 7] on icon "close-circle" at bounding box center [111, 8] width 4 height 4
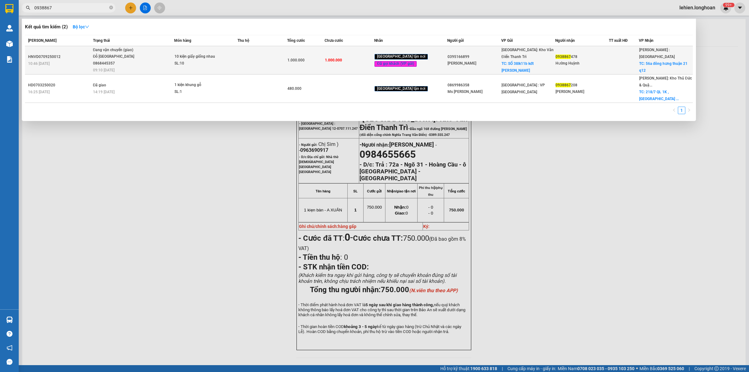
click at [154, 52] on span "Đang vận chuyển (giao) [PERSON_NAME][GEOGRAPHIC_DATA] 0868445357 09:10 [DATE]" at bounding box center [133, 60] width 81 height 26
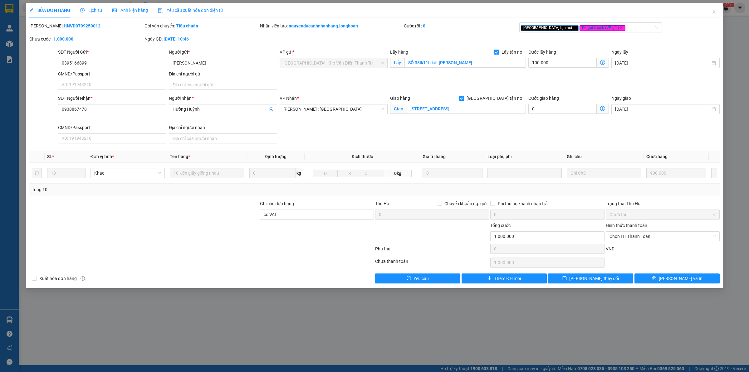
click at [87, 13] on span "Lịch sử" at bounding box center [91, 10] width 22 height 5
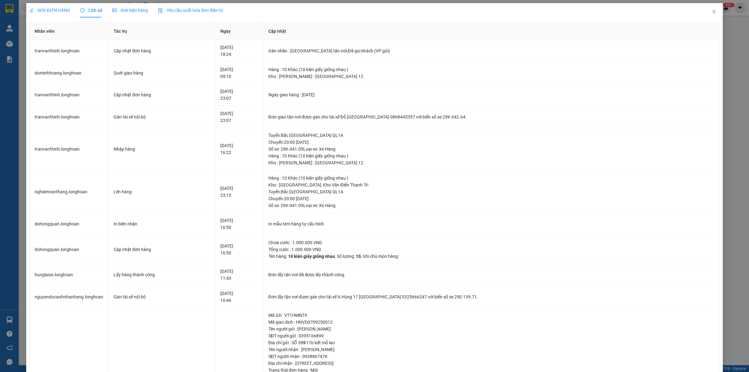
click at [50, 10] on span "SỬA ĐƠN HÀNG" at bounding box center [49, 10] width 41 height 5
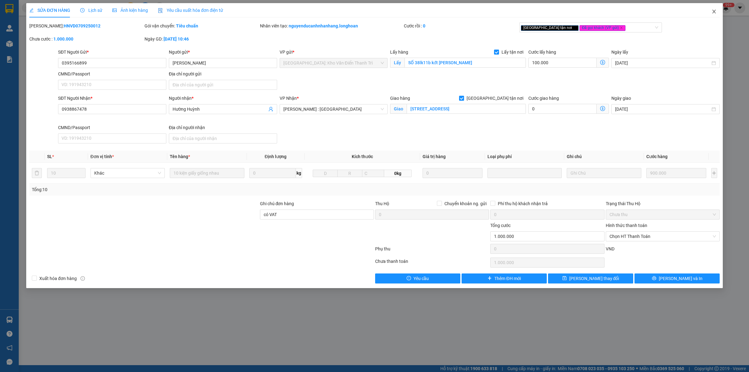
click at [711, 9] on span "Close" at bounding box center [714, 11] width 17 height 17
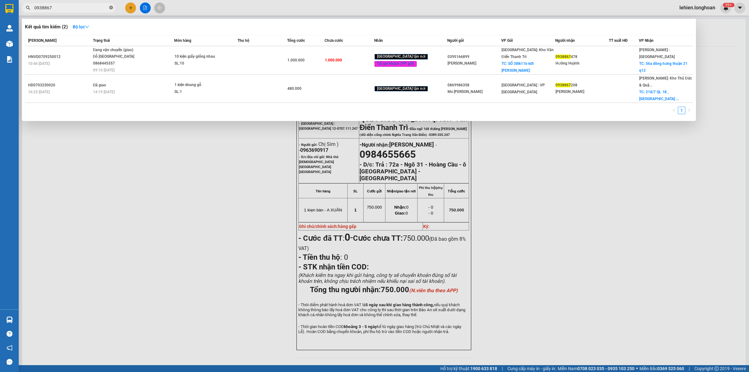
click at [110, 8] on icon "close-circle" at bounding box center [111, 8] width 4 height 4
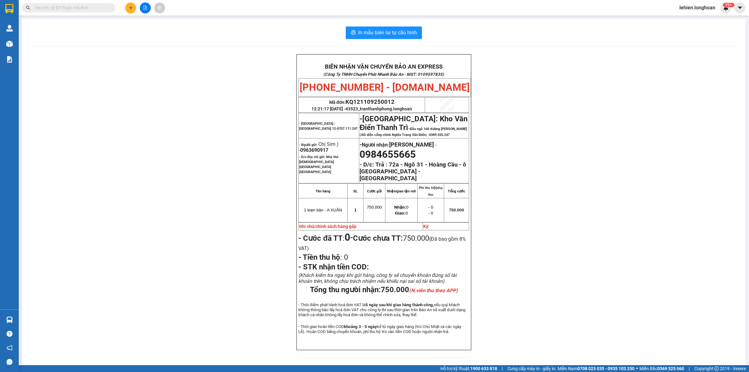
paste input "0965733889"
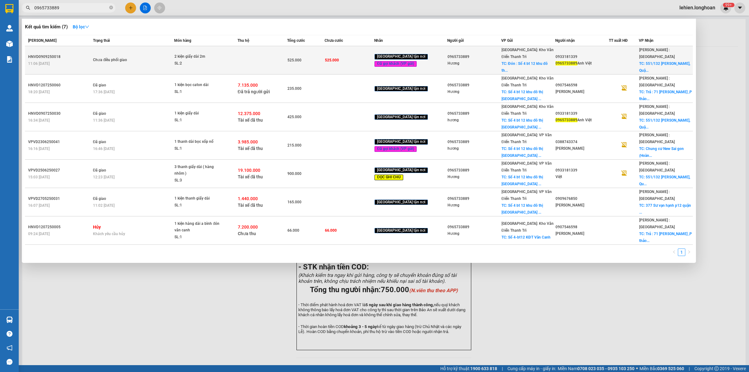
click at [138, 57] on div "Chưa điều phối giao" at bounding box center [116, 60] width 47 height 7
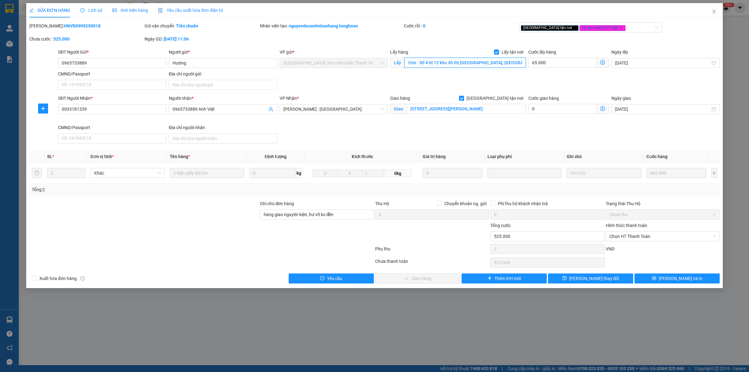
click at [419, 63] on input "Đón : Số 4 bt 12 khu đô thị [GEOGRAPHIC_DATA], [GEOGRAPHIC_DATA]" at bounding box center [465, 63] width 121 height 10
click at [714, 6] on span "Close" at bounding box center [714, 11] width 17 height 17
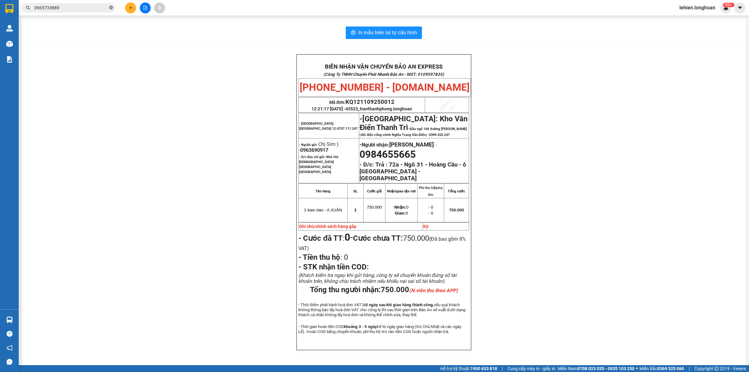
click at [110, 7] on icon "close-circle" at bounding box center [111, 8] width 4 height 4
paste input "0987610006"
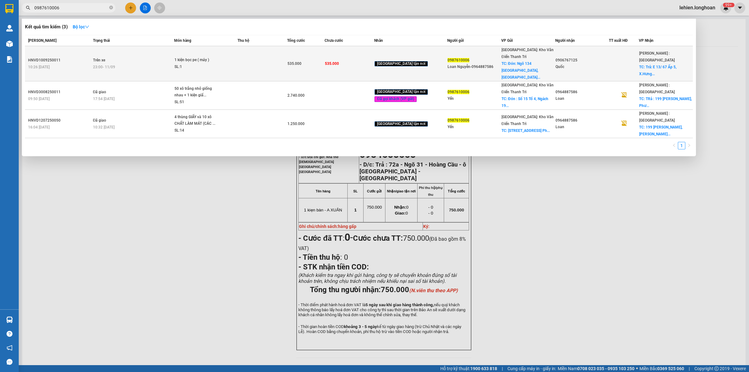
click at [150, 47] on td "Trên xe 23:00 [DATE]" at bounding box center [132, 63] width 83 height 35
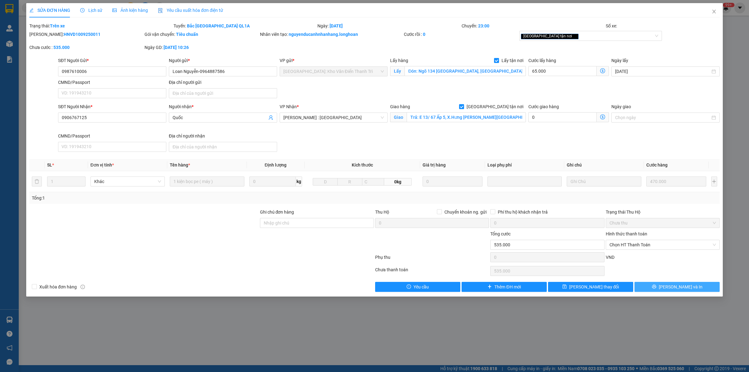
click at [661, 287] on button "[PERSON_NAME] và In" at bounding box center [677, 287] width 85 height 10
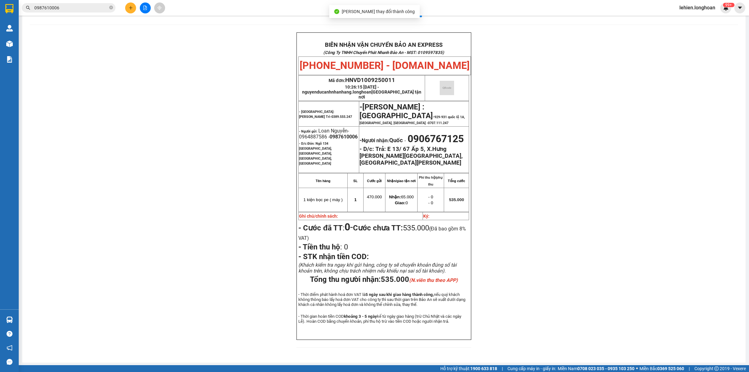
scroll to position [23, 0]
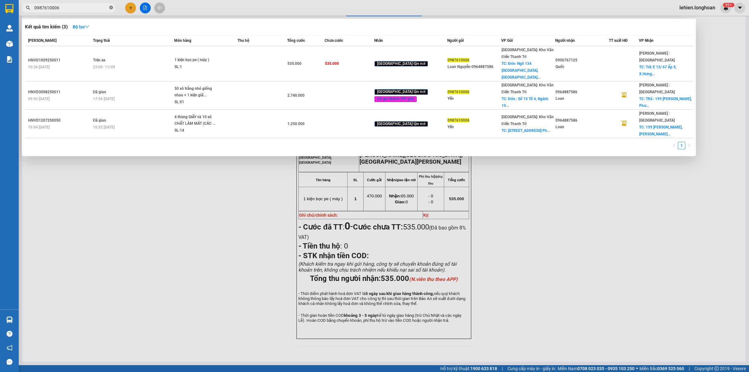
click at [110, 7] on icon "close-circle" at bounding box center [111, 8] width 4 height 4
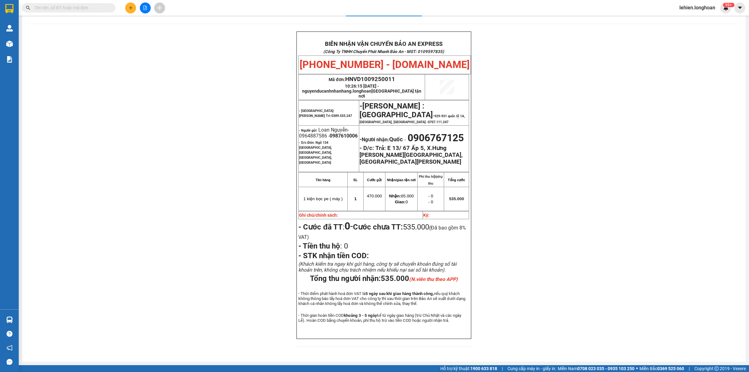
paste input "0981 964 378"
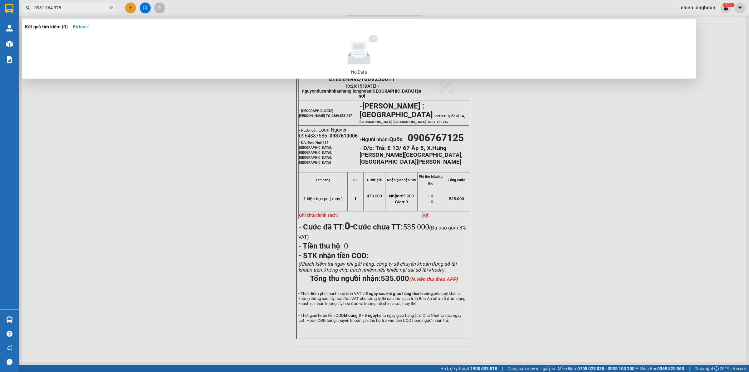
click at [45, 9] on input "0981 964 378" at bounding box center [71, 7] width 74 height 7
click at [53, 8] on input "0981964 378" at bounding box center [71, 7] width 74 height 7
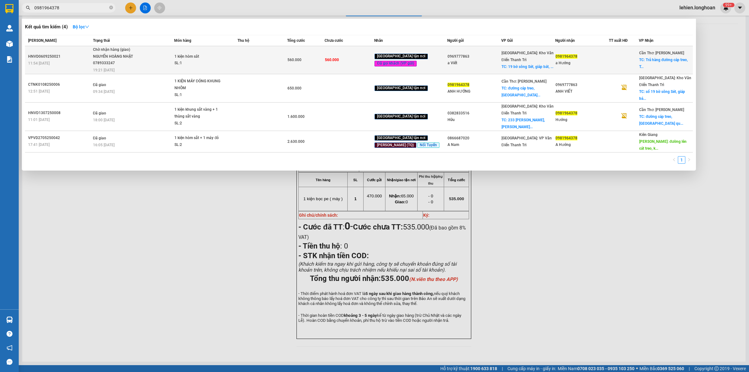
click at [124, 56] on div "NGUYẾN HOÀNG NHẬT 0789333247" at bounding box center [116, 59] width 47 height 13
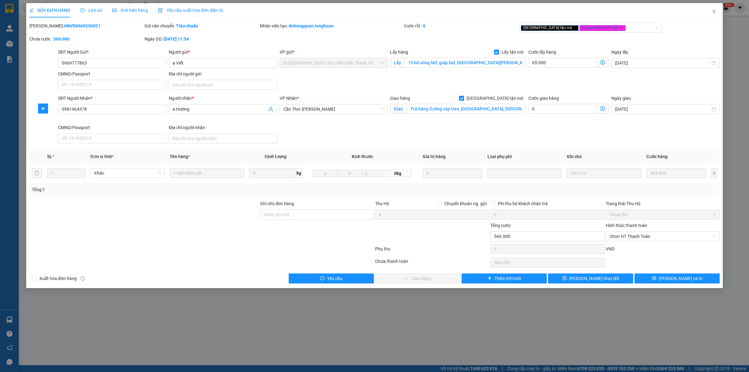
click at [89, 11] on span "Lịch sử" at bounding box center [91, 10] width 22 height 5
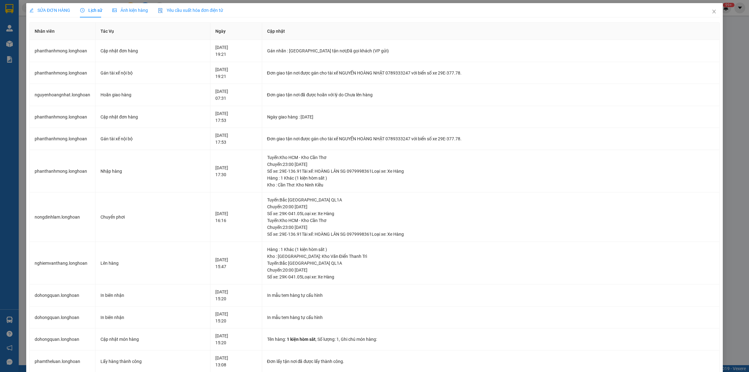
click at [56, 8] on span "SỬA ĐƠN HÀNG" at bounding box center [49, 10] width 41 height 5
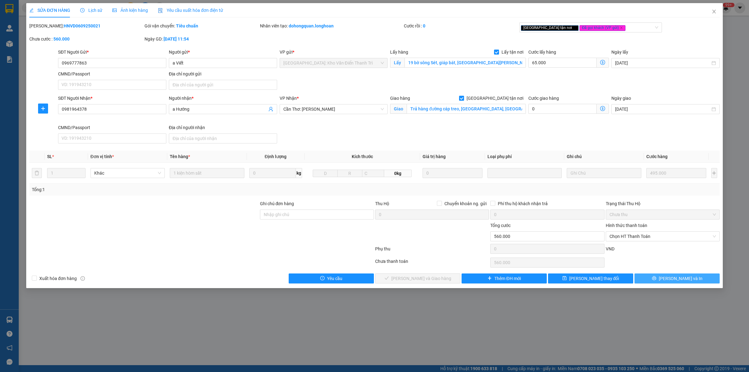
click at [657, 278] on button "[PERSON_NAME] và In" at bounding box center [677, 279] width 85 height 10
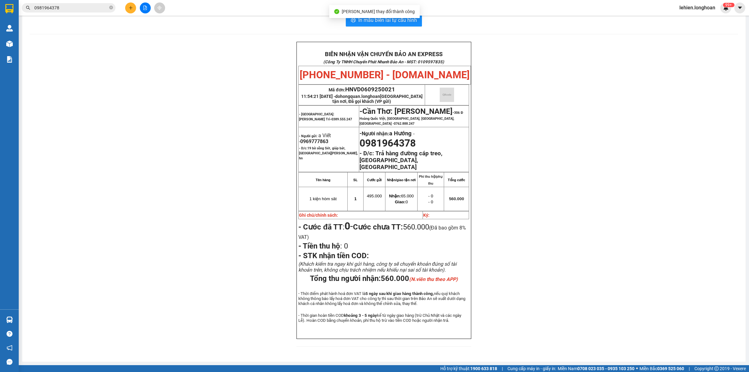
scroll to position [20, 0]
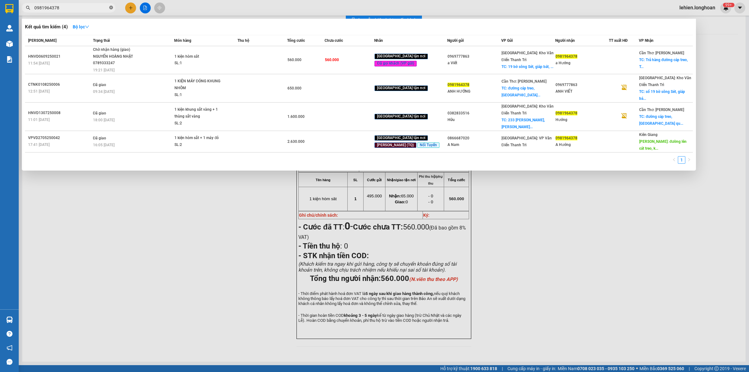
click at [111, 8] on icon "close-circle" at bounding box center [111, 8] width 4 height 4
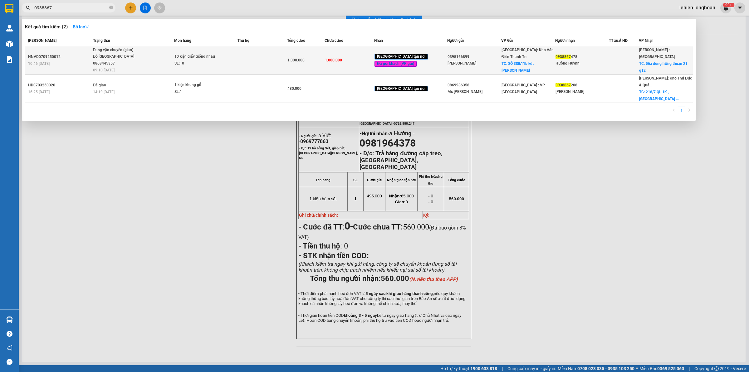
click at [149, 60] on span "Đang vận chuyển (giao) [PERSON_NAME][GEOGRAPHIC_DATA] 0868445357 09:10 [DATE]" at bounding box center [133, 60] width 81 height 26
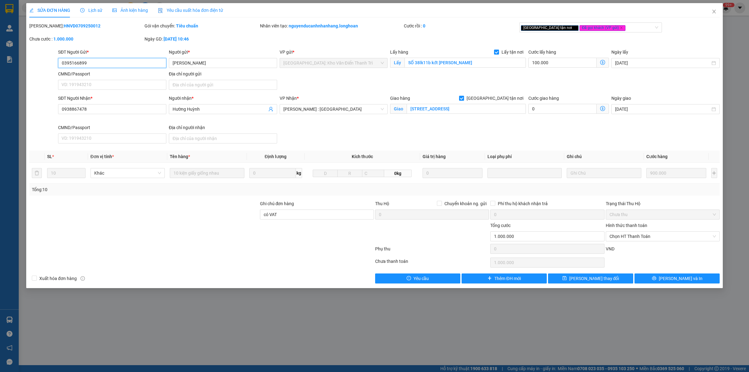
drag, startPoint x: 101, startPoint y: 61, endPoint x: 0, endPoint y: 60, distance: 101.5
click at [0, 60] on div "SỬA ĐƠN HÀNG Lịch sử Ảnh kiện hàng Yêu cầu xuất hóa đơn điện tử Total Paid Fee …" at bounding box center [374, 186] width 749 height 372
click at [716, 13] on icon "close" at bounding box center [714, 11] width 5 height 5
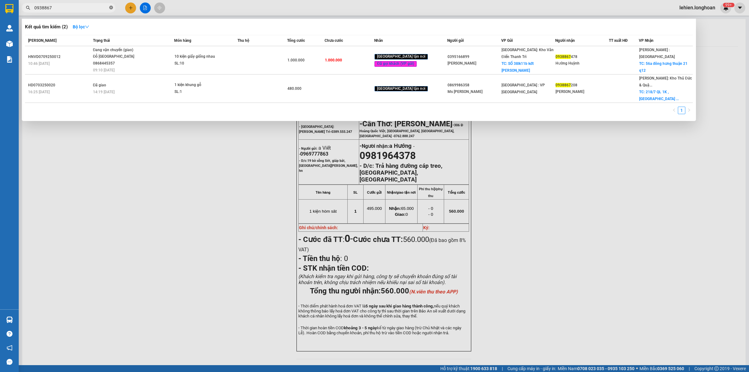
click at [110, 7] on icon "close-circle" at bounding box center [111, 8] width 4 height 4
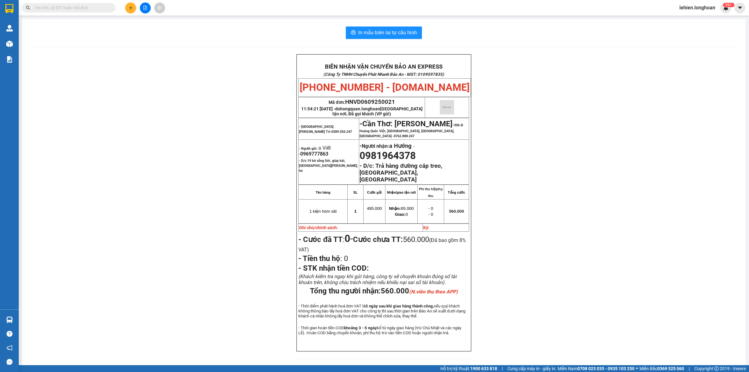
paste input "0368769062"
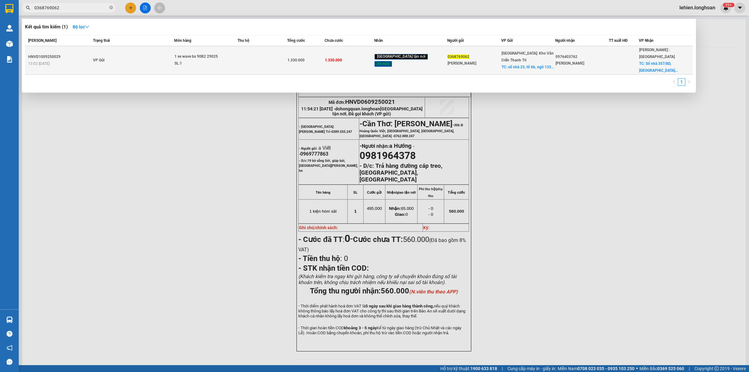
click at [213, 60] on div "SL: 1" at bounding box center [198, 63] width 47 height 7
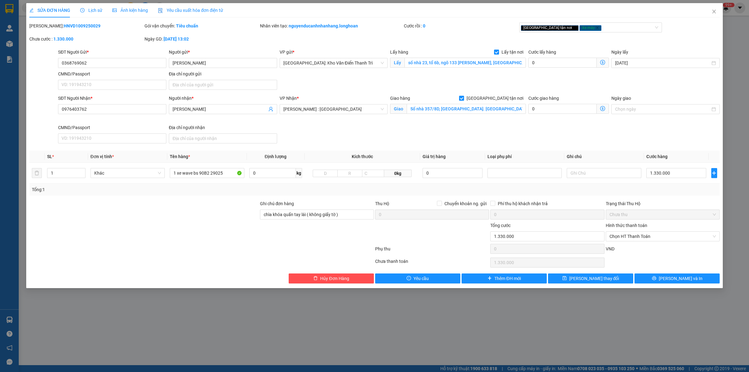
click at [99, 10] on span "Lịch sử" at bounding box center [91, 10] width 22 height 5
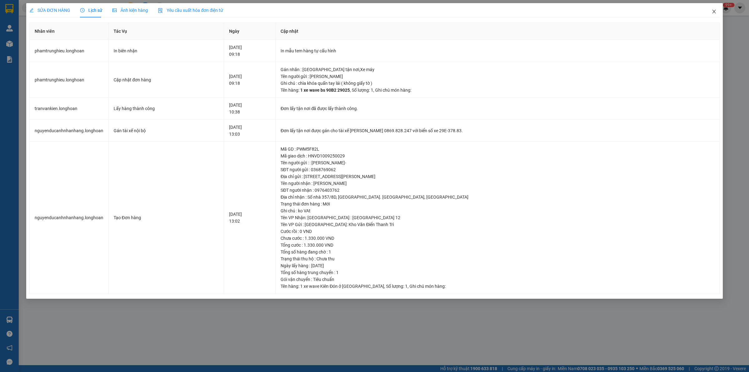
click at [719, 14] on span "Close" at bounding box center [714, 11] width 17 height 17
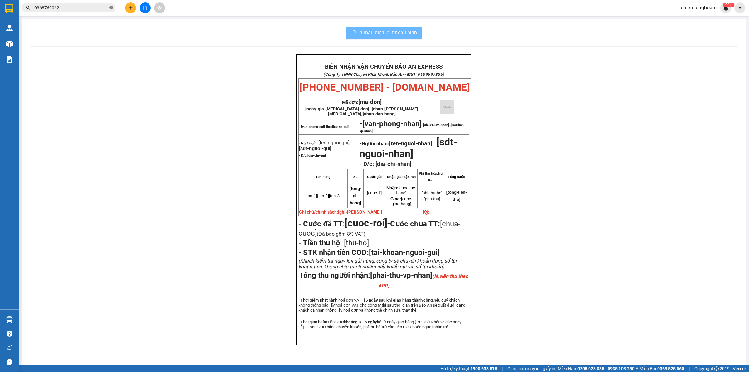
click at [112, 7] on icon "close-circle" at bounding box center [111, 8] width 4 height 4
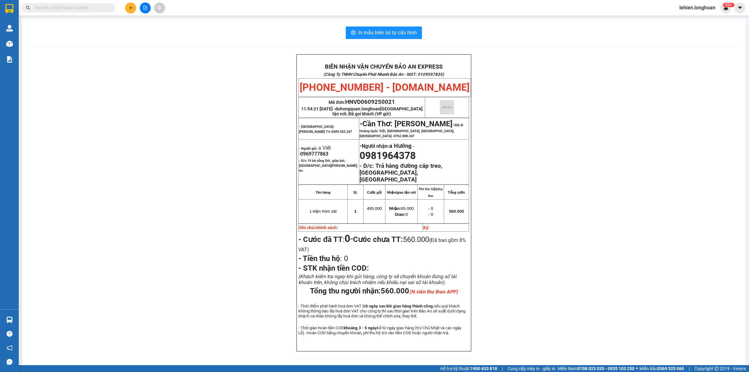
paste input "0942878735"
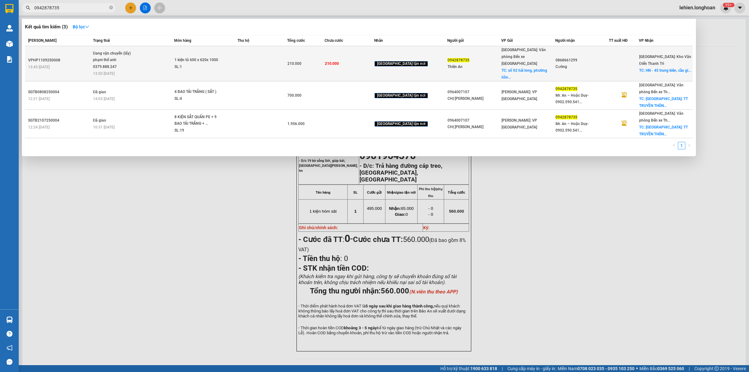
click at [138, 57] on div "phạm thế anh 0379.888.247" at bounding box center [116, 63] width 47 height 13
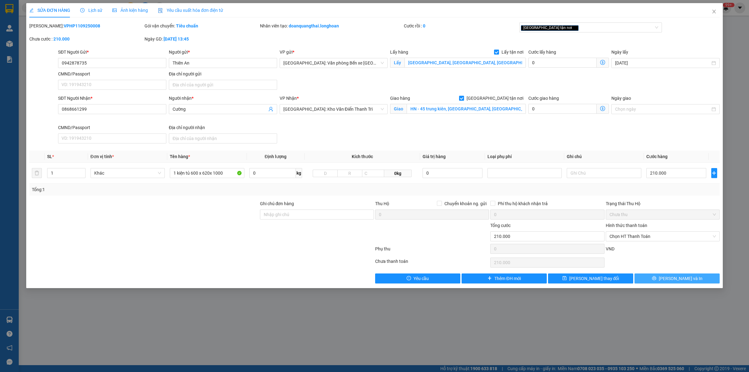
click at [690, 283] on button "[PERSON_NAME] và In" at bounding box center [677, 279] width 85 height 10
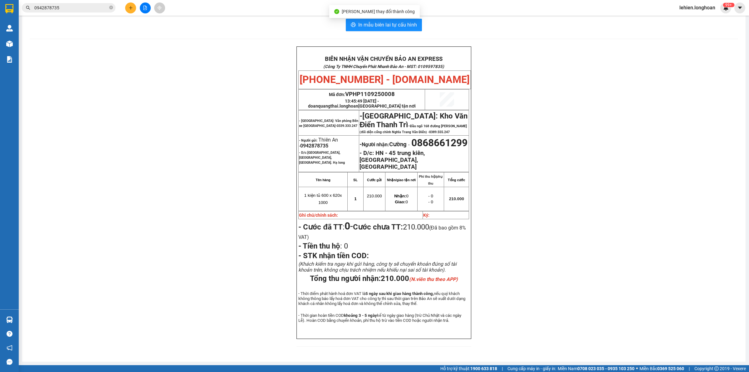
scroll to position [25, 0]
click at [112, 7] on icon "close-circle" at bounding box center [111, 8] width 4 height 4
paste input "0398120788"
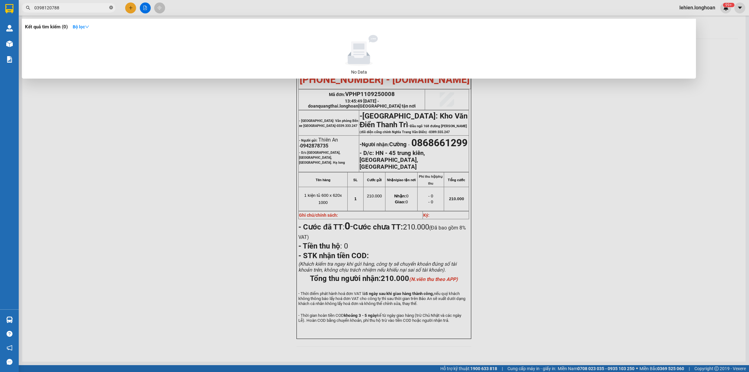
click at [112, 8] on icon "close-circle" at bounding box center [111, 8] width 4 height 4
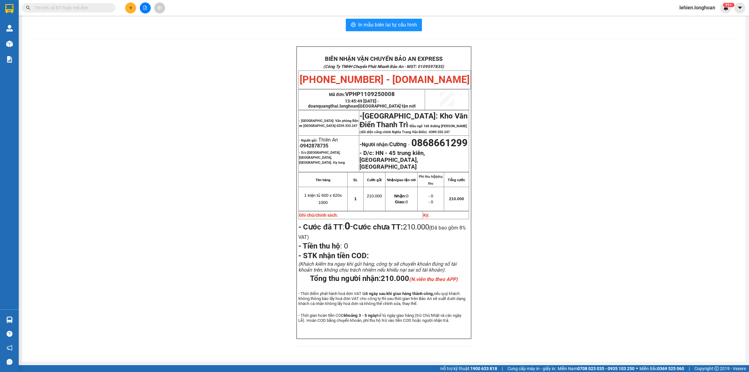
paste input "0387240539"
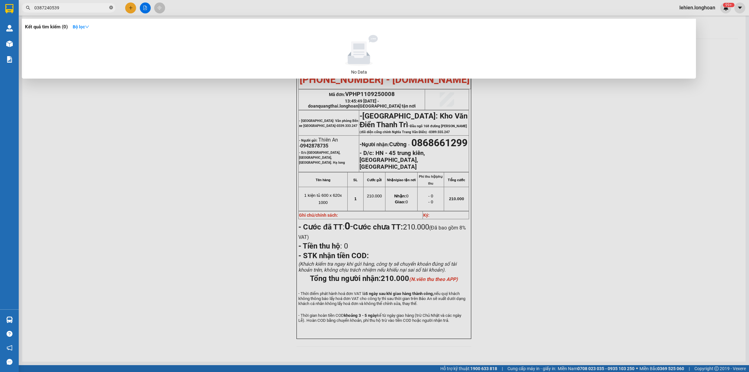
click at [112, 7] on icon "close-circle" at bounding box center [111, 8] width 4 height 4
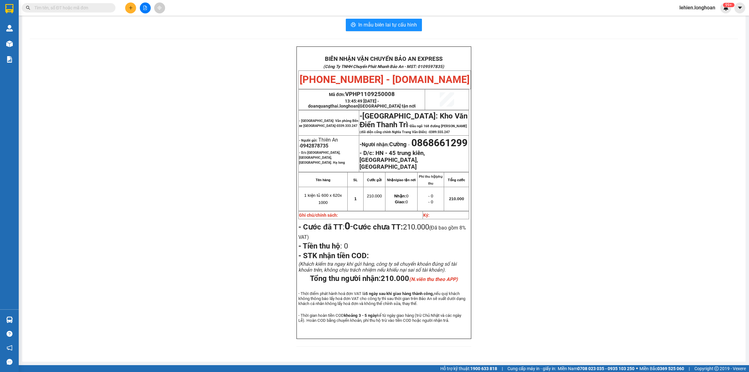
paste input "0965786326"
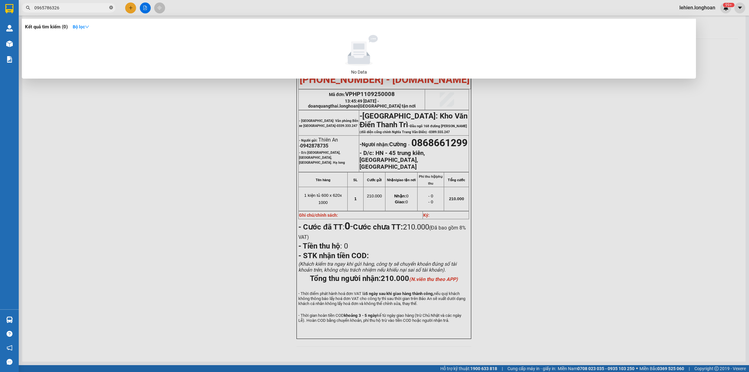
click at [109, 6] on icon "close-circle" at bounding box center [111, 8] width 4 height 4
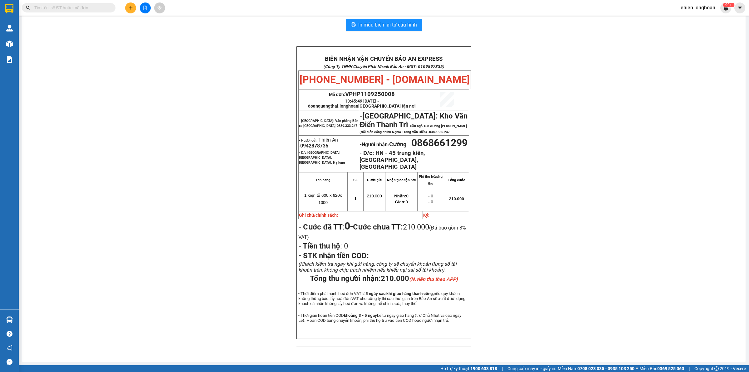
paste input "0965786326"
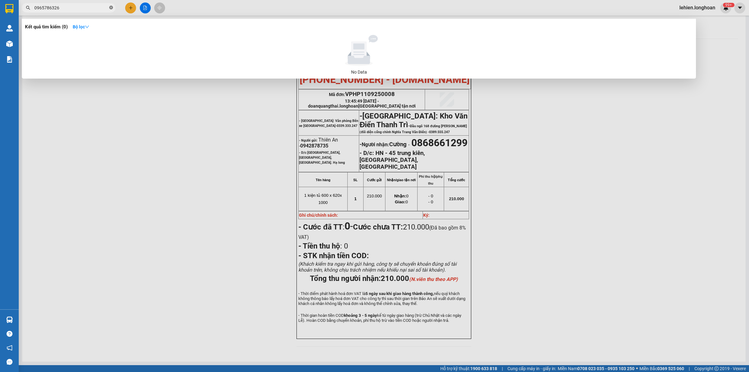
click at [112, 8] on icon "close-circle" at bounding box center [111, 8] width 4 height 4
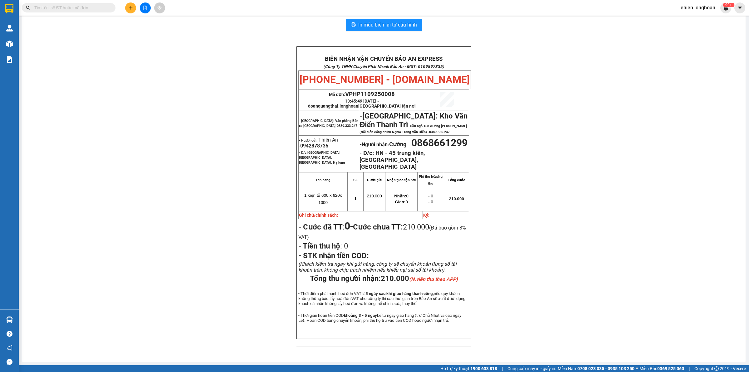
paste input "0384582138"
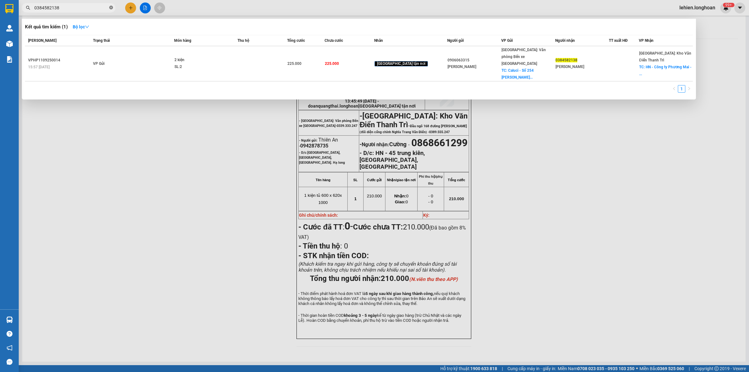
click at [111, 8] on icon "close-circle" at bounding box center [111, 8] width 4 height 4
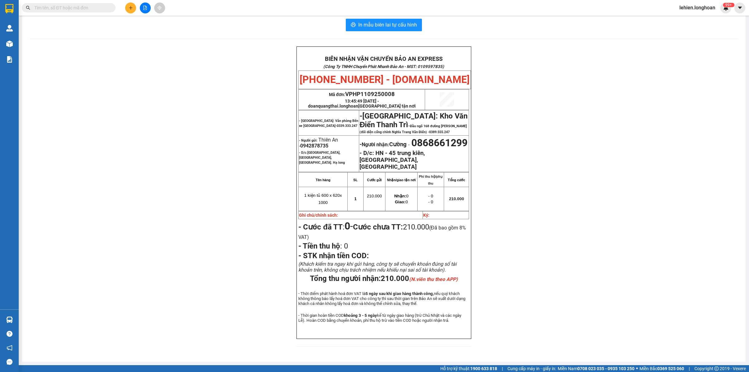
paste input "0368769062"
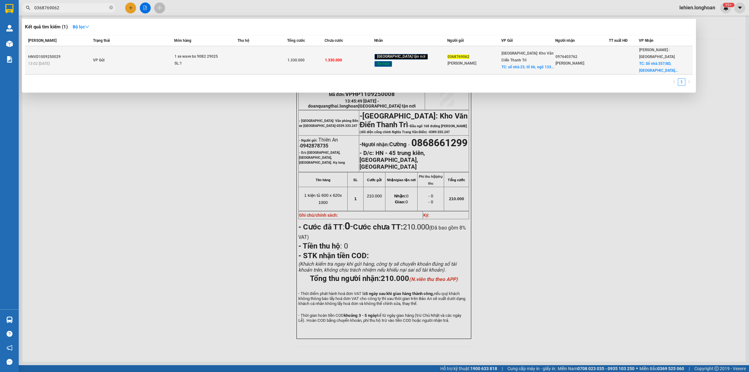
click at [108, 52] on td "VP Gửi" at bounding box center [132, 60] width 83 height 28
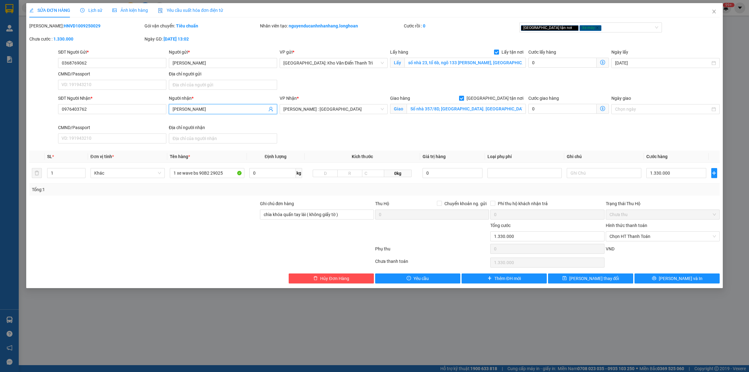
drag, startPoint x: 216, startPoint y: 107, endPoint x: 116, endPoint y: 94, distance: 100.4
click at [116, 94] on form "SĐT Người Gửi * 0368769062 Người gửi * [PERSON_NAME] VP gửi * [GEOGRAPHIC_DATA]…" at bounding box center [374, 97] width 691 height 97
drag, startPoint x: 130, startPoint y: 106, endPoint x: 0, endPoint y: 101, distance: 130.6
click at [0, 101] on div "SỬA ĐƠN HÀNG Lịch sử Ảnh kiện hàng Yêu cầu xuất hóa đơn điện tử Total Paid Fee …" at bounding box center [374, 186] width 749 height 372
paste input "88904957"
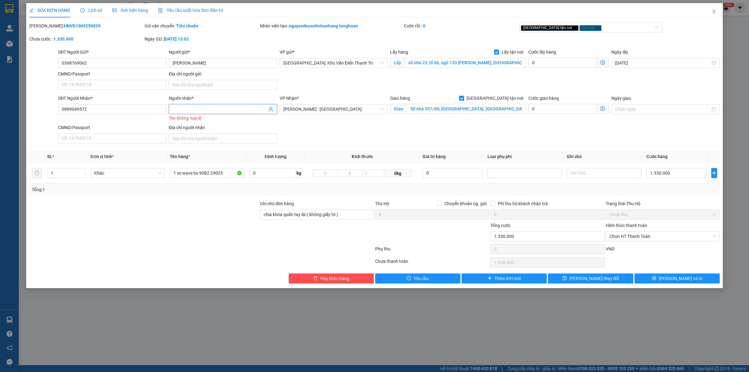
click at [210, 110] on input "Người nhận *" at bounding box center [220, 109] width 95 height 7
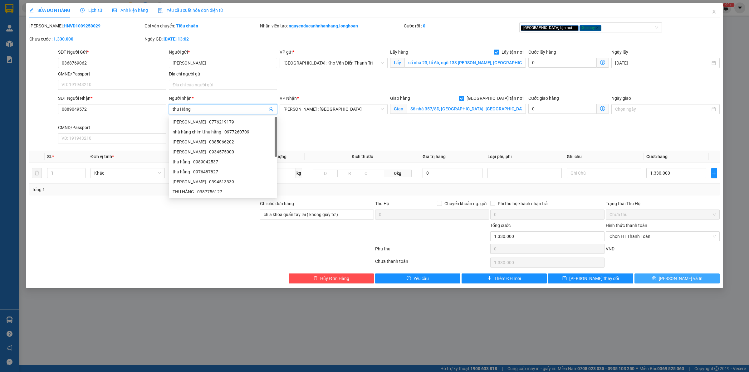
click at [664, 278] on button "[PERSON_NAME] và In" at bounding box center [677, 279] width 85 height 10
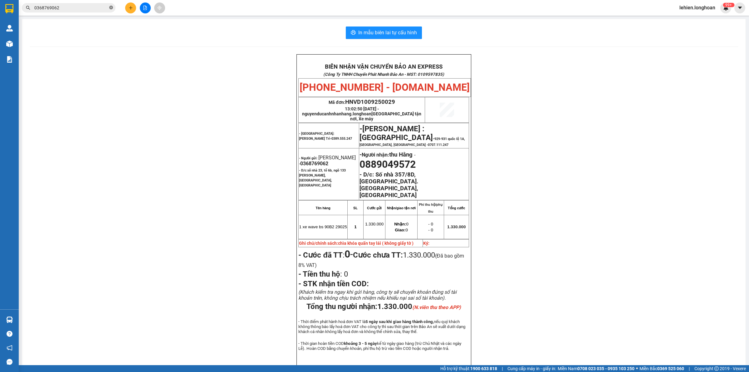
click at [112, 8] on icon "close-circle" at bounding box center [111, 8] width 4 height 4
paste input "0368769062"
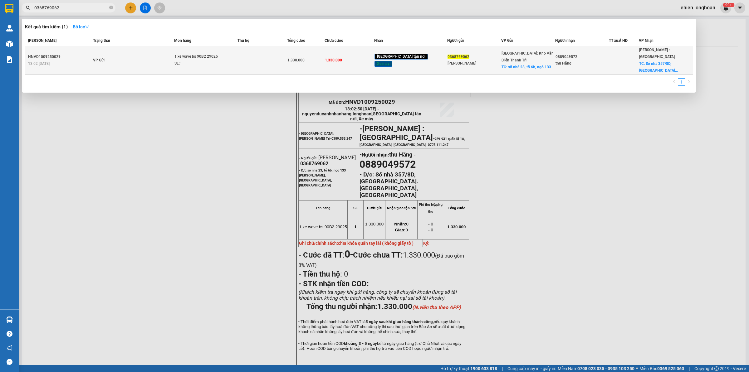
click at [147, 56] on td "VP Gửi" at bounding box center [132, 60] width 83 height 28
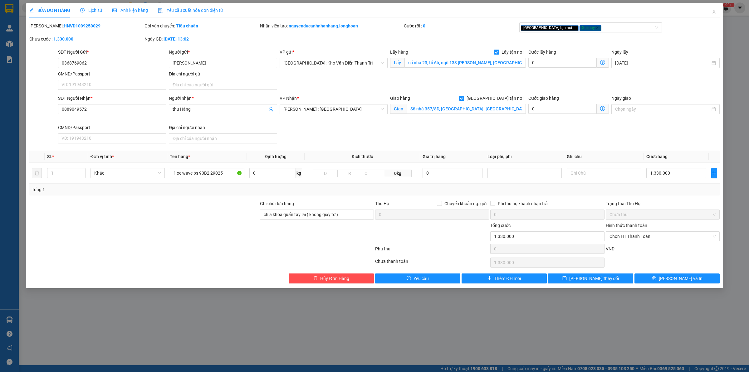
click at [93, 10] on span "Lịch sử" at bounding box center [91, 10] width 22 height 5
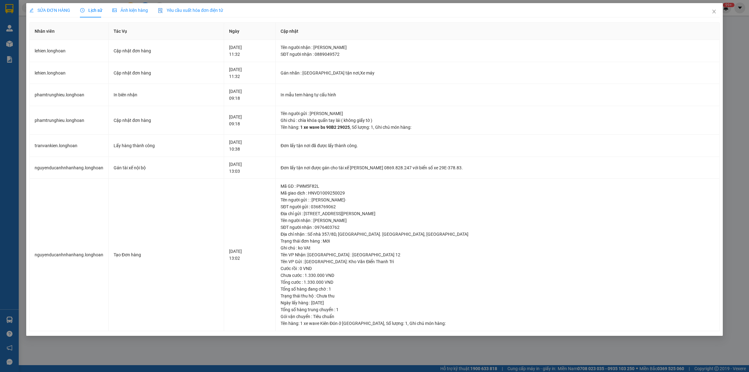
click at [65, 5] on div "SỬA ĐƠN HÀNG" at bounding box center [49, 10] width 41 height 14
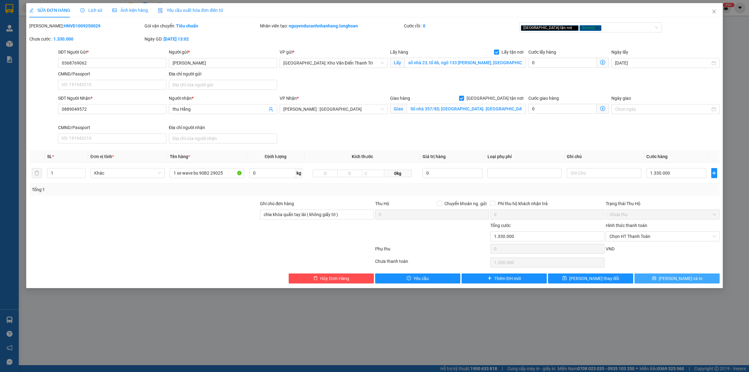
click at [653, 278] on button "[PERSON_NAME] và In" at bounding box center [677, 279] width 85 height 10
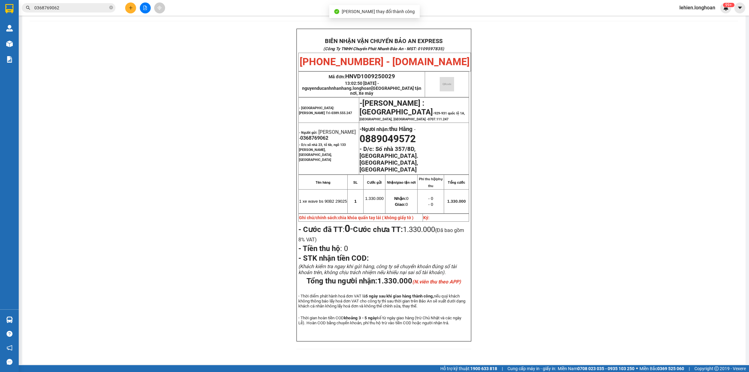
scroll to position [20, 0]
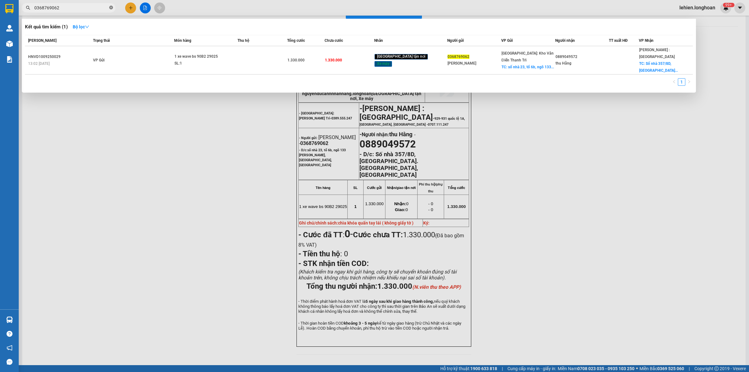
click at [113, 9] on icon "close-circle" at bounding box center [111, 8] width 4 height 4
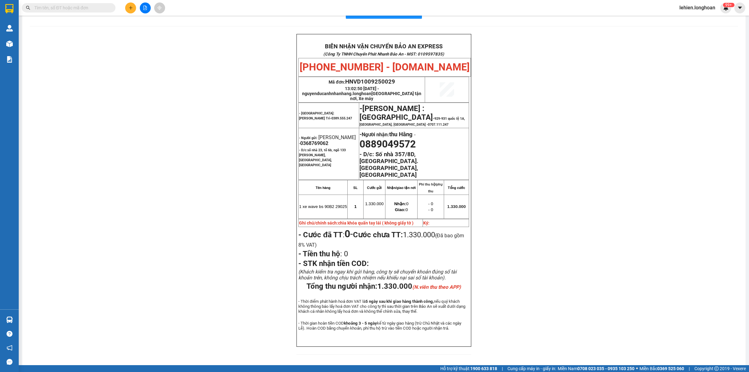
paste input "0985476619"
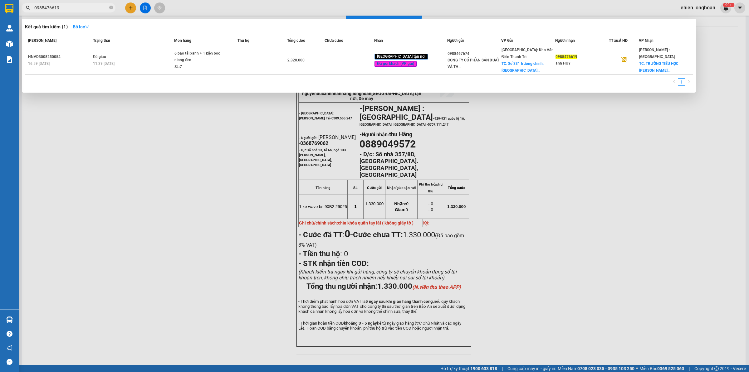
click at [102, 46] on th "Trạng thái" at bounding box center [132, 40] width 83 height 11
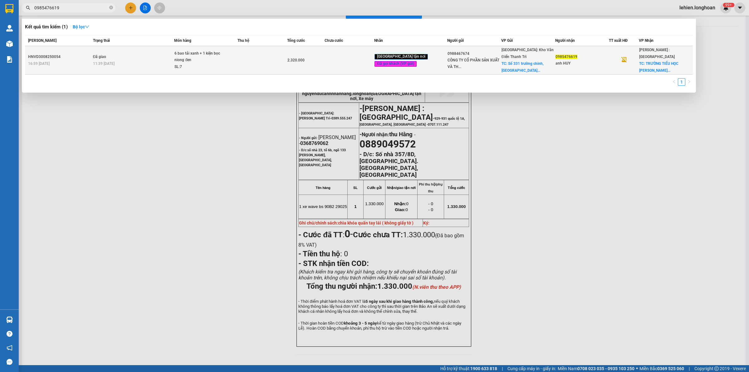
click at [81, 60] on div "16:59 [DATE]" at bounding box center [59, 63] width 63 height 7
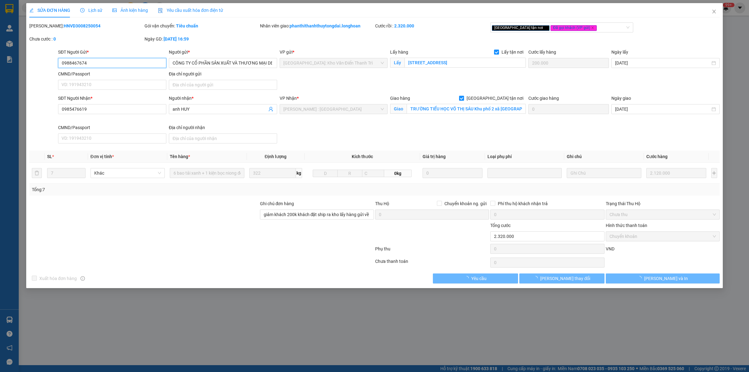
click at [85, 12] on span "Lịch sử" at bounding box center [91, 10] width 22 height 5
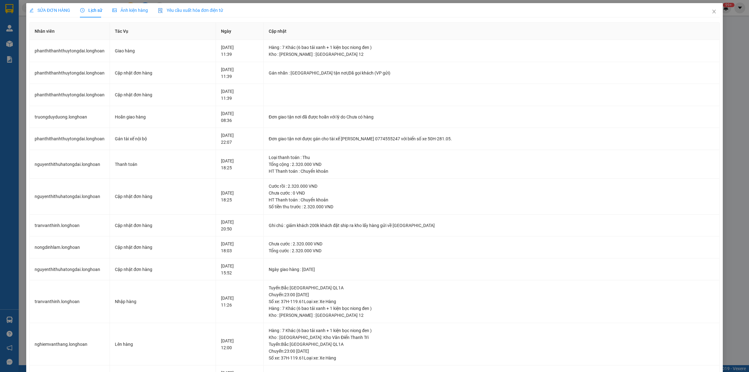
click at [48, 11] on span "SỬA ĐƠN HÀNG" at bounding box center [49, 10] width 41 height 5
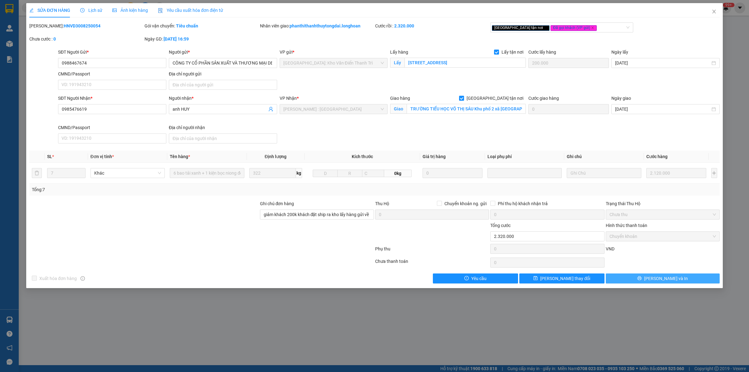
click at [642, 279] on icon "printer" at bounding box center [640, 278] width 4 height 4
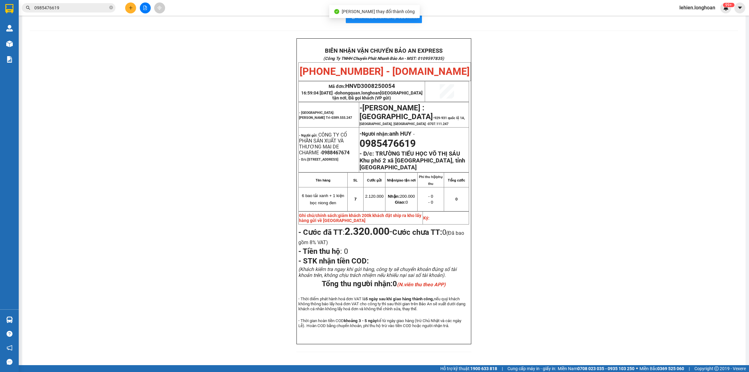
scroll to position [27, 0]
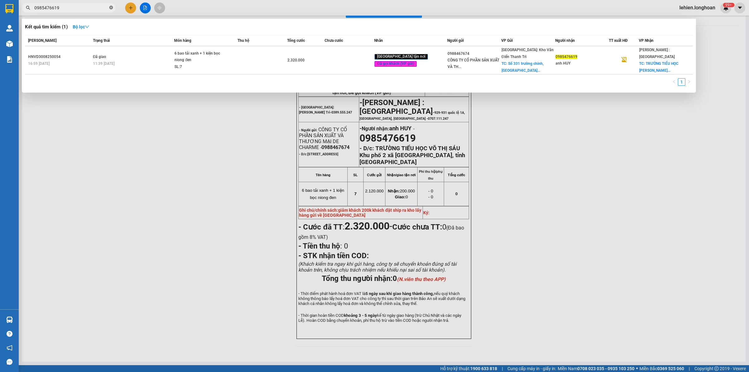
click at [110, 7] on icon "close-circle" at bounding box center [111, 8] width 4 height 4
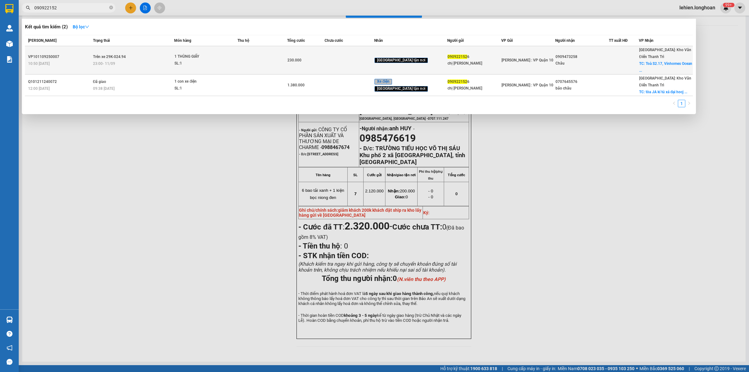
click at [130, 55] on td "Trên xe 29K-024.94 23:00 [DATE]" at bounding box center [132, 60] width 83 height 28
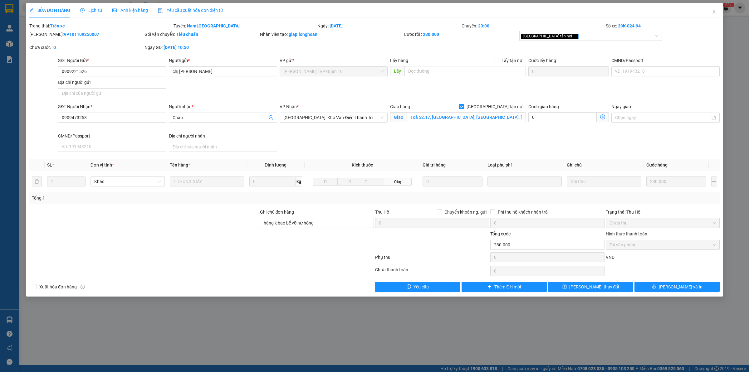
click at [89, 8] on span "Lịch sử" at bounding box center [91, 10] width 22 height 5
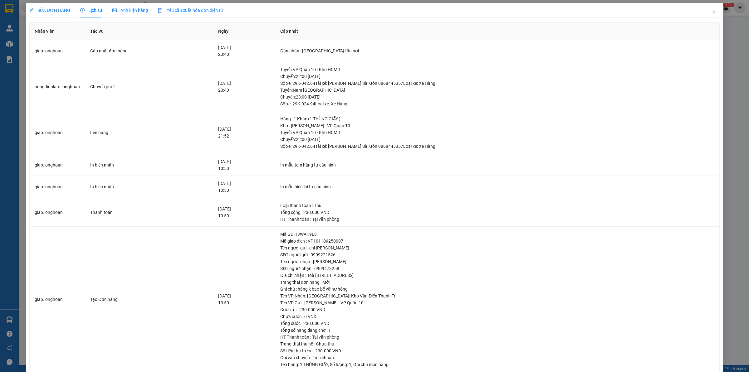
click at [89, 8] on span "Lịch sử" at bounding box center [91, 10] width 22 height 5
click at [51, 15] on div "SỬA ĐƠN HÀNG" at bounding box center [49, 10] width 41 height 14
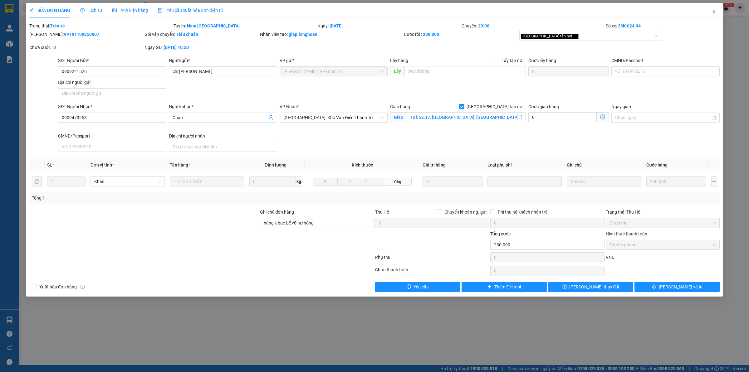
click at [718, 11] on span "Close" at bounding box center [714, 11] width 17 height 17
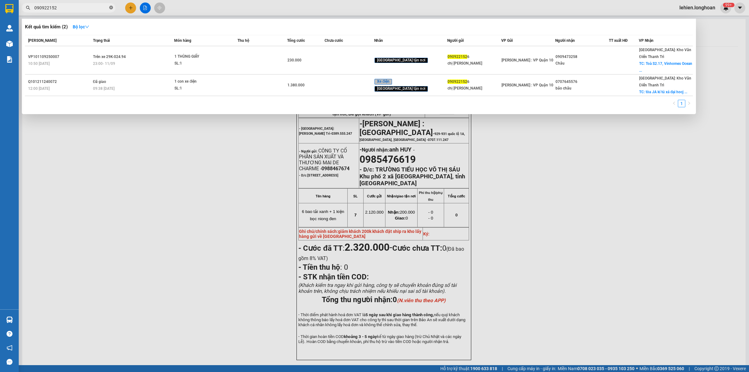
click at [109, 8] on icon "close-circle" at bounding box center [111, 8] width 4 height 4
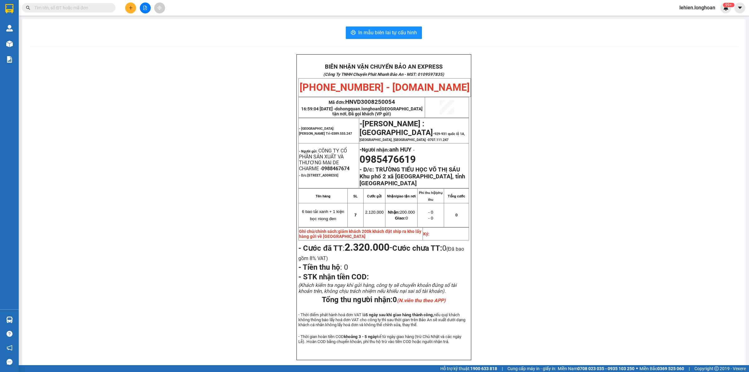
paste input "0944755557"
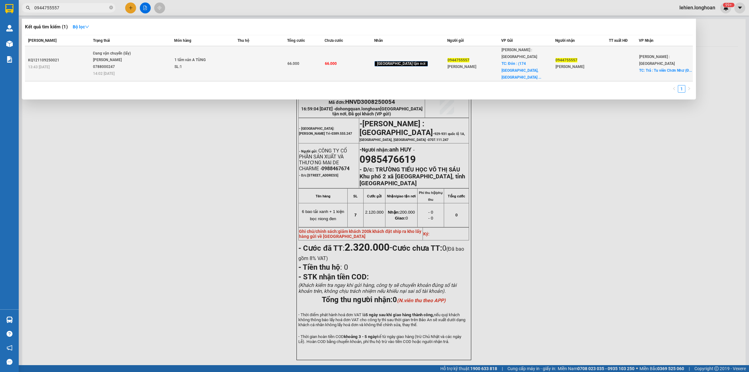
click at [237, 60] on span "1 tấm ván A TÙNG SL: 1" at bounding box center [206, 63] width 62 height 13
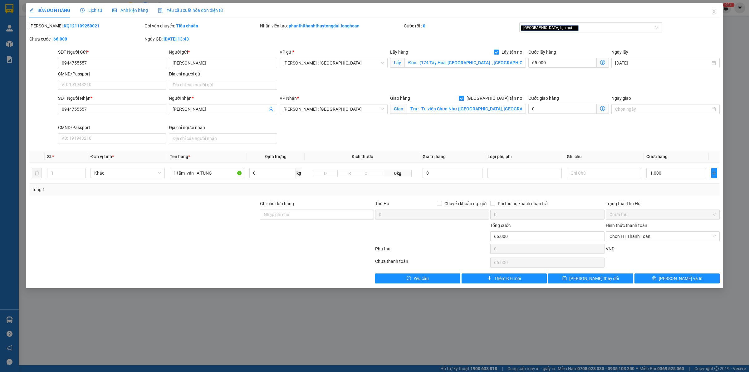
click at [86, 9] on span "Lịch sử" at bounding box center [91, 10] width 22 height 5
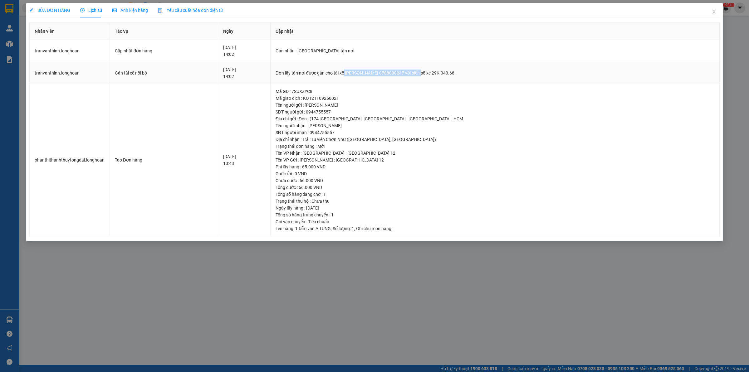
drag, startPoint x: 348, startPoint y: 73, endPoint x: 433, endPoint y: 72, distance: 84.6
click at [433, 72] on div "Đơn lấy tận nơi được gán cho tài xế [PERSON_NAME] 0788000247 với biển số xe 29K…" at bounding box center [495, 73] width 439 height 7
copy div "[PERSON_NAME] 0788000247"
click at [719, 6] on span "Close" at bounding box center [714, 11] width 17 height 17
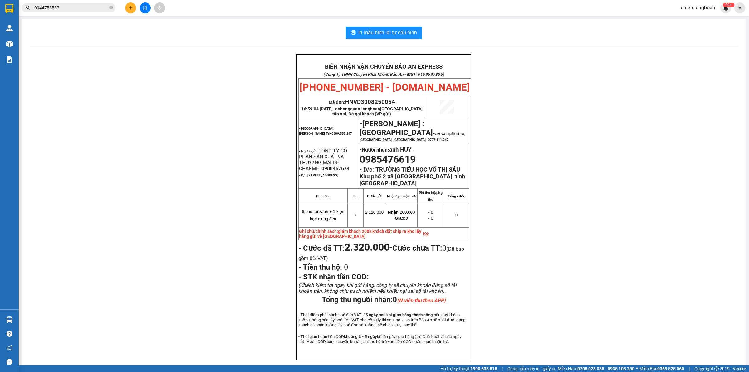
click at [111, 5] on span at bounding box center [111, 8] width 4 height 6
paste input "0944755557"
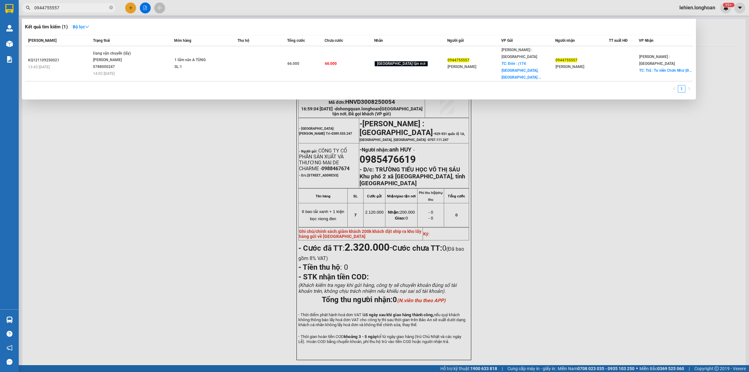
paste input "0944755557"
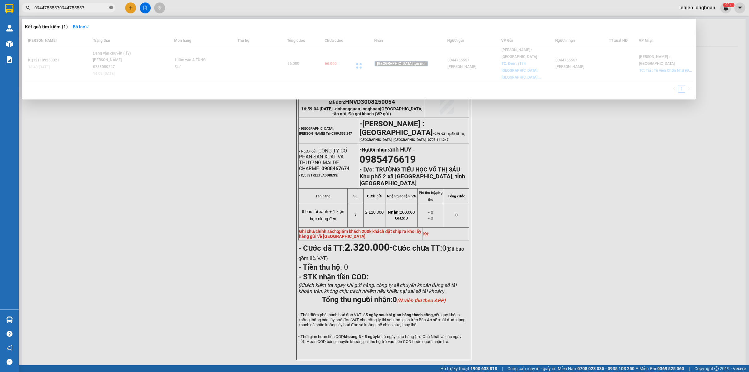
click at [110, 7] on icon "close-circle" at bounding box center [111, 8] width 4 height 4
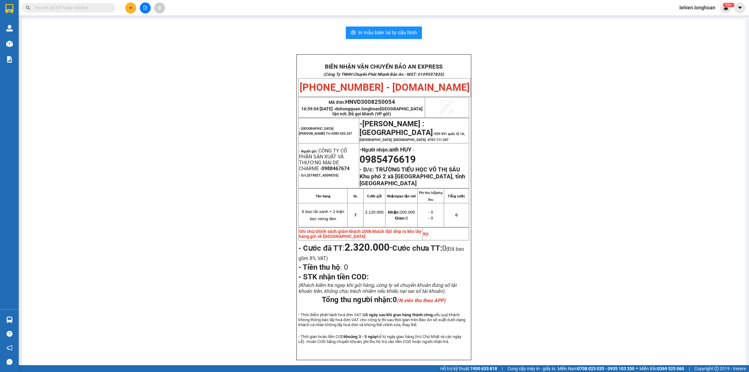
paste input "0944755557"
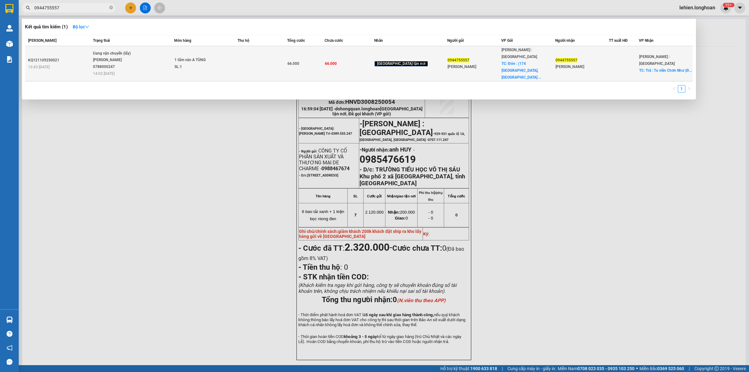
click at [182, 57] on div "1 tấm ván A TÙNG" at bounding box center [198, 60] width 47 height 7
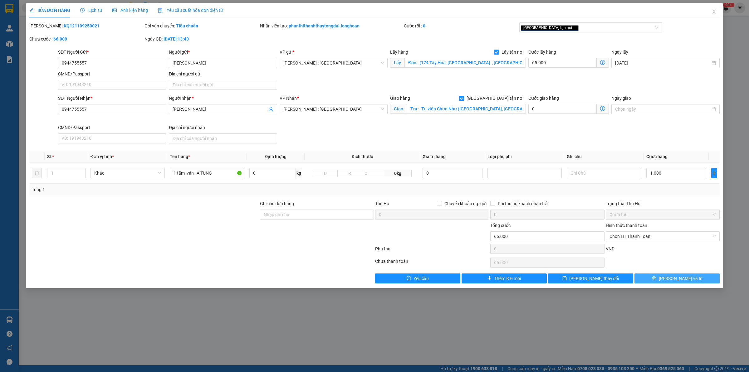
click at [674, 283] on button "[PERSON_NAME] và In" at bounding box center [677, 279] width 85 height 10
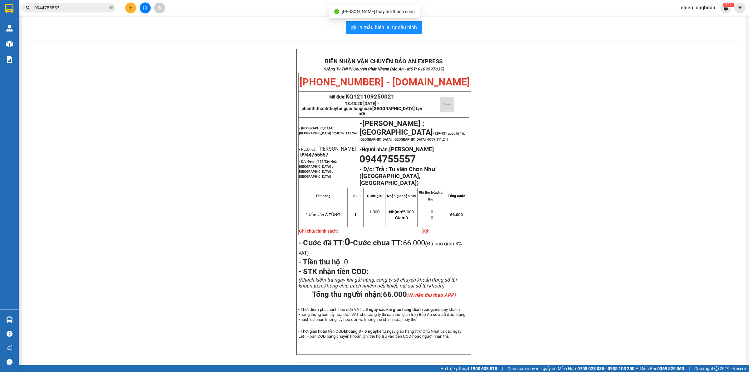
scroll to position [8, 0]
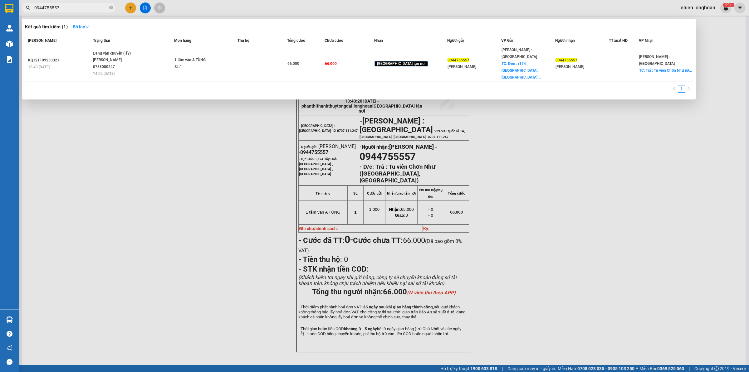
click at [112, 8] on icon "close-circle" at bounding box center [111, 8] width 4 height 4
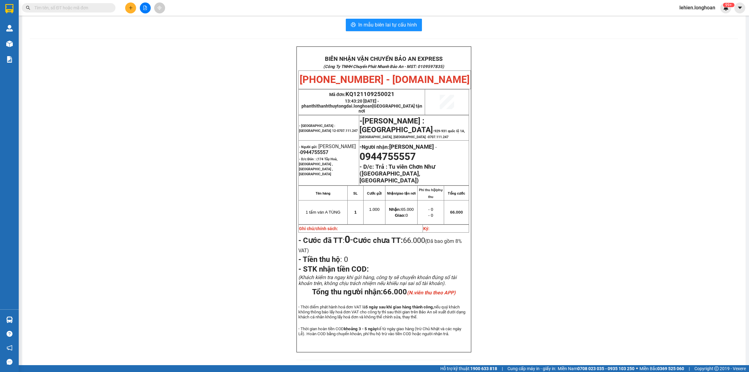
paste input "0904392288"
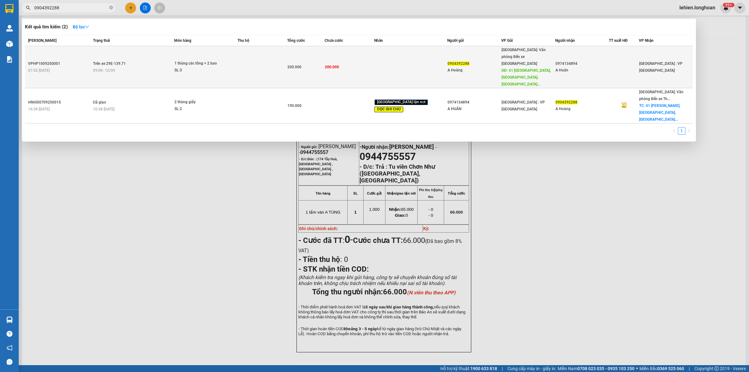
click at [147, 67] on div "09:00 [DATE]" at bounding box center [133, 70] width 81 height 7
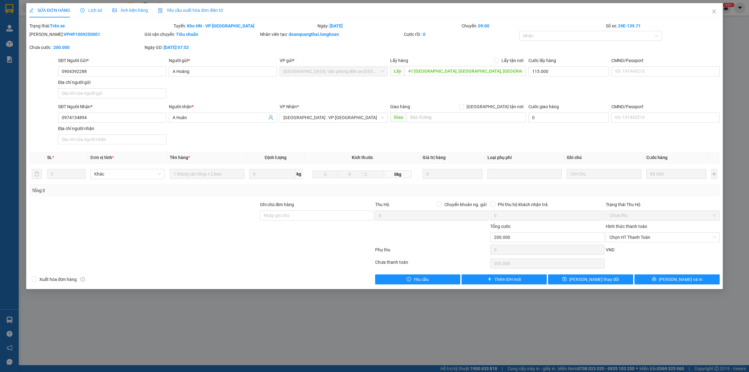
click at [86, 8] on span "Lịch sử" at bounding box center [91, 10] width 22 height 5
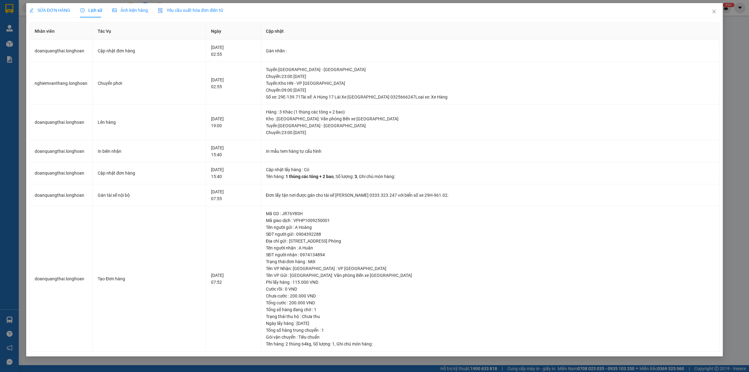
click at [63, 11] on span "SỬA ĐƠN HÀNG" at bounding box center [49, 10] width 41 height 5
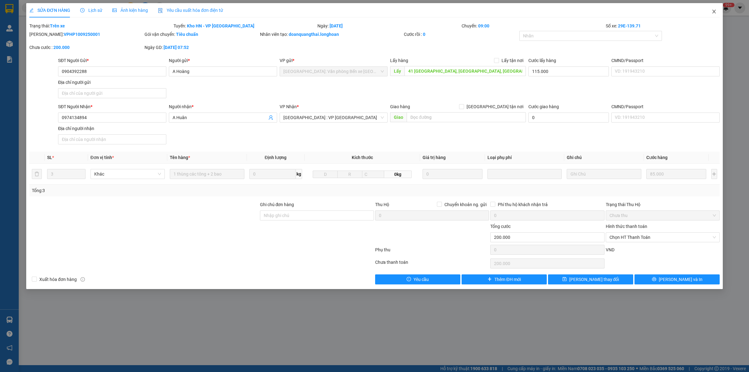
click at [718, 10] on span "Close" at bounding box center [714, 11] width 17 height 17
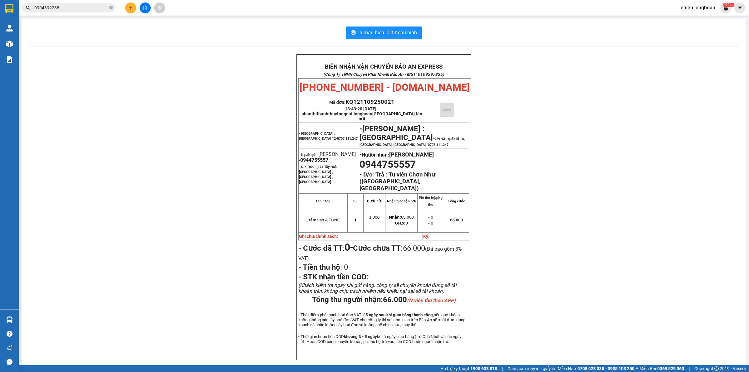
click at [110, 8] on icon "close-circle" at bounding box center [111, 8] width 4 height 4
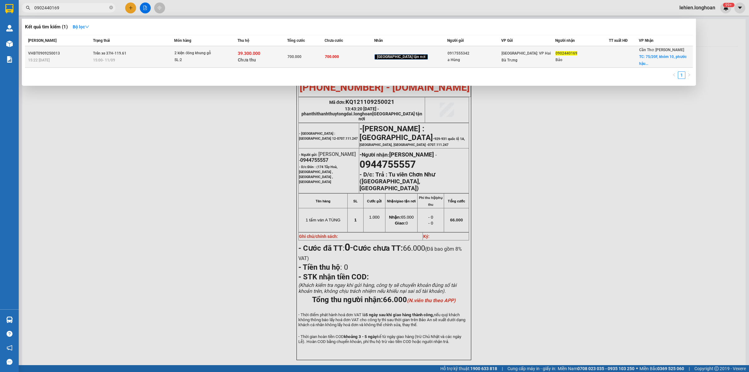
click at [136, 60] on div "15:00 [DATE]" at bounding box center [133, 60] width 81 height 7
